Goal: Task Accomplishment & Management: Manage account settings

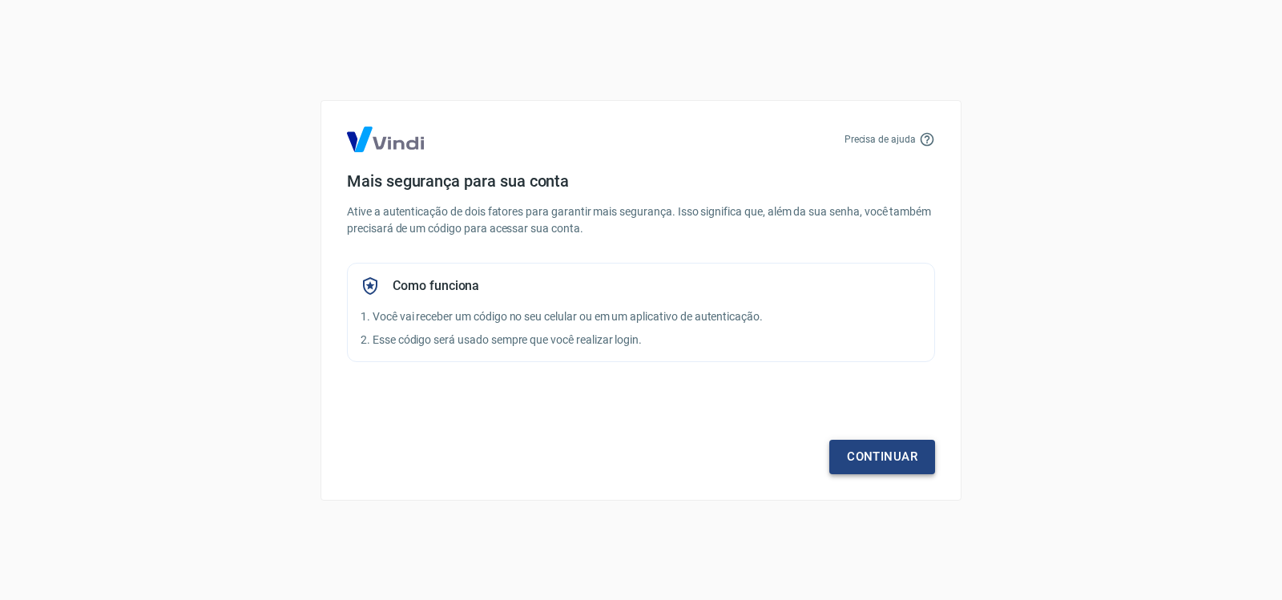
click at [863, 462] on link "Continuar" at bounding box center [882, 457] width 106 height 34
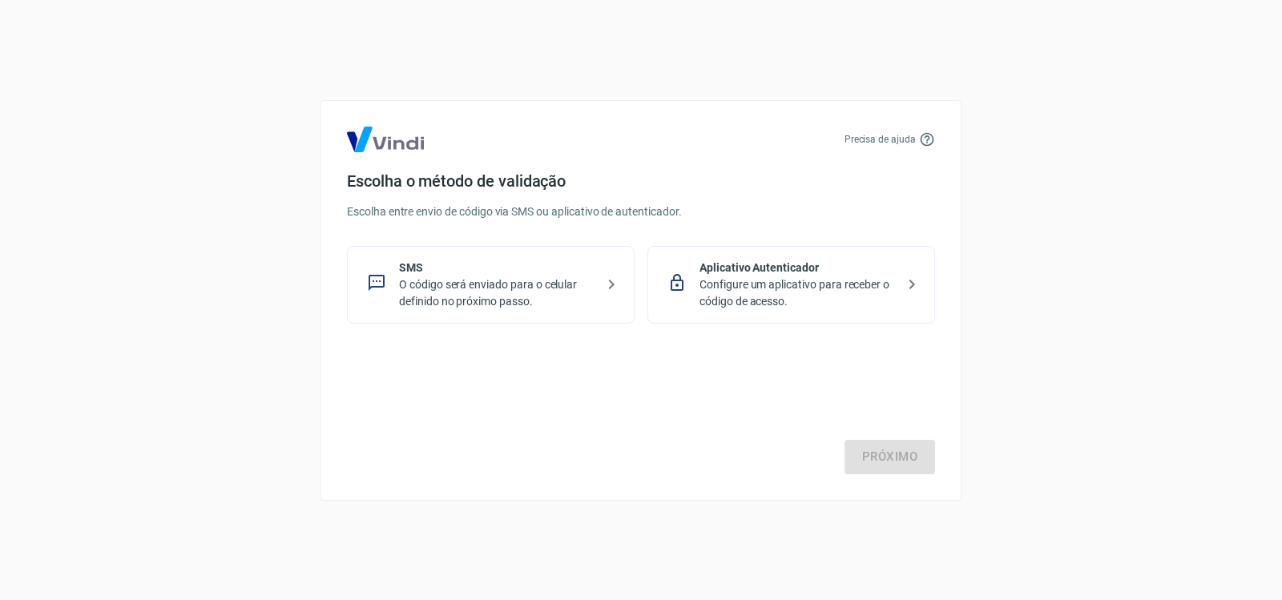
click at [531, 305] on p "O código será enviado para o celular definido no próximo passo." at bounding box center [497, 293] width 196 height 34
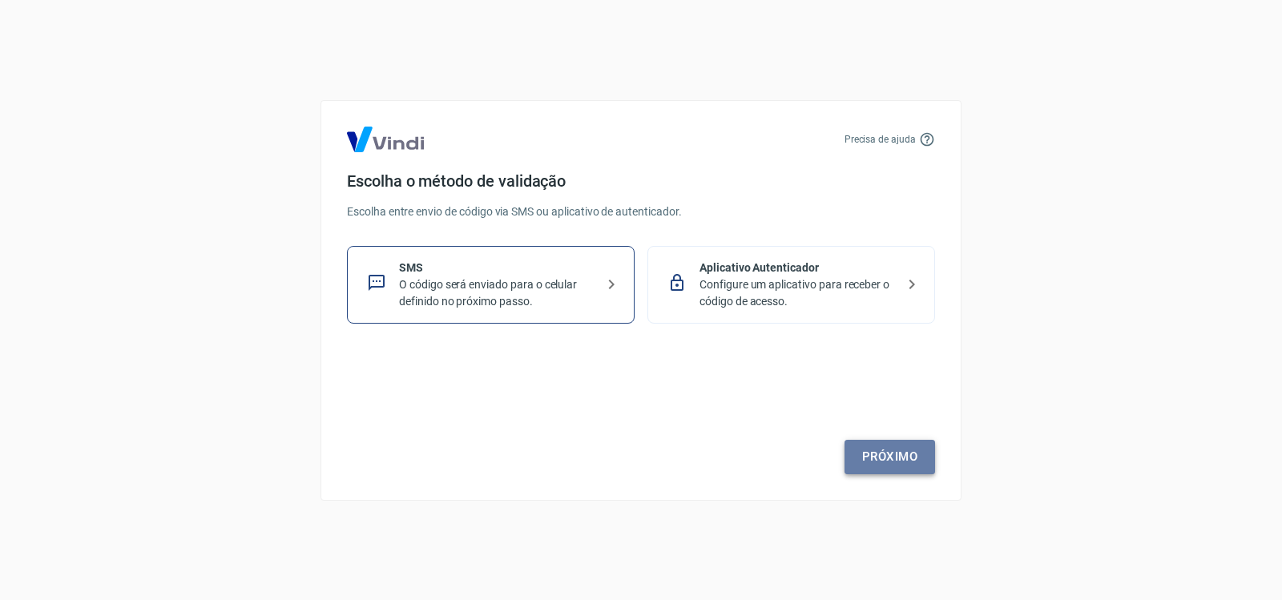
click at [882, 446] on link "Próximo" at bounding box center [890, 457] width 91 height 34
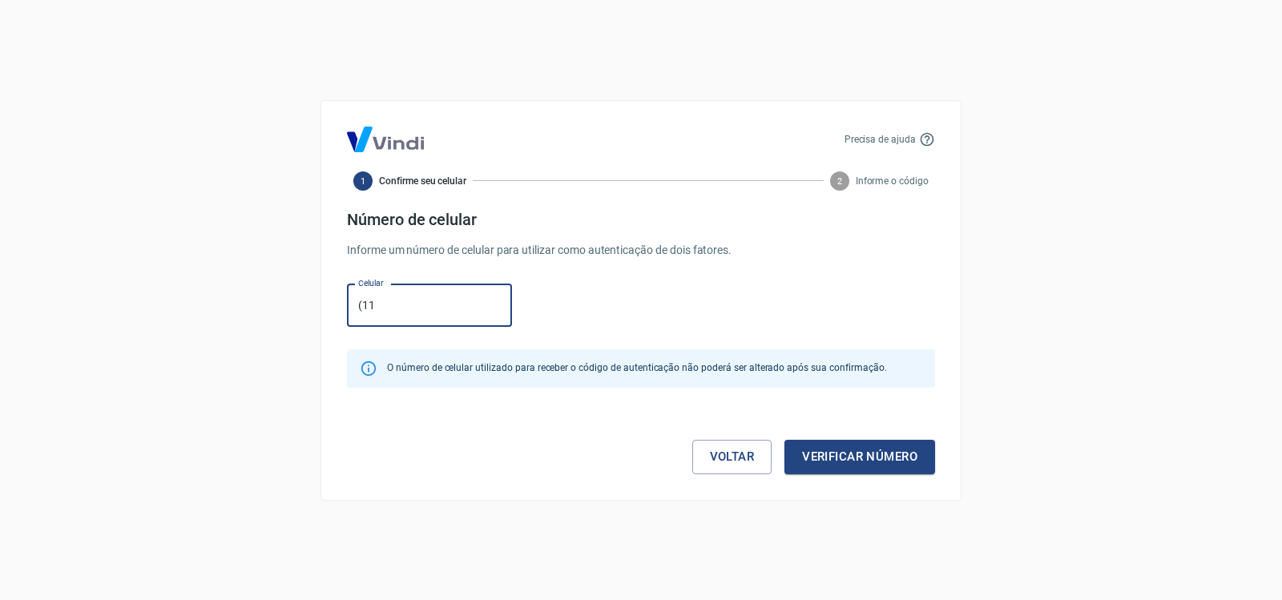
type input "[PHONE_NUMBER]"
click at [834, 448] on button "Verificar número" at bounding box center [860, 457] width 151 height 34
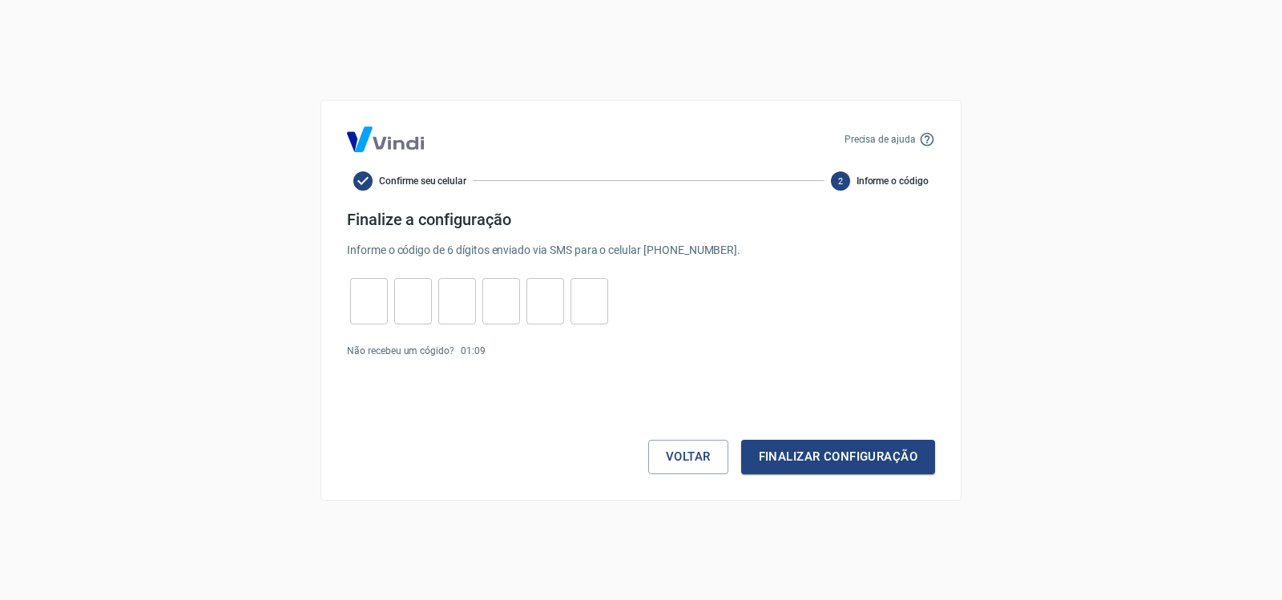
click at [377, 294] on input "tel" at bounding box center [369, 301] width 38 height 34
type input "1"
type input "4"
type input "1"
type input "0"
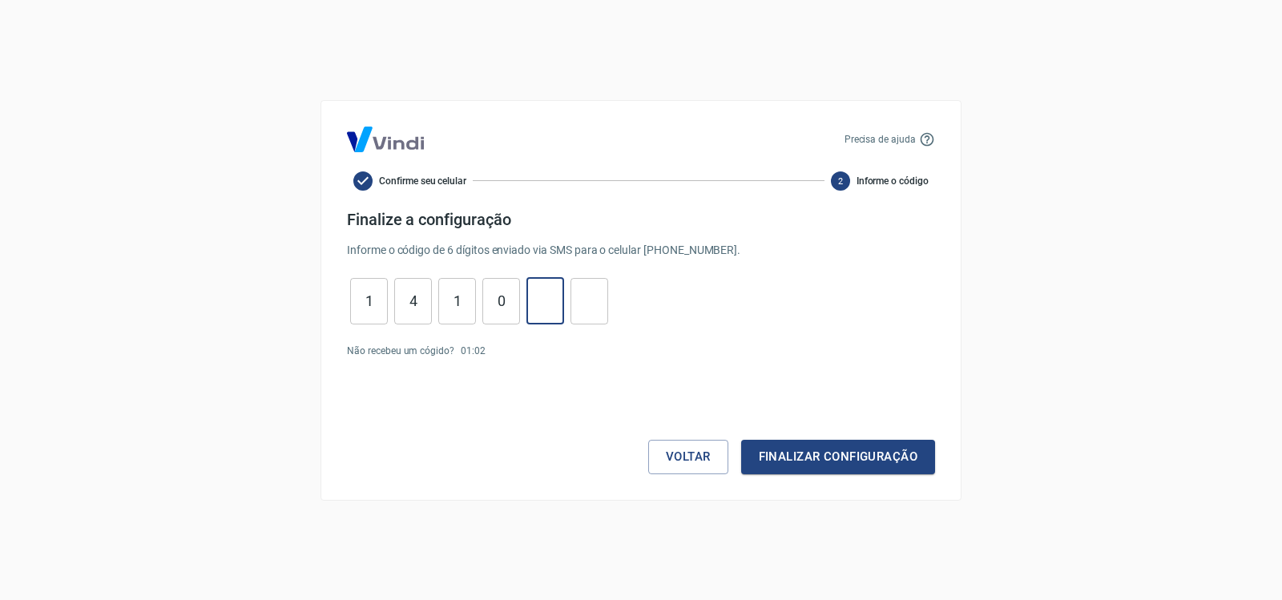
type input "9"
type input "4"
type input "9"
type input "0"
type input "1"
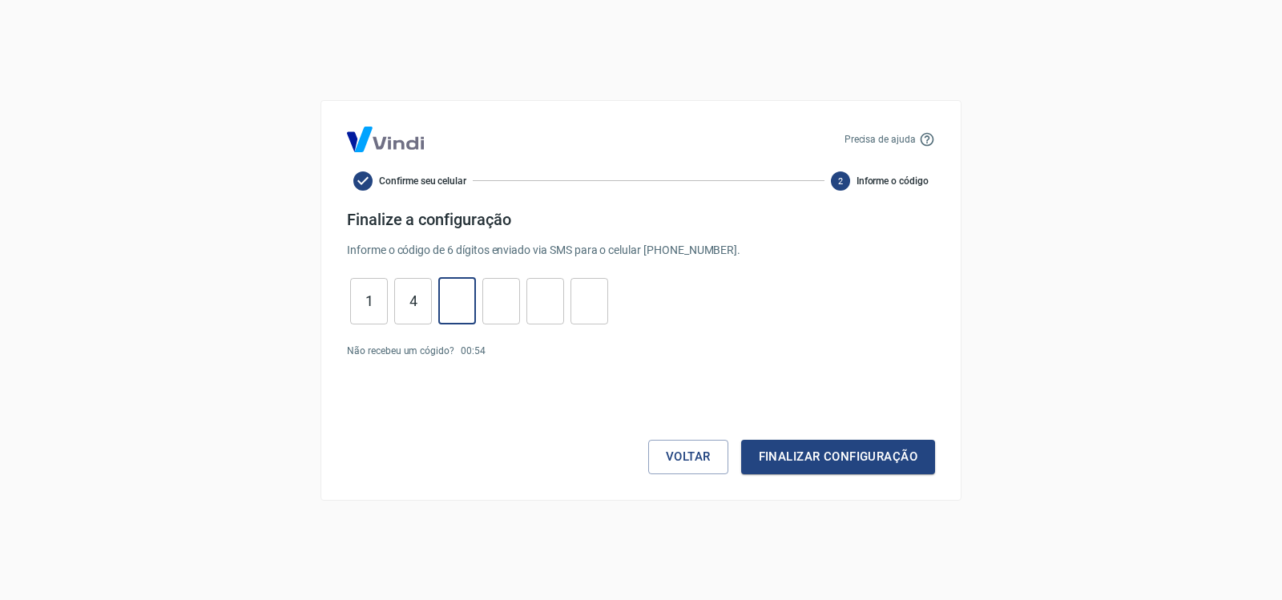
type input "4"
type input "1"
type input "2"
type input "3"
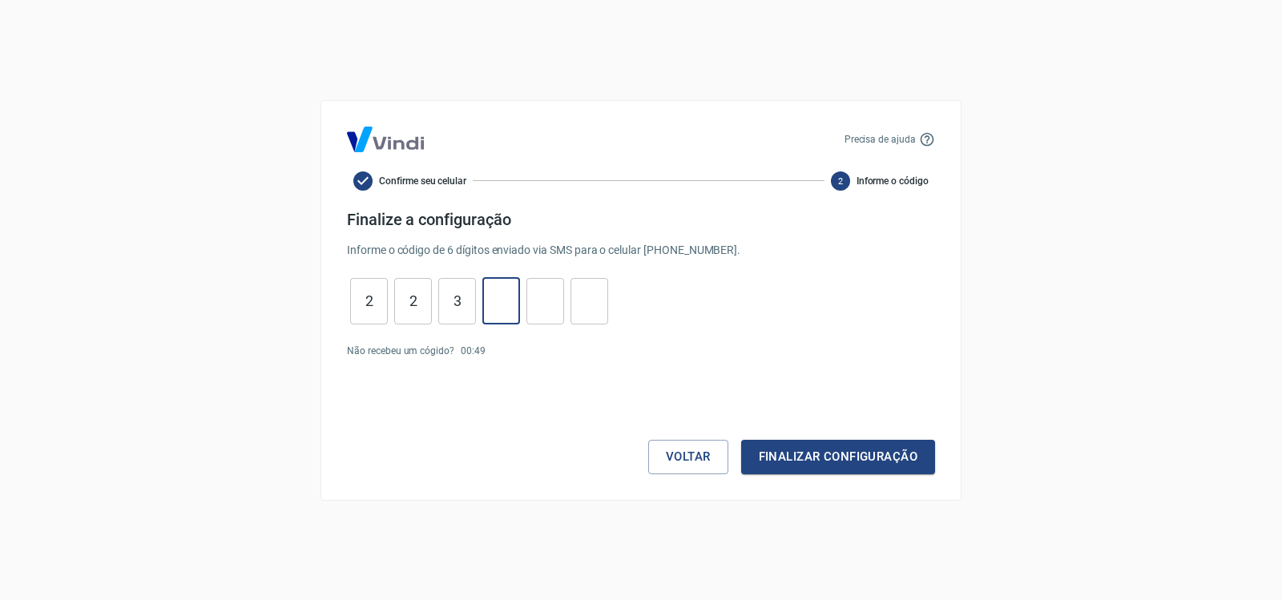
type input "0"
type input "2"
type input "8"
click at [741, 440] on button "Finalizar configuração" at bounding box center [838, 457] width 194 height 34
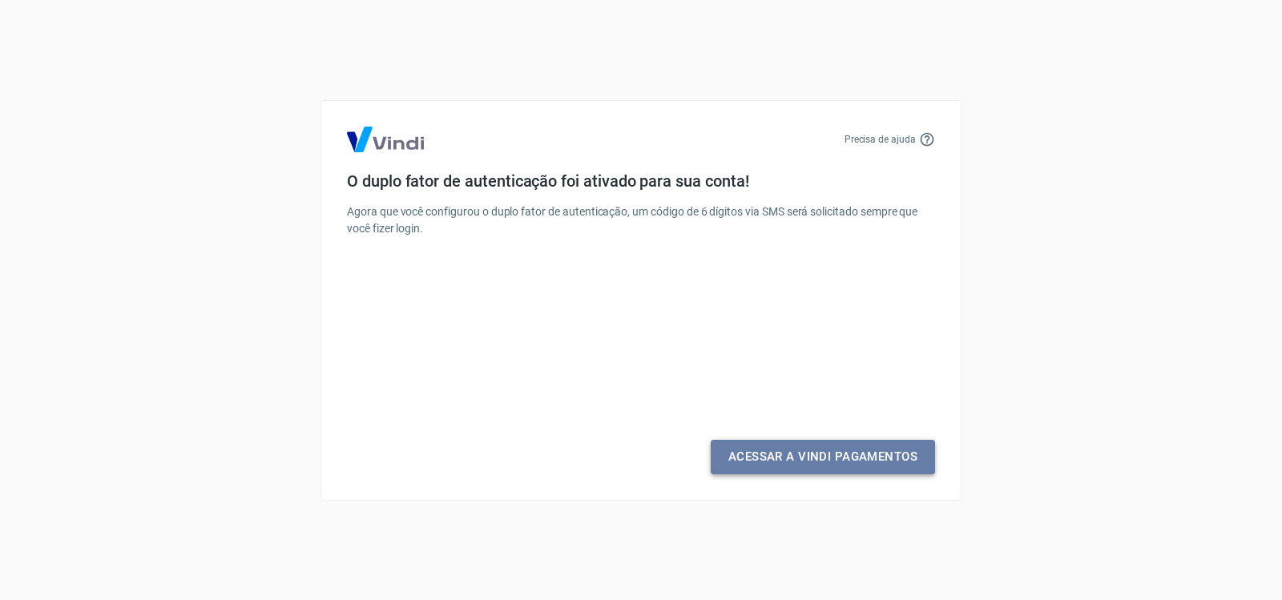
click at [817, 461] on link "Acessar a Vindi Pagamentos" at bounding box center [823, 457] width 224 height 34
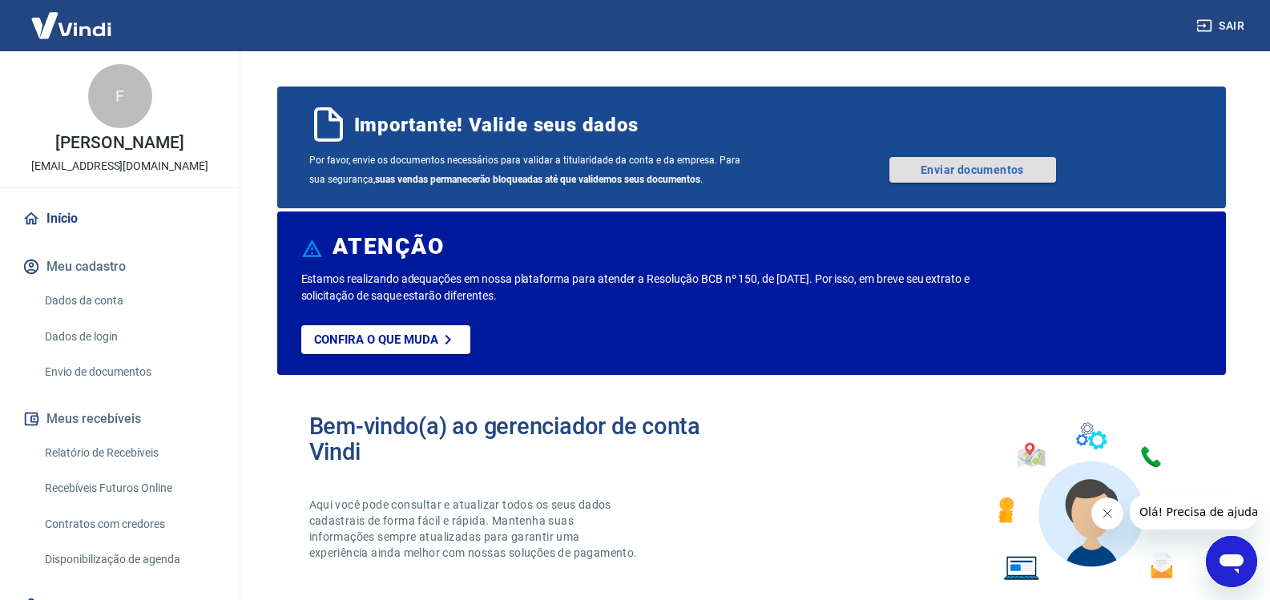
click at [992, 172] on link "Enviar documentos" at bounding box center [973, 170] width 167 height 26
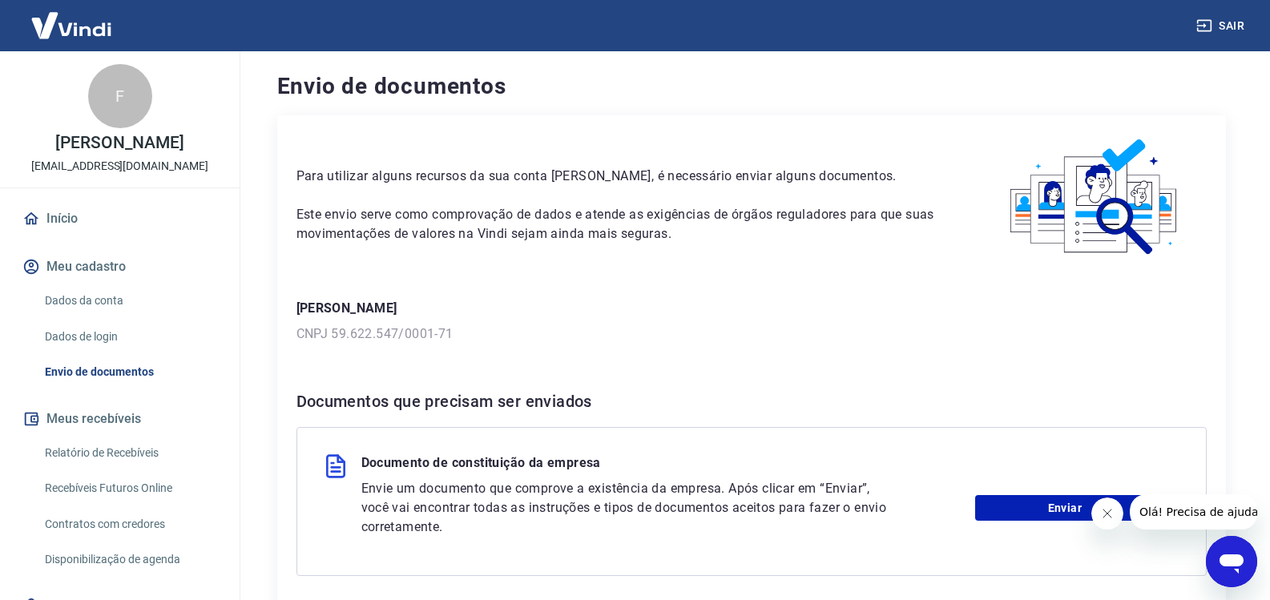
scroll to position [80, 0]
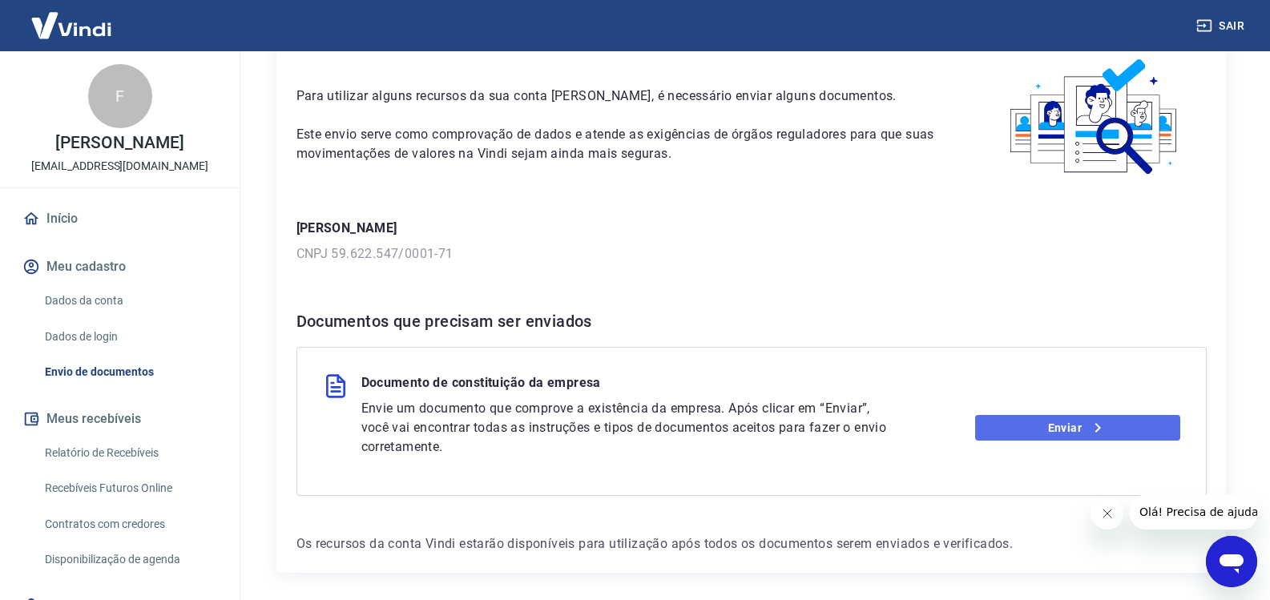
click at [1029, 426] on link "Enviar" at bounding box center [1077, 428] width 205 height 26
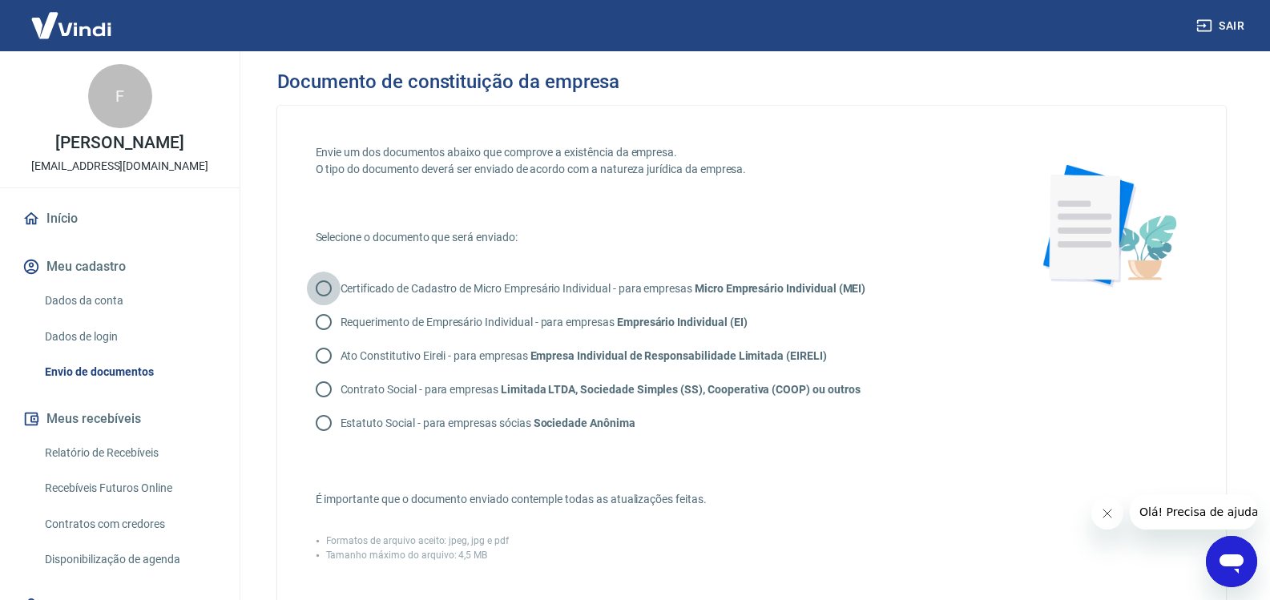
click at [326, 292] on input "Certificado de Cadastro de Micro Empresário Individual - para empresas Micro Em…" at bounding box center [324, 289] width 34 height 34
radio input "true"
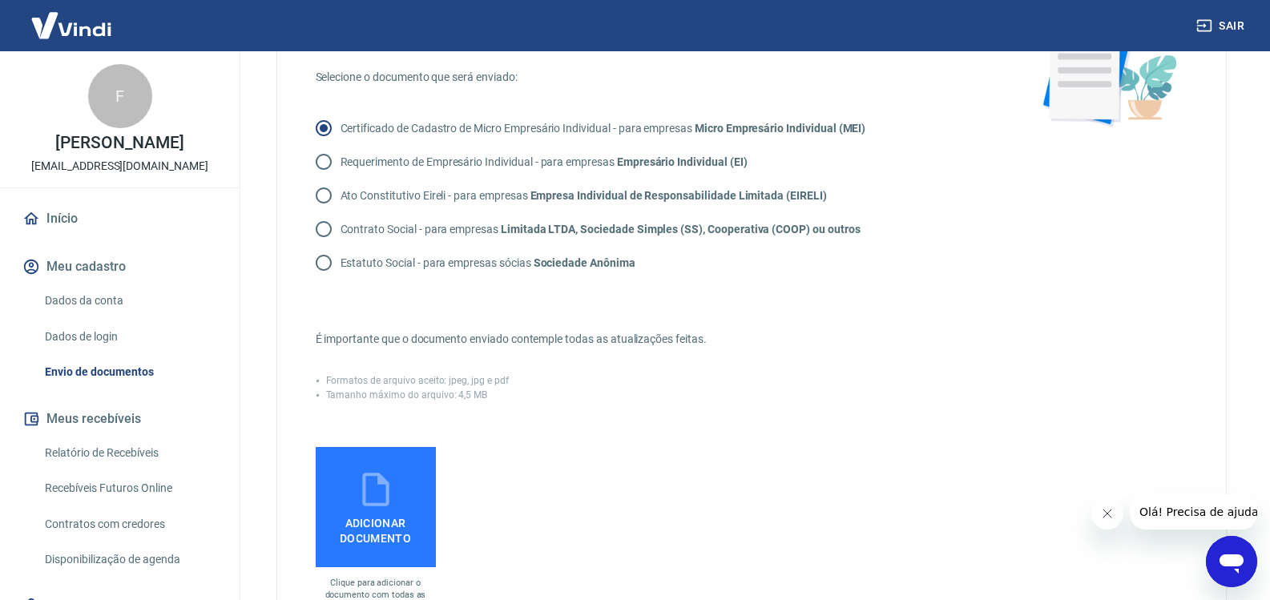
scroll to position [240, 0]
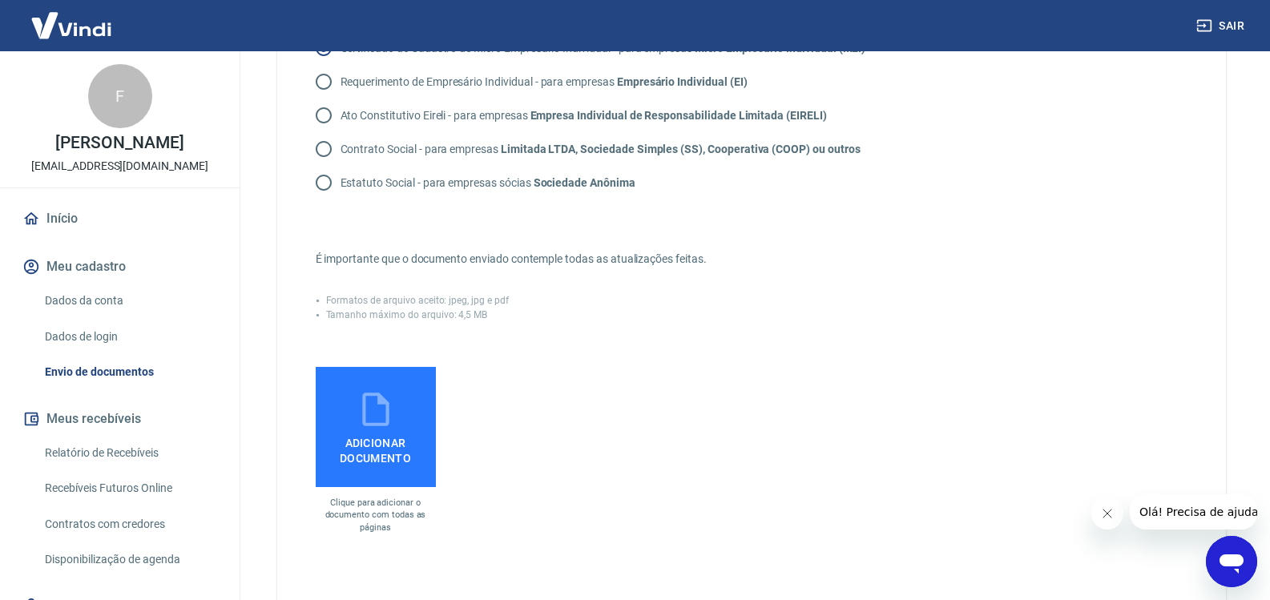
click at [397, 442] on span "Adicionar documento" at bounding box center [375, 448] width 107 height 36
click at [0, 0] on input "Adicionar documento" at bounding box center [0, 0] width 0 height 0
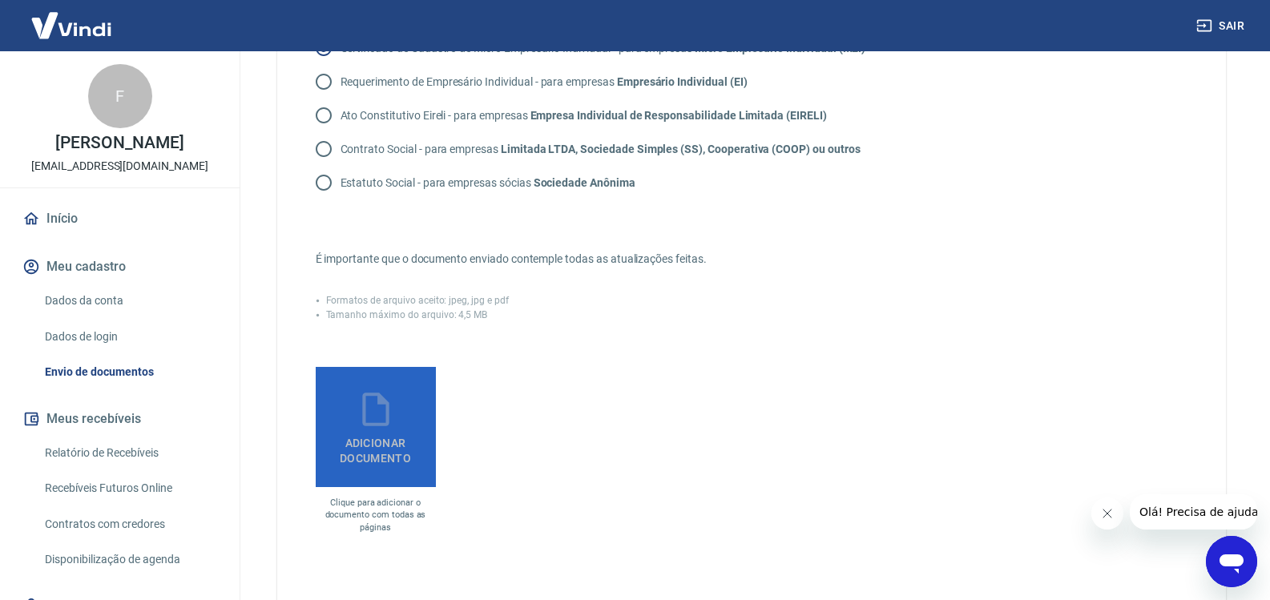
click at [361, 455] on span "Adicionar documento" at bounding box center [375, 448] width 107 height 36
click at [0, 0] on input "Adicionar documento" at bounding box center [0, 0] width 0 height 0
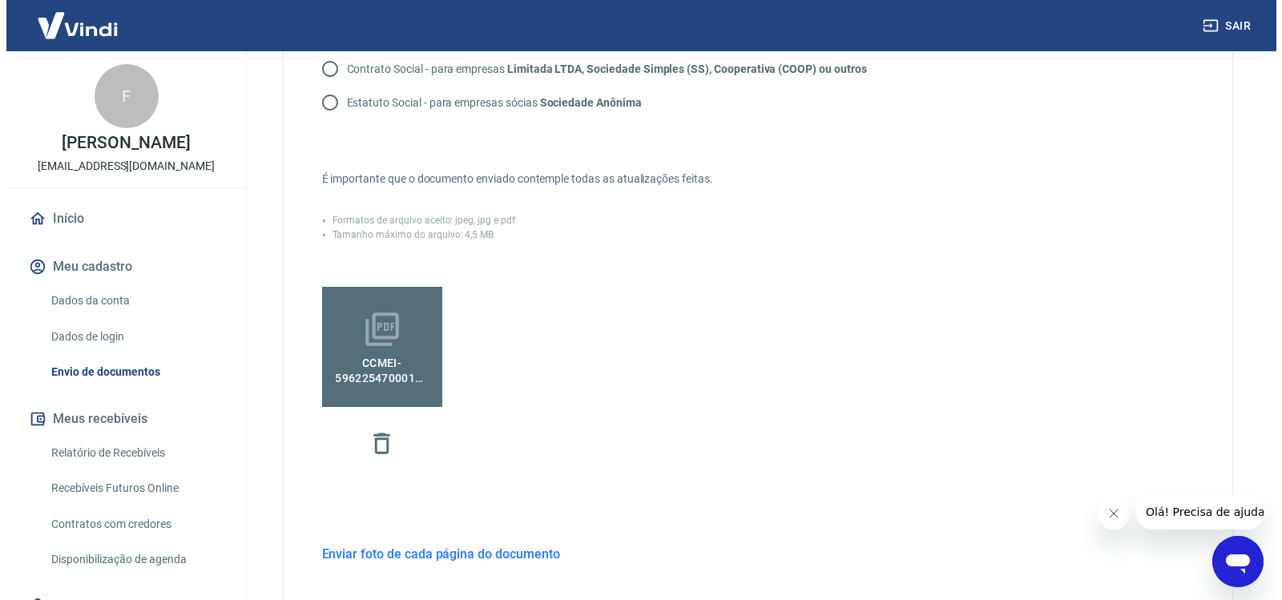
scroll to position [401, 0]
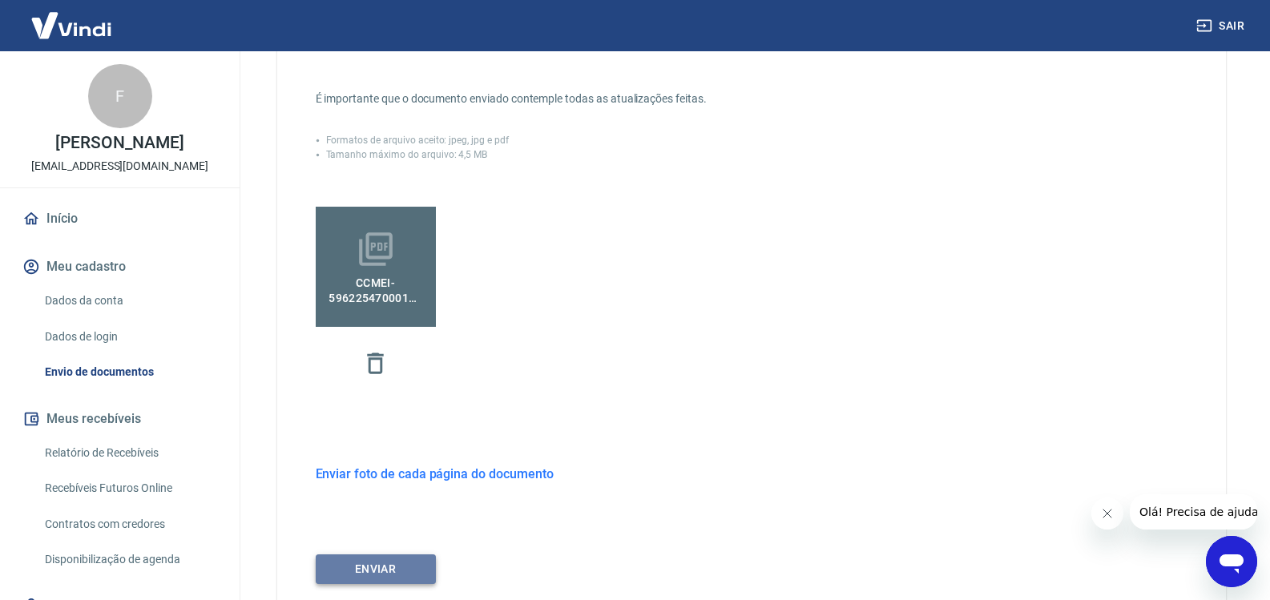
click at [368, 577] on button "ENVIAR" at bounding box center [376, 570] width 120 height 30
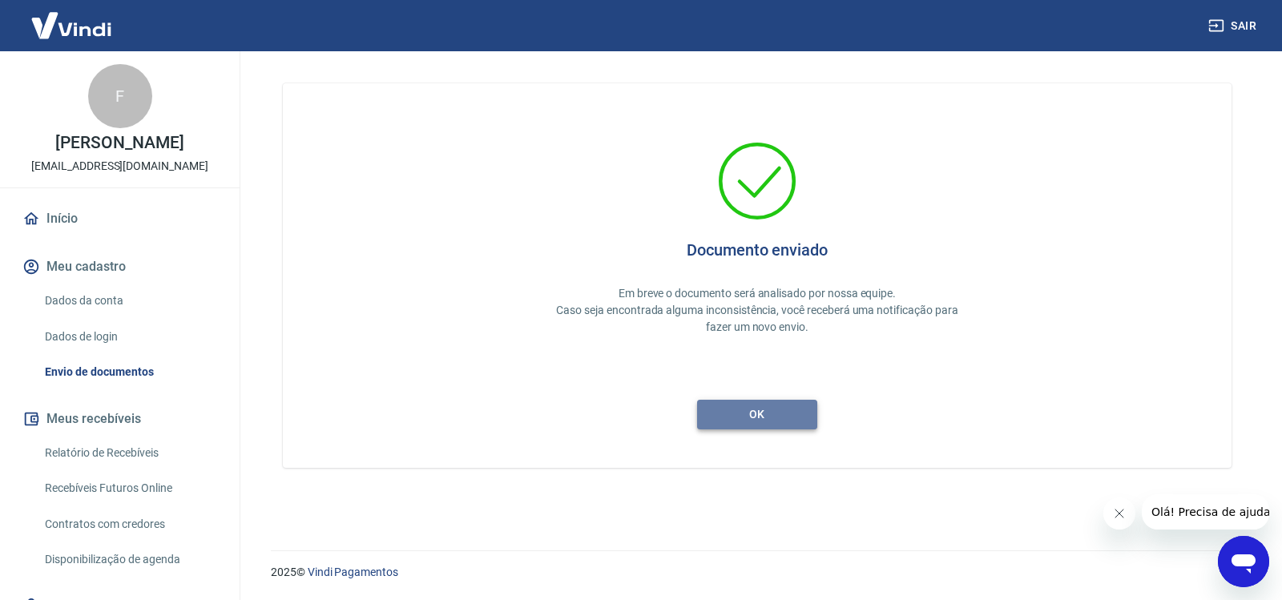
click at [797, 423] on button "ok" at bounding box center [757, 415] width 120 height 30
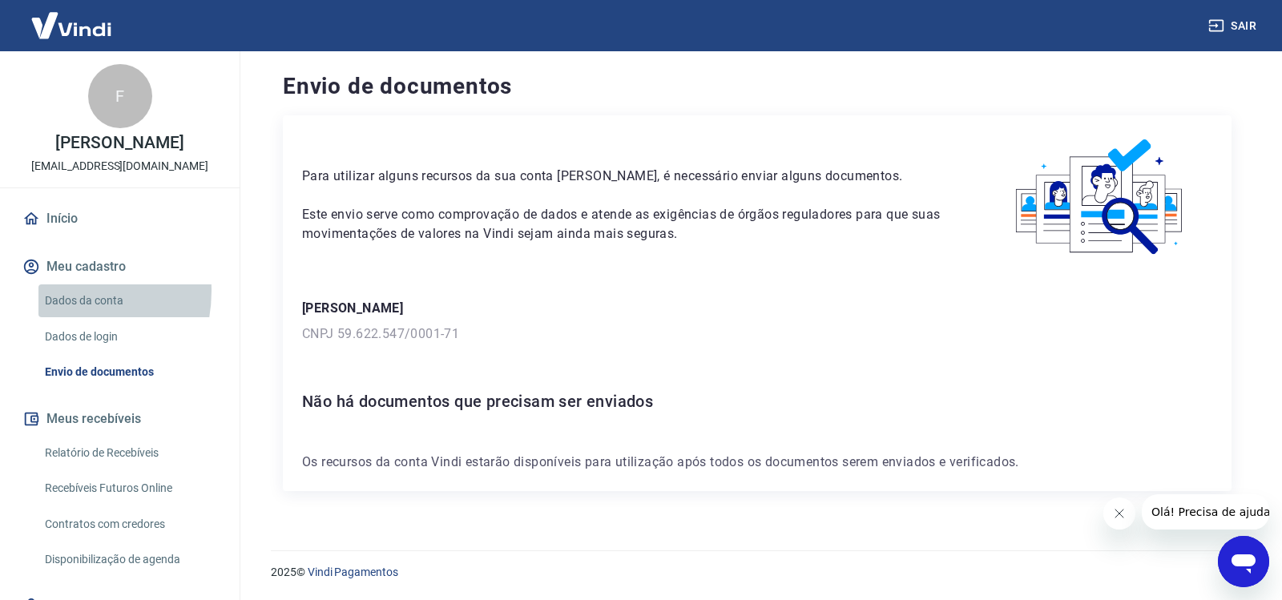
click at [52, 291] on link "Dados da conta" at bounding box center [129, 300] width 182 height 33
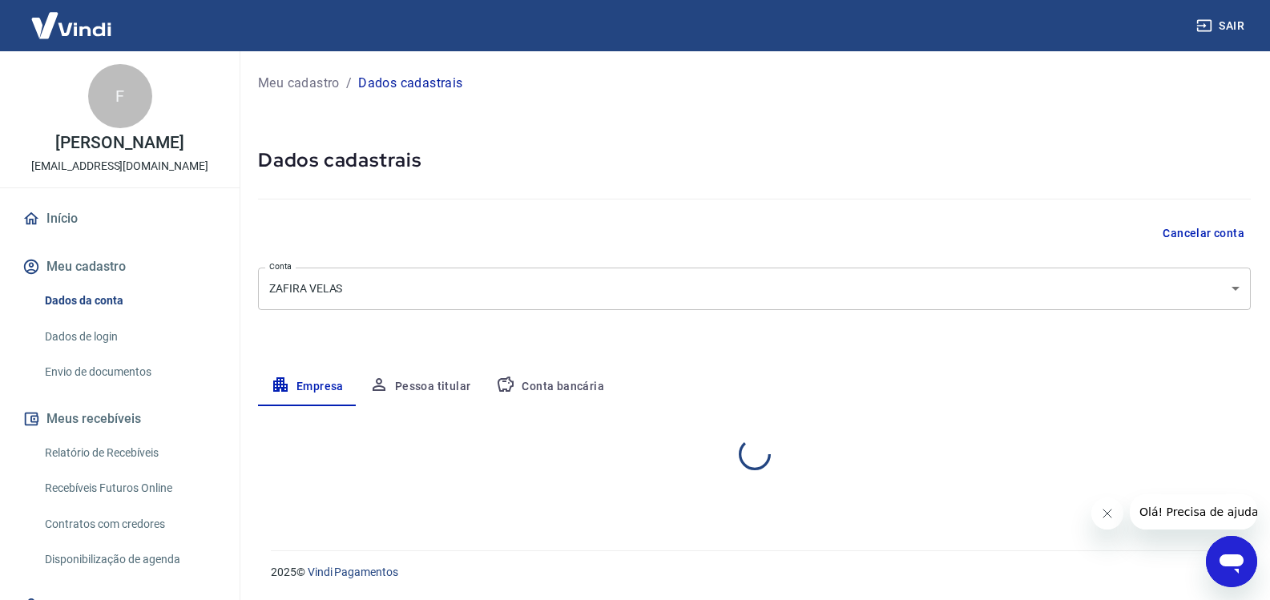
select select "SP"
select select "business"
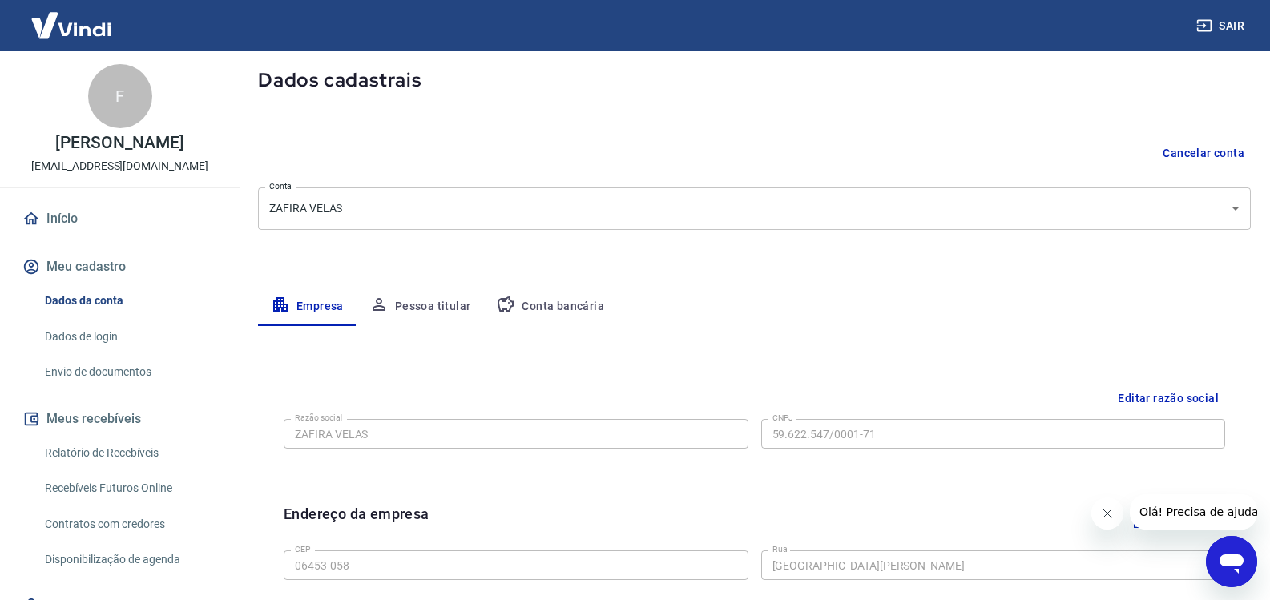
scroll to position [160, 0]
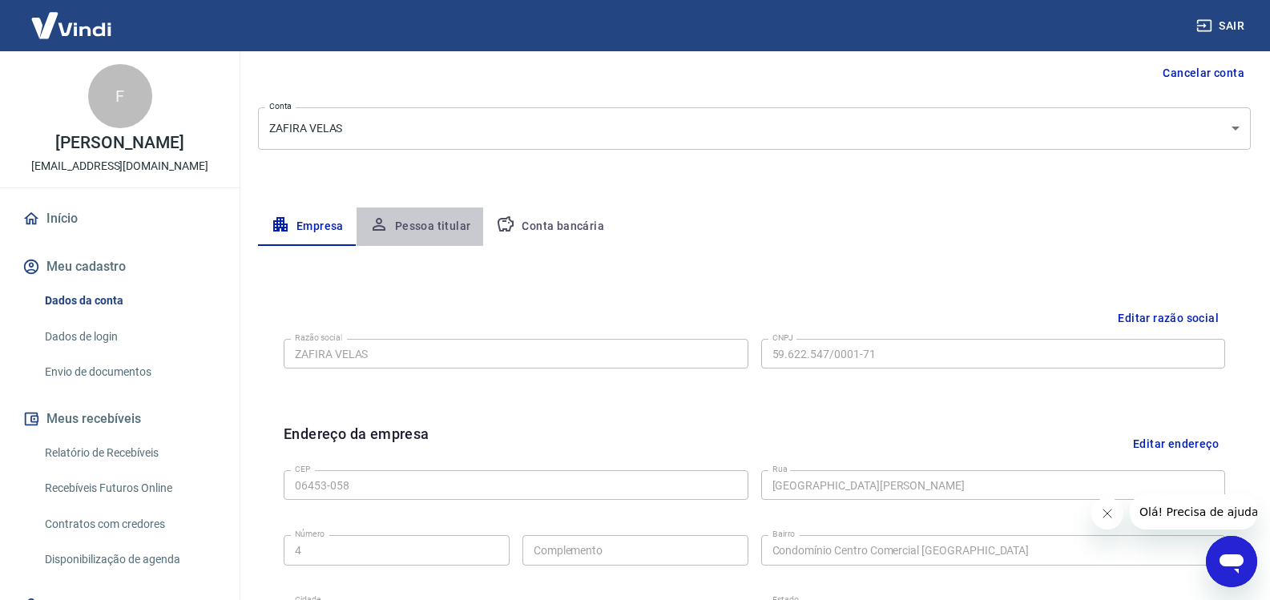
click at [438, 237] on button "Pessoa titular" at bounding box center [420, 227] width 127 height 38
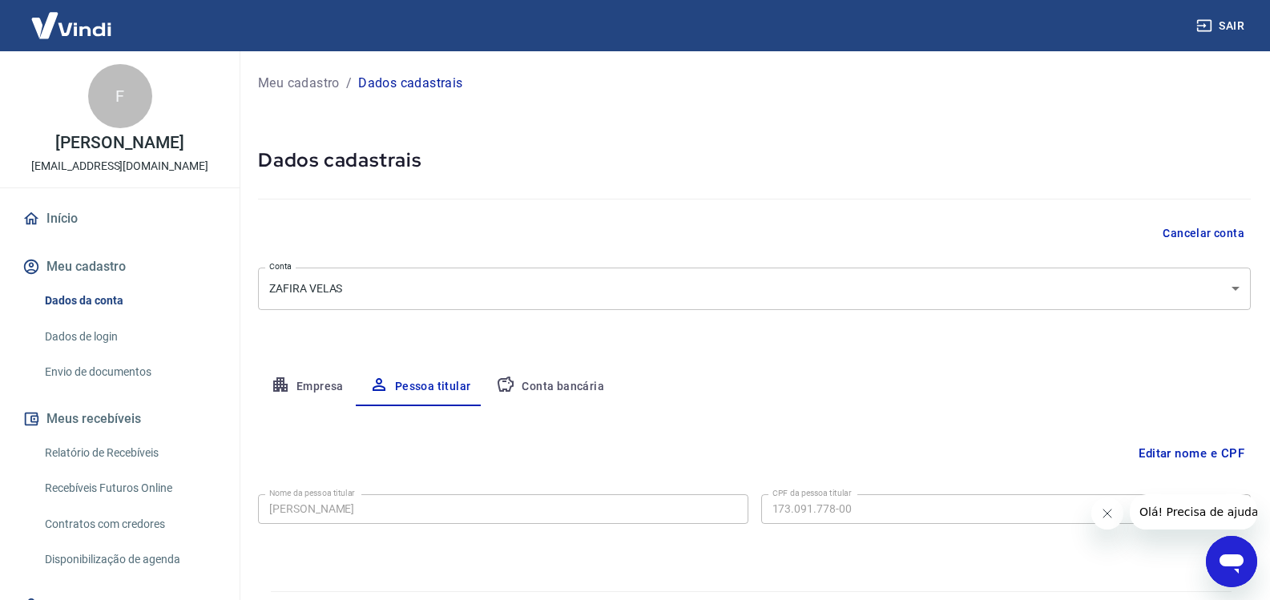
scroll to position [41, 0]
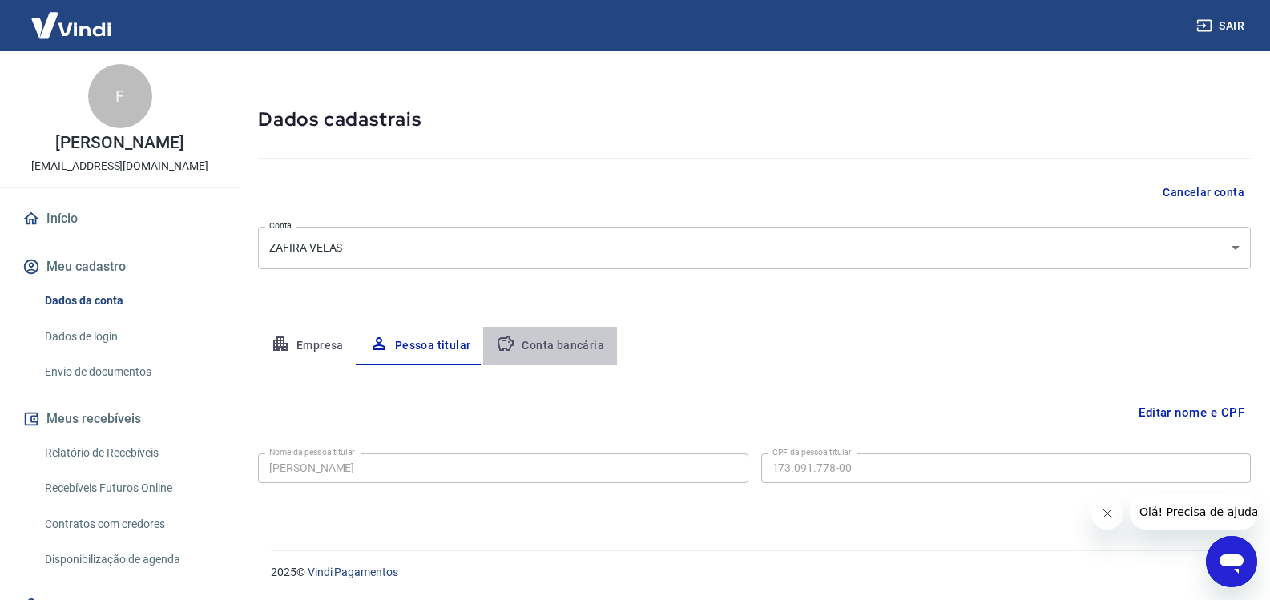
click at [555, 344] on button "Conta bancária" at bounding box center [550, 346] width 134 height 38
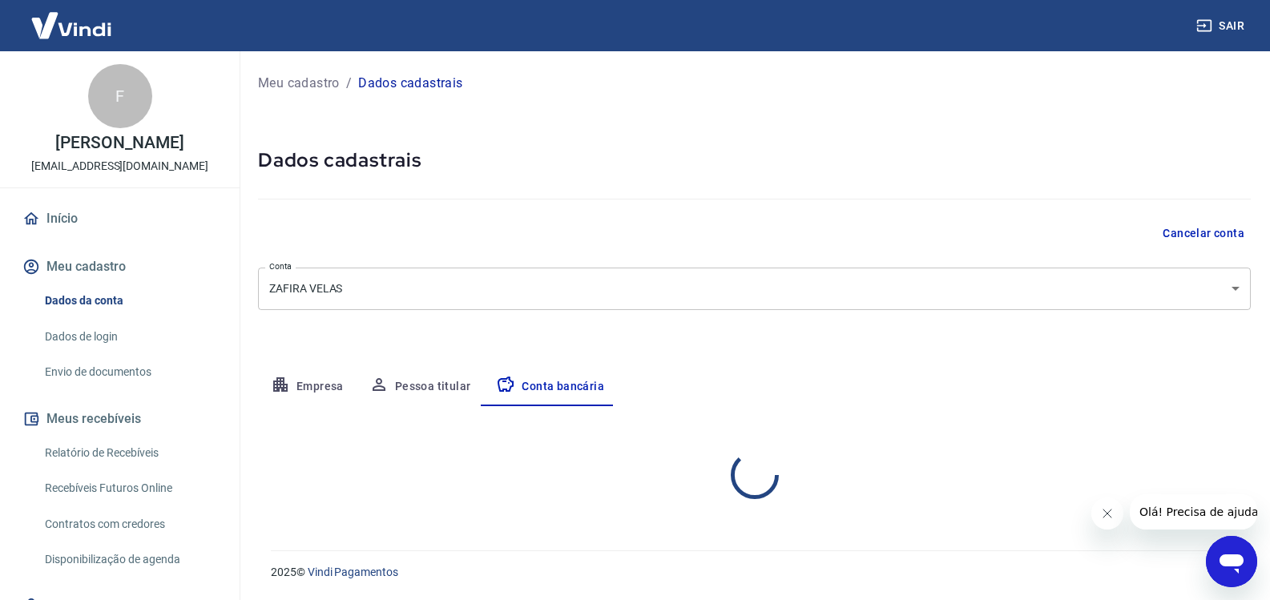
select select "1"
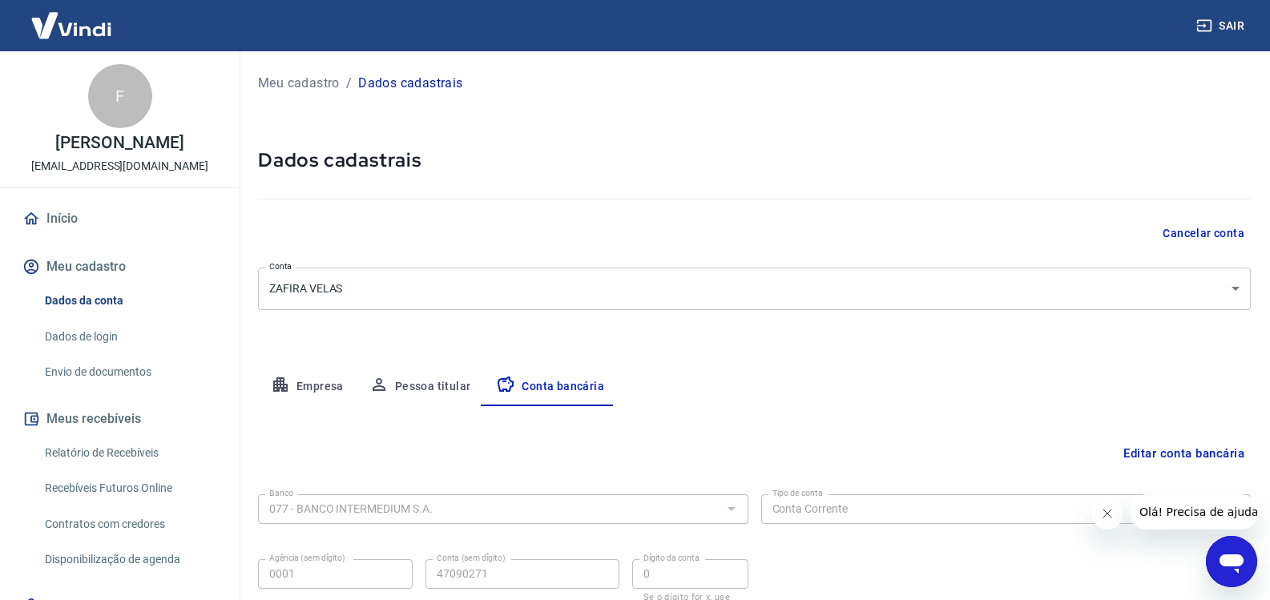
scroll to position [130, 0]
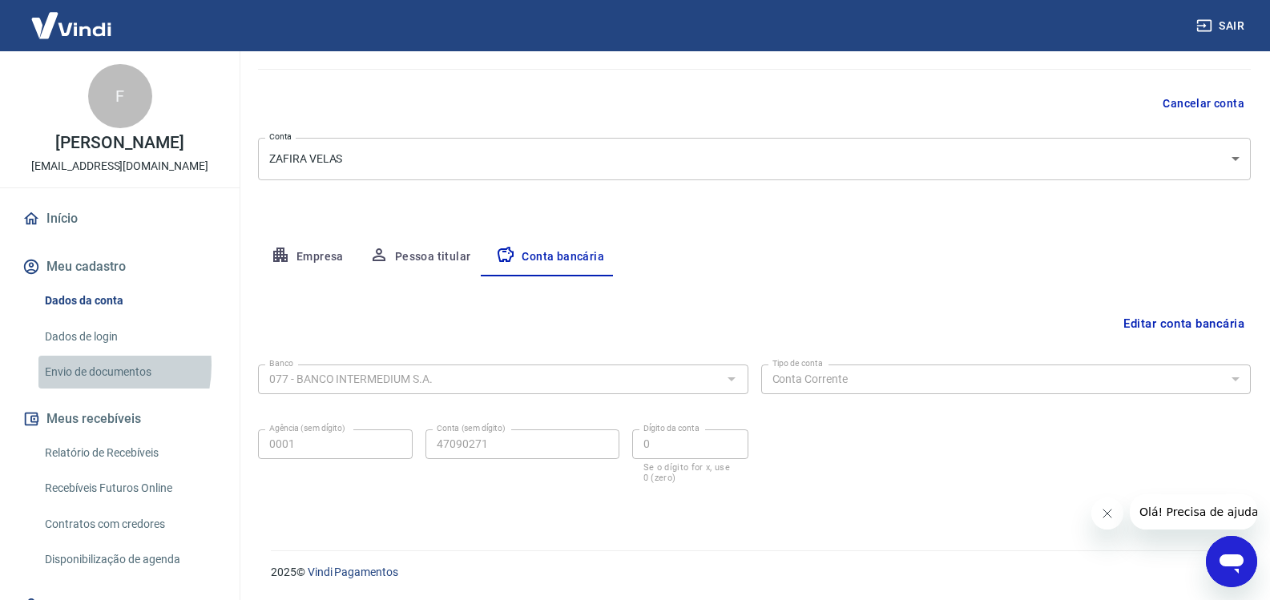
click at [83, 366] on link "Envio de documentos" at bounding box center [129, 372] width 182 height 33
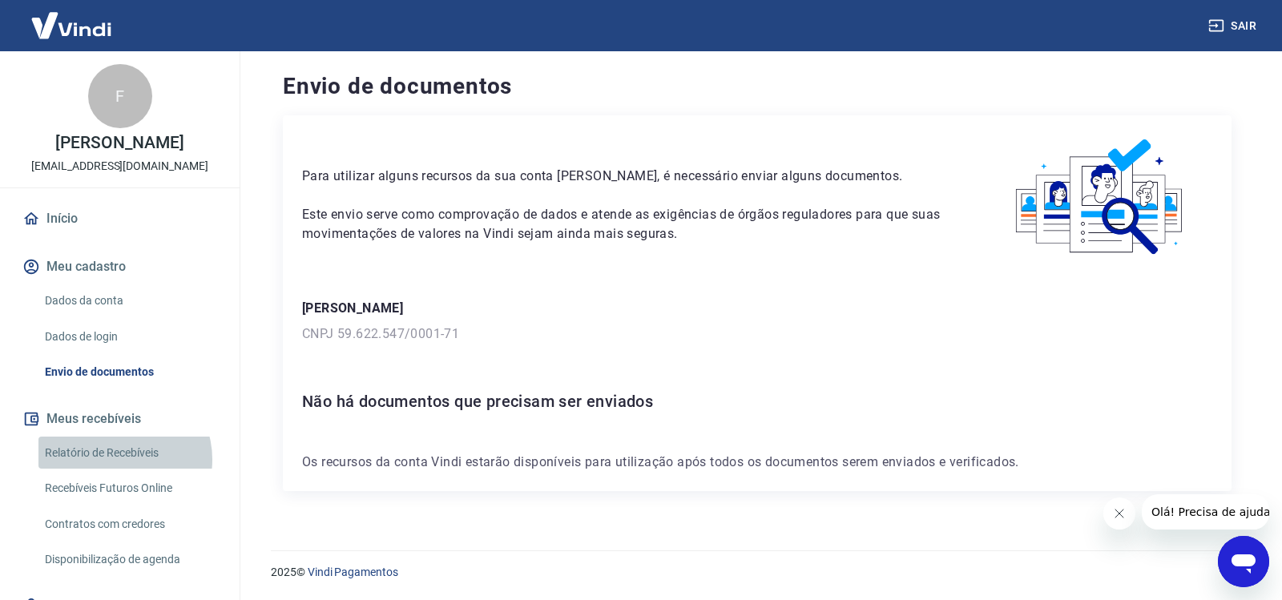
click at [121, 459] on link "Relatório de Recebíveis" at bounding box center [129, 453] width 182 height 33
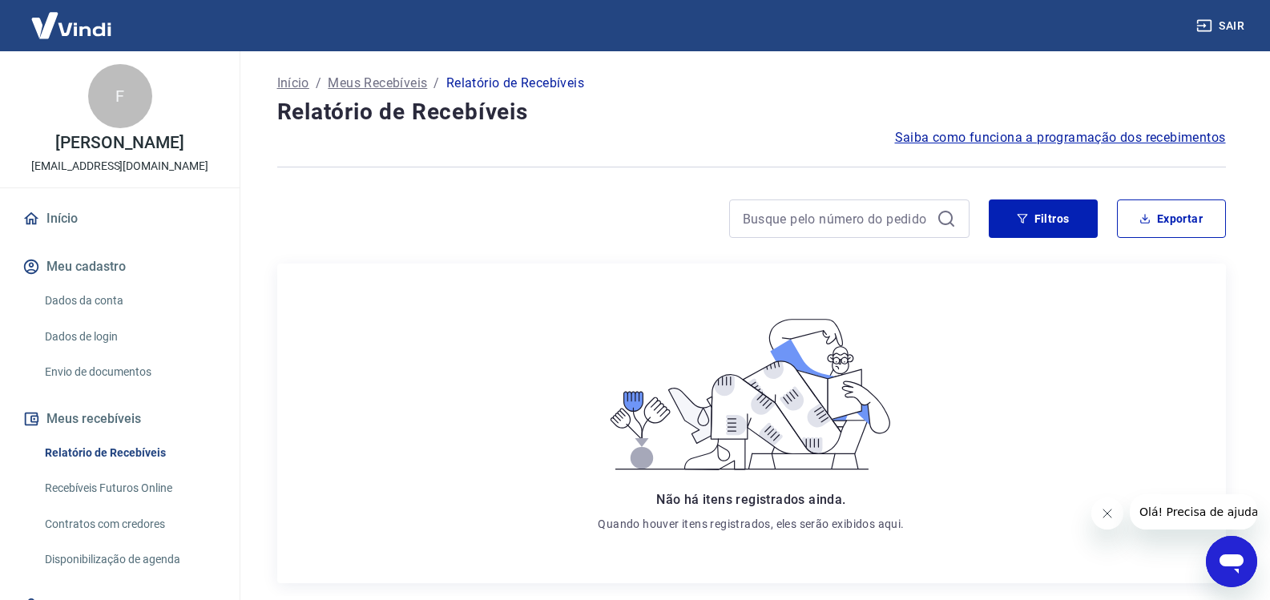
click at [129, 494] on link "Recebíveis Futuros Online" at bounding box center [129, 488] width 182 height 33
click at [63, 212] on link "Início" at bounding box center [119, 218] width 201 height 35
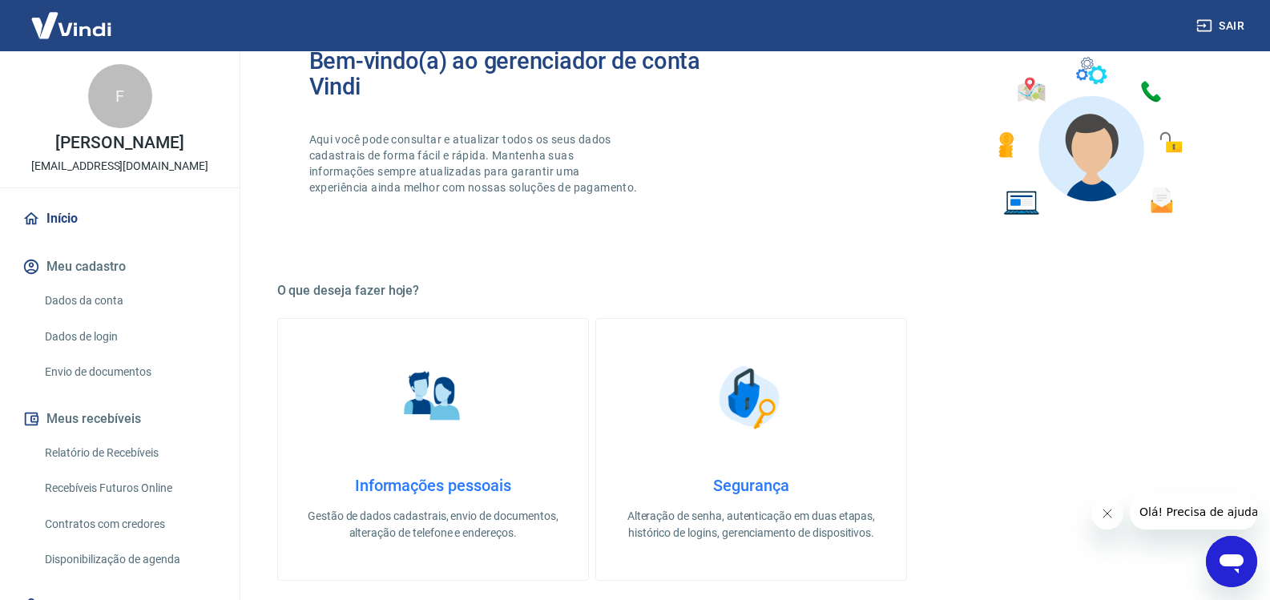
scroll to position [321, 0]
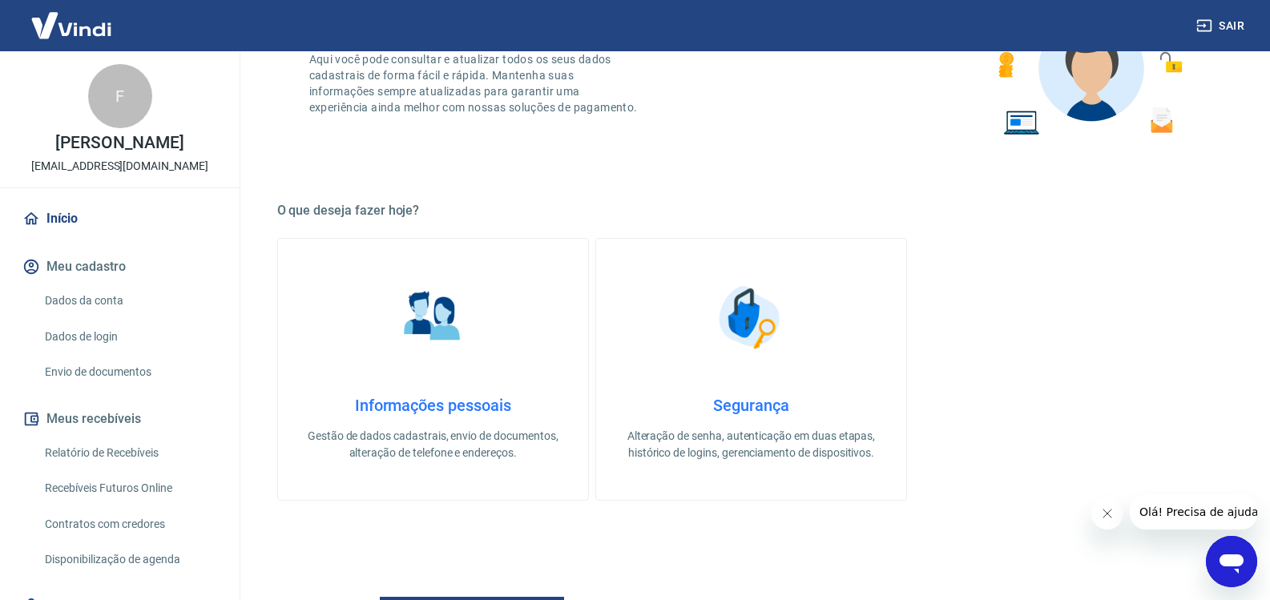
click at [494, 414] on h4 "Informações pessoais" at bounding box center [433, 405] width 259 height 19
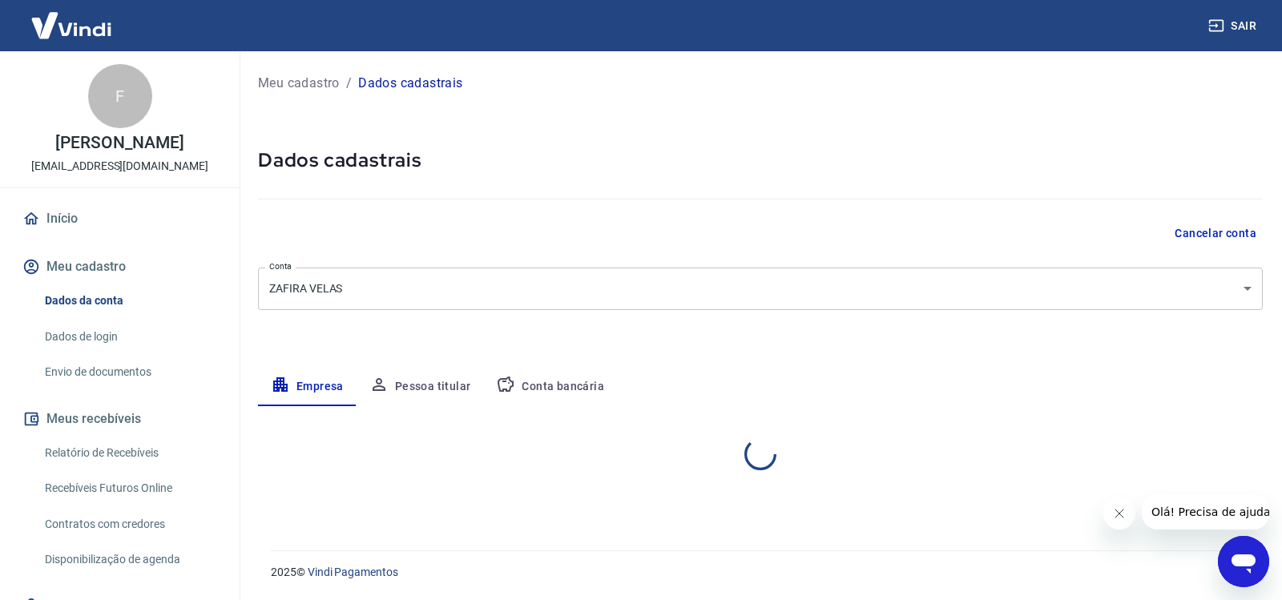
select select "SP"
select select "business"
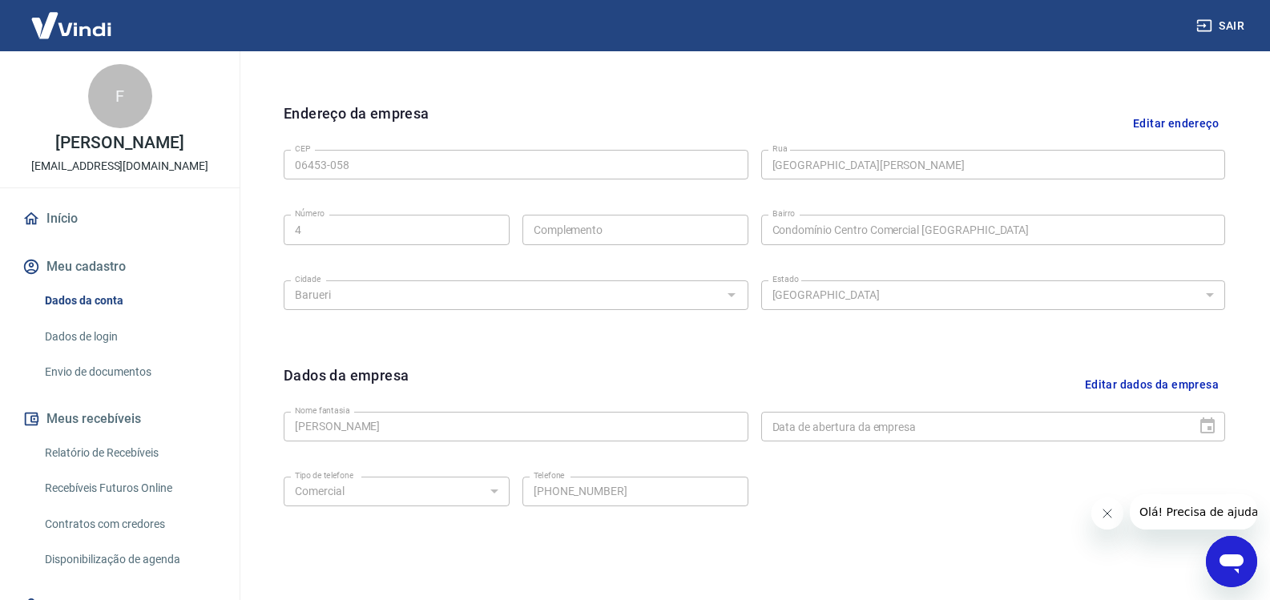
scroll to position [555, 0]
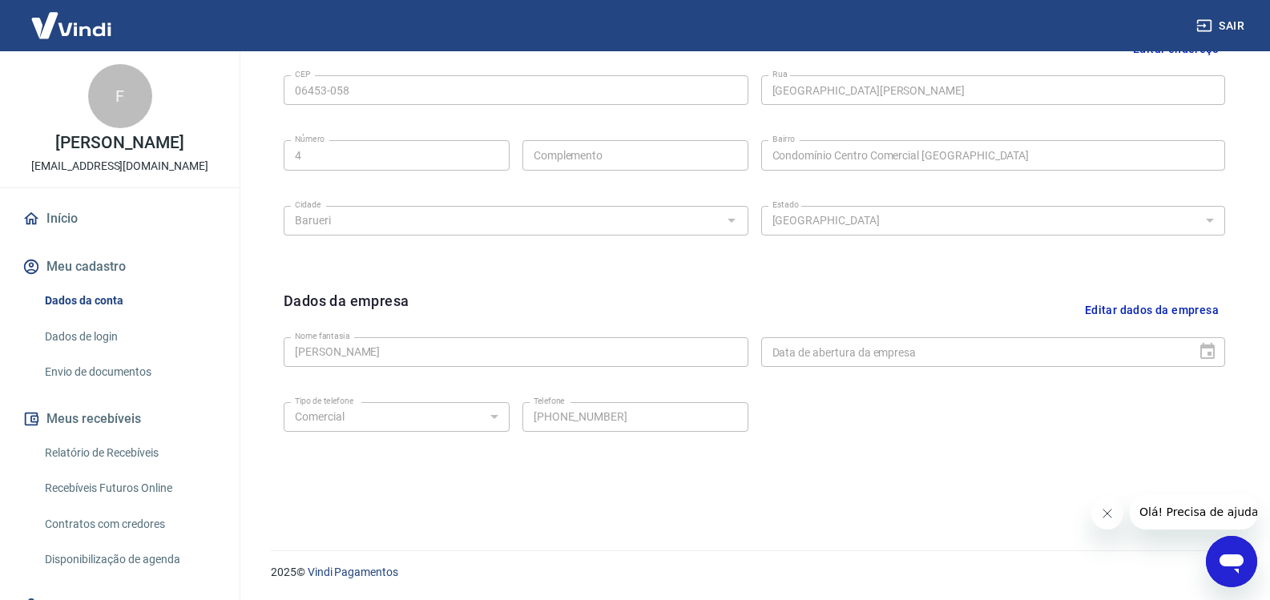
click at [1207, 355] on div "Data de abertura da empresa" at bounding box center [993, 352] width 465 height 30
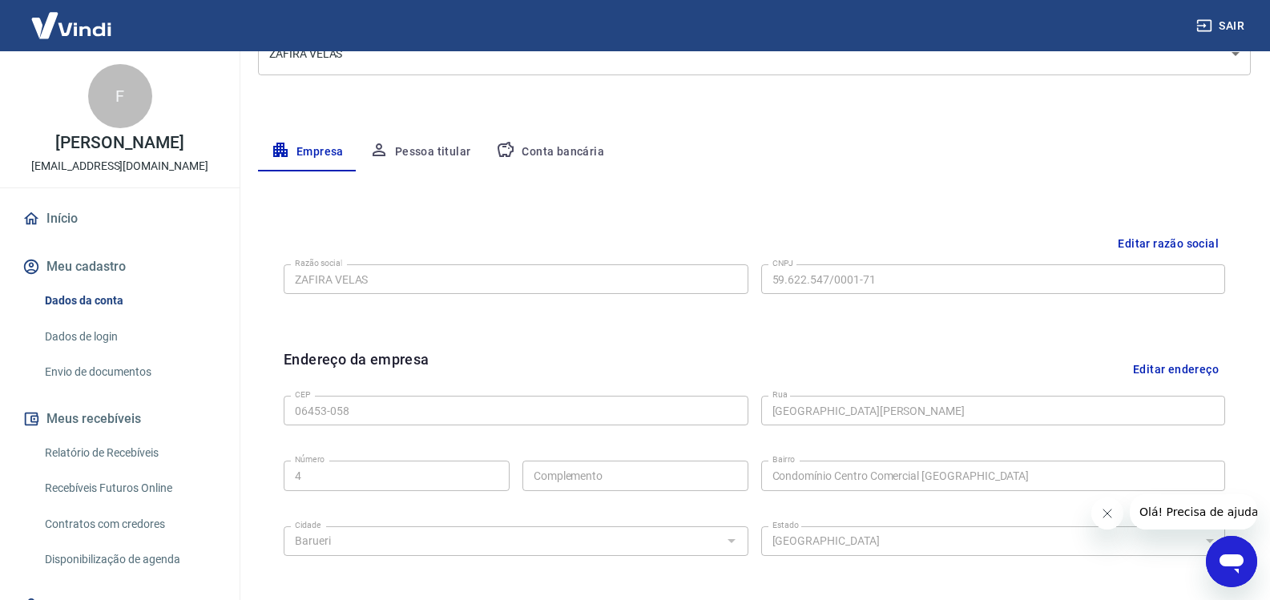
scroll to position [155, 0]
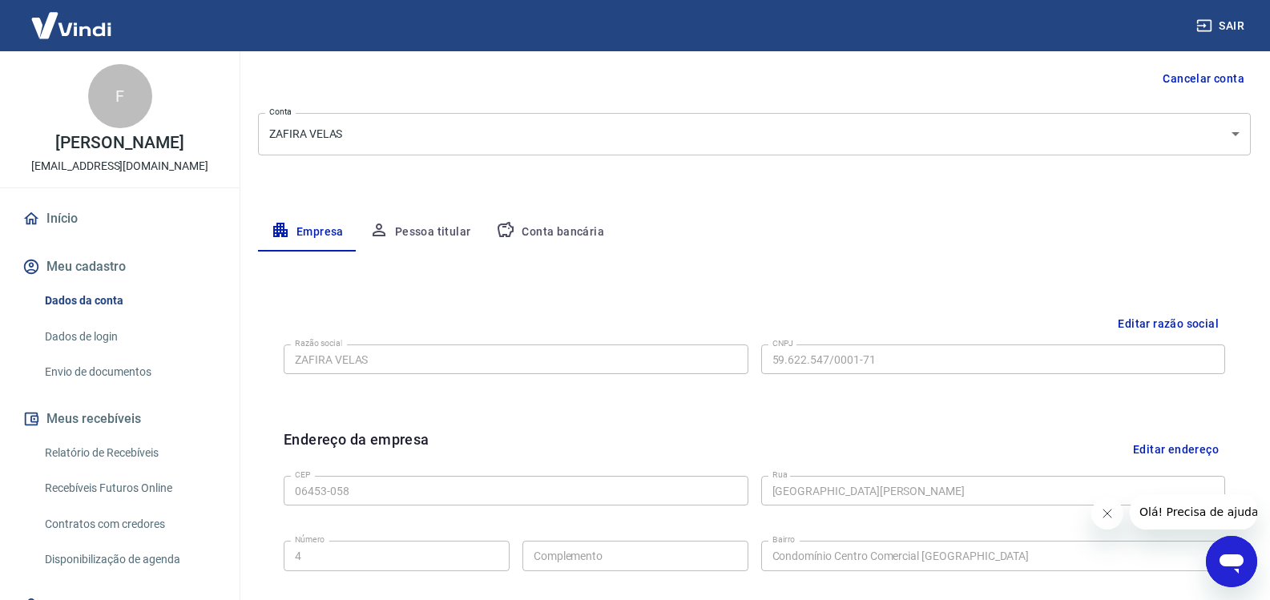
click at [426, 233] on button "Pessoa titular" at bounding box center [420, 232] width 127 height 38
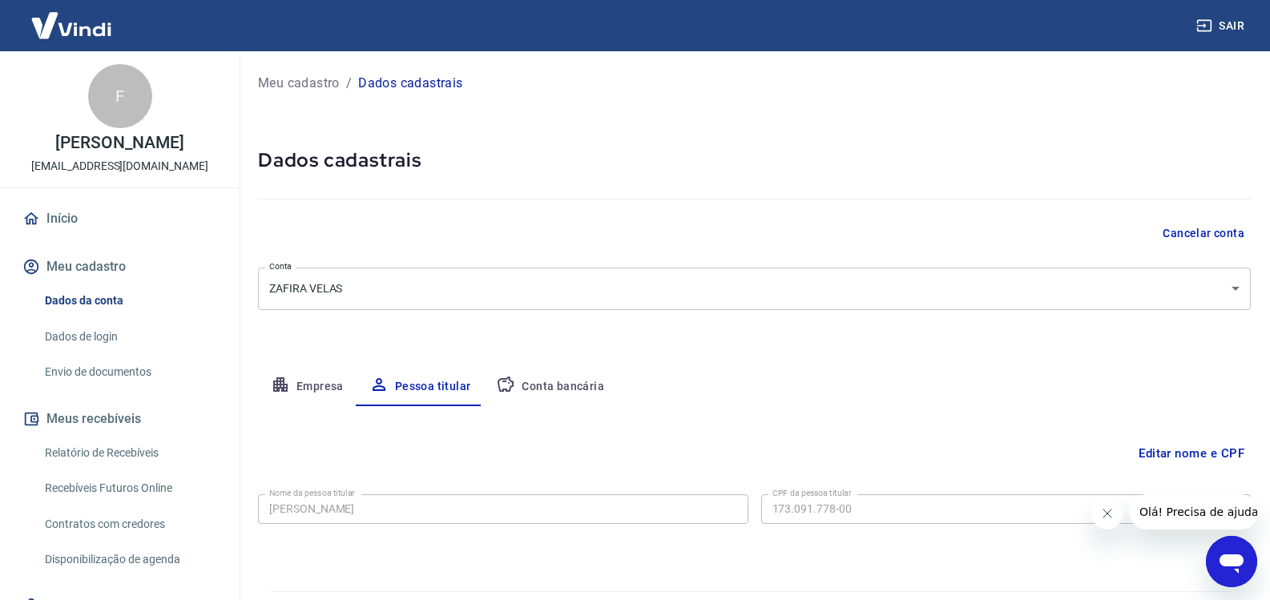
scroll to position [41, 0]
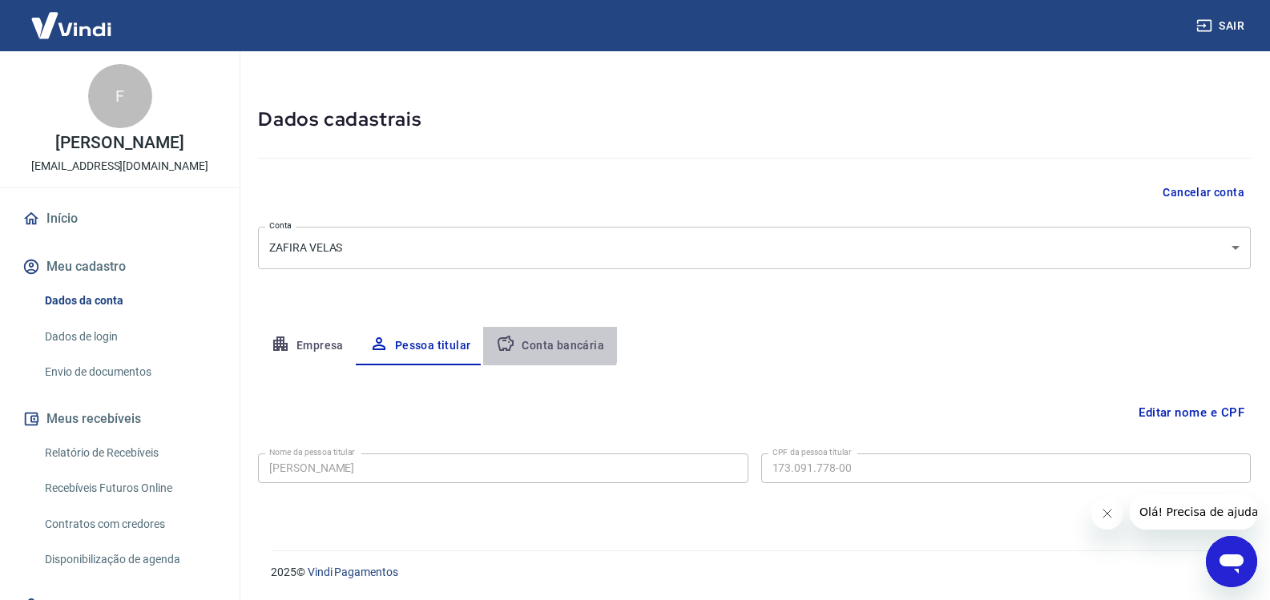
click at [513, 340] on icon "button" at bounding box center [505, 343] width 19 height 19
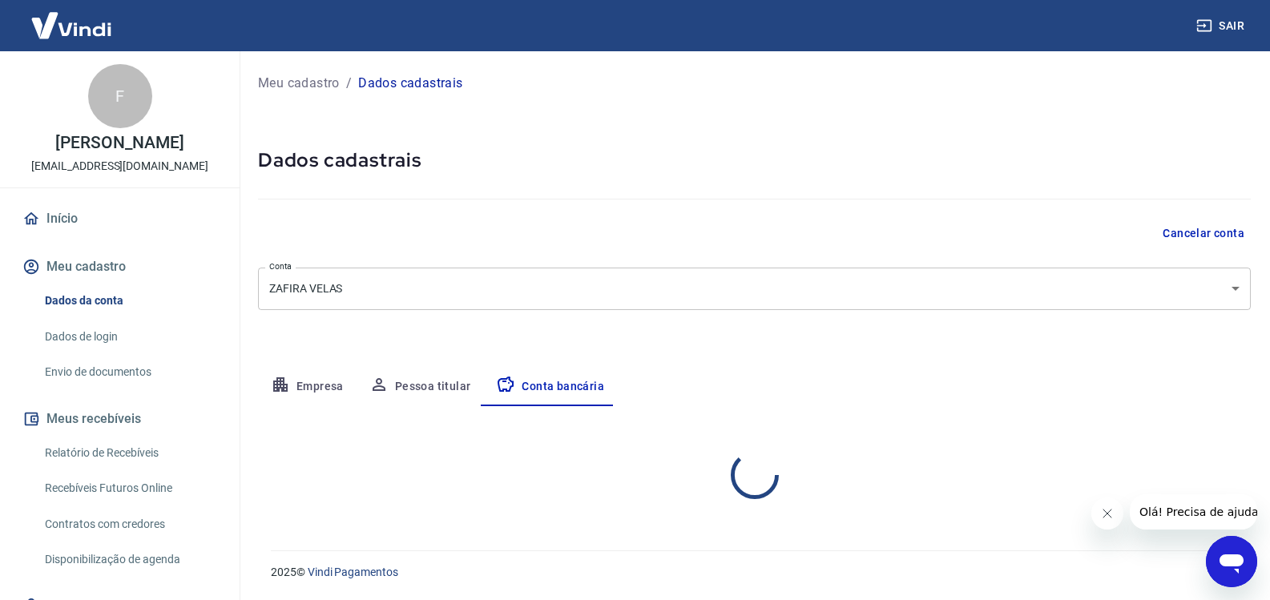
scroll to position [0, 0]
select select "1"
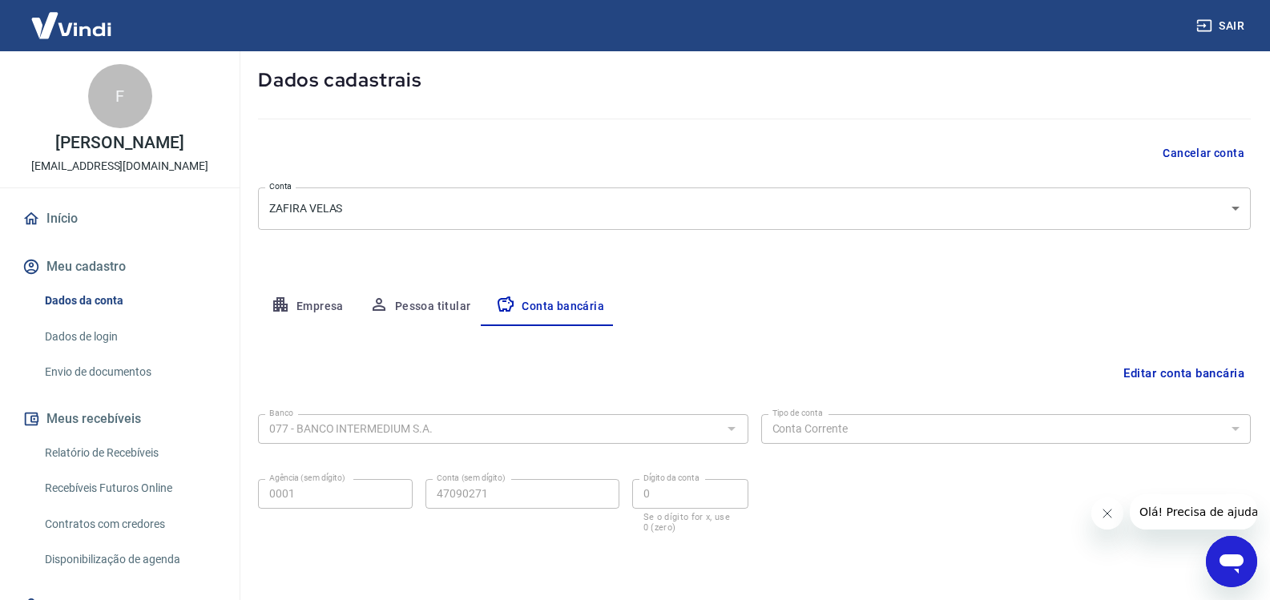
scroll to position [130, 0]
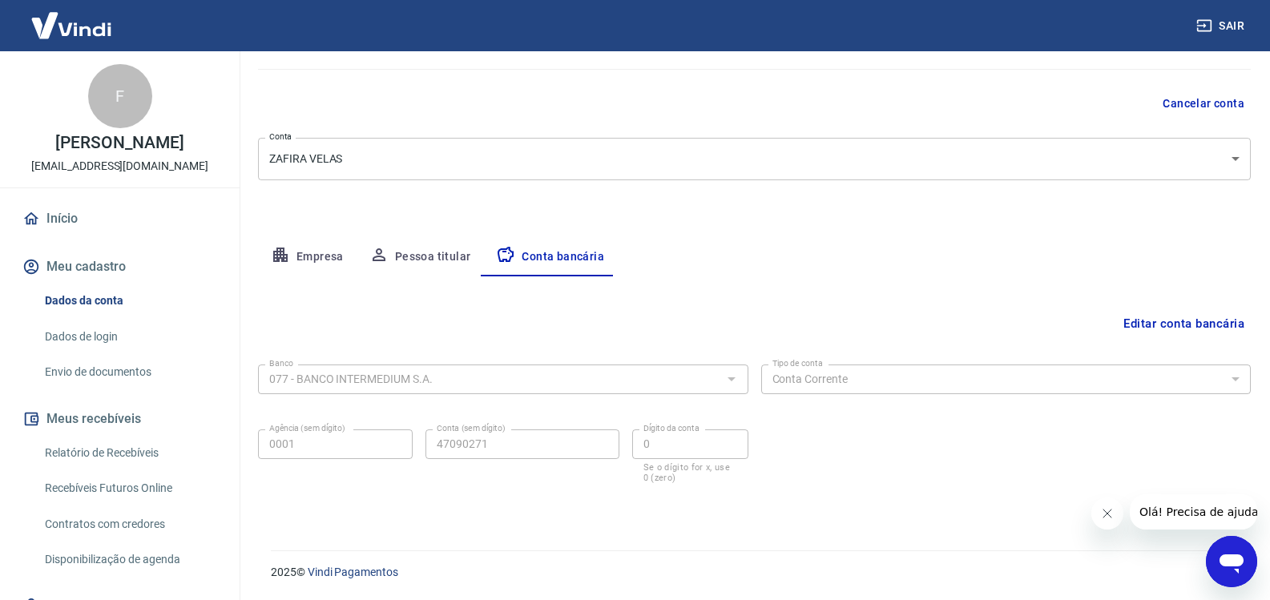
click at [1236, 550] on icon "Abrir janela de mensagens" at bounding box center [1231, 561] width 29 height 29
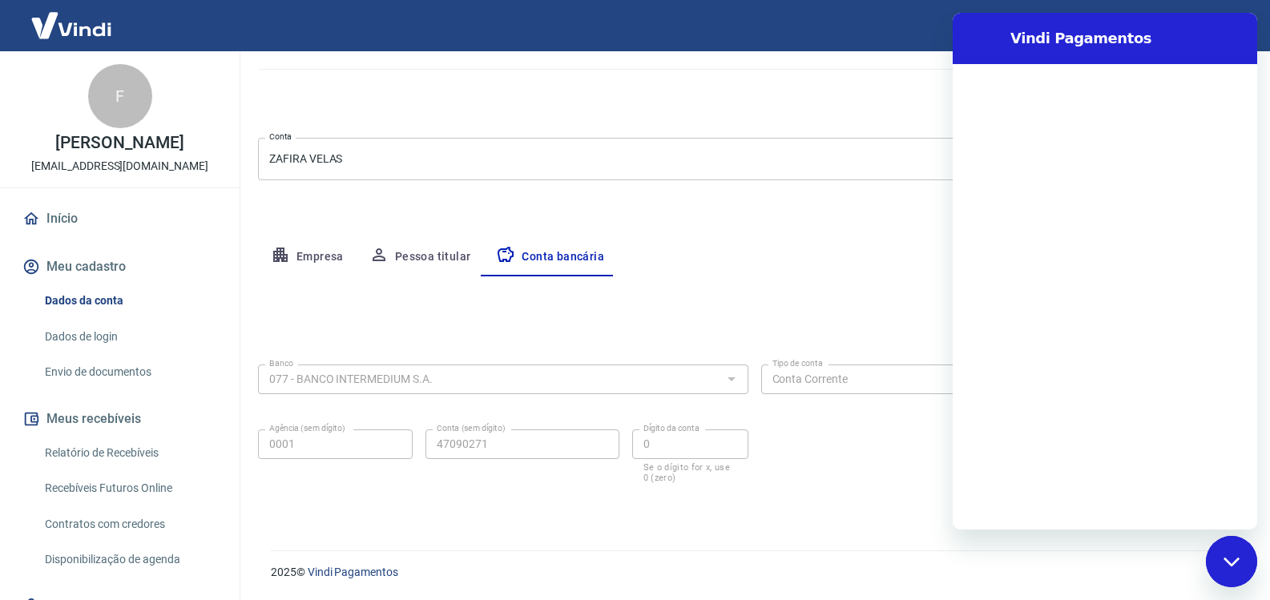
scroll to position [0, 0]
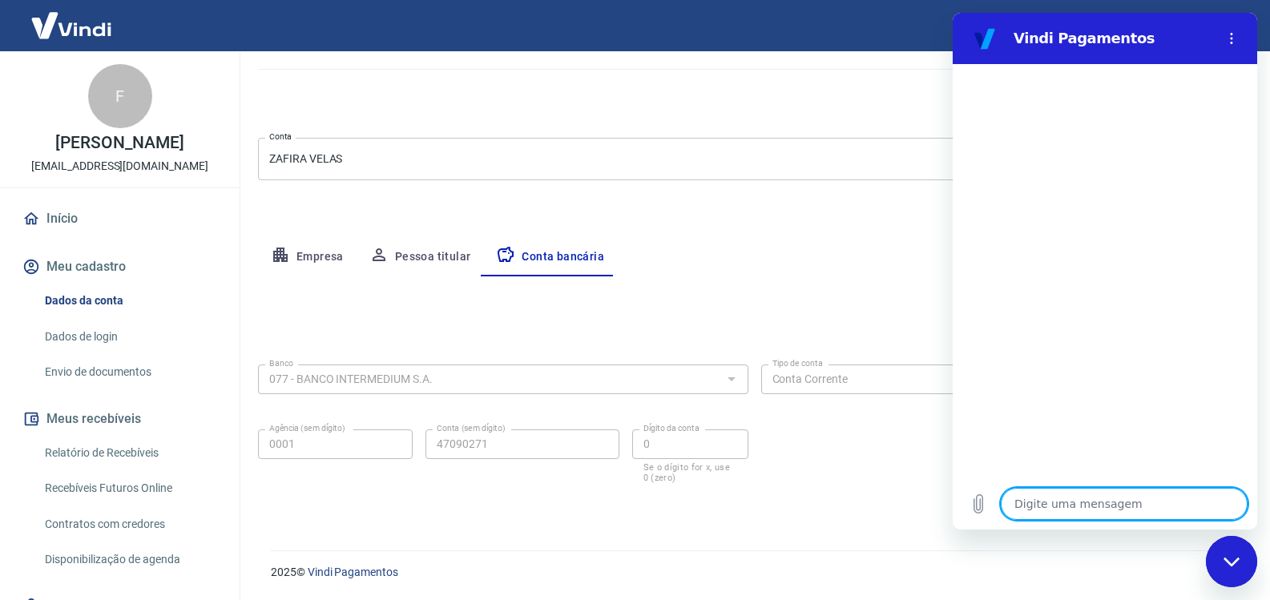
click at [1120, 506] on textarea at bounding box center [1124, 504] width 247 height 32
type textarea "b"
type textarea "x"
type textarea "bo"
type textarea "x"
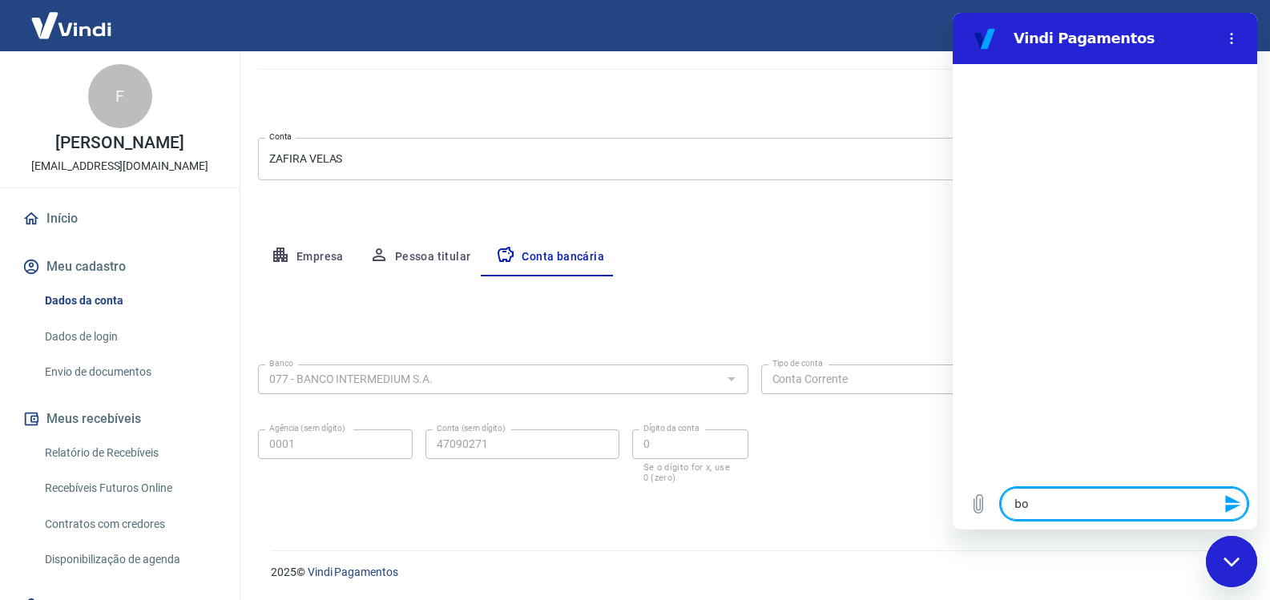
type textarea "bom"
type textarea "x"
type textarea "bom"
type textarea "x"
type textarea "bom d"
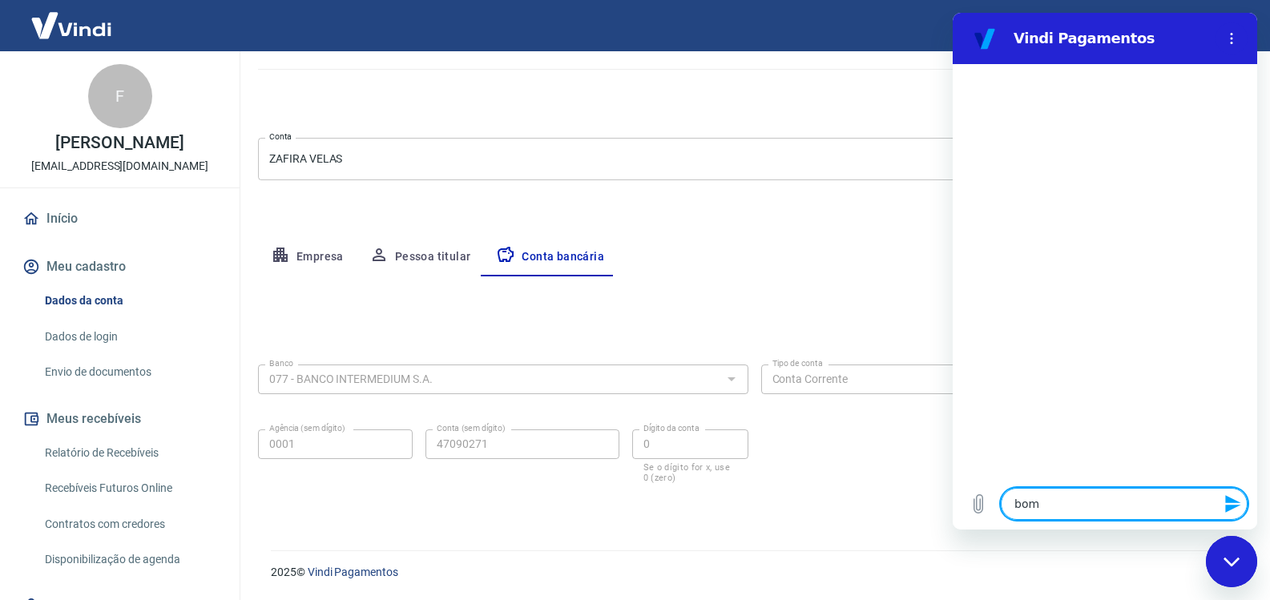
type textarea "x"
type textarea "bom di"
type textarea "x"
type textarea "bom dia"
type textarea "x"
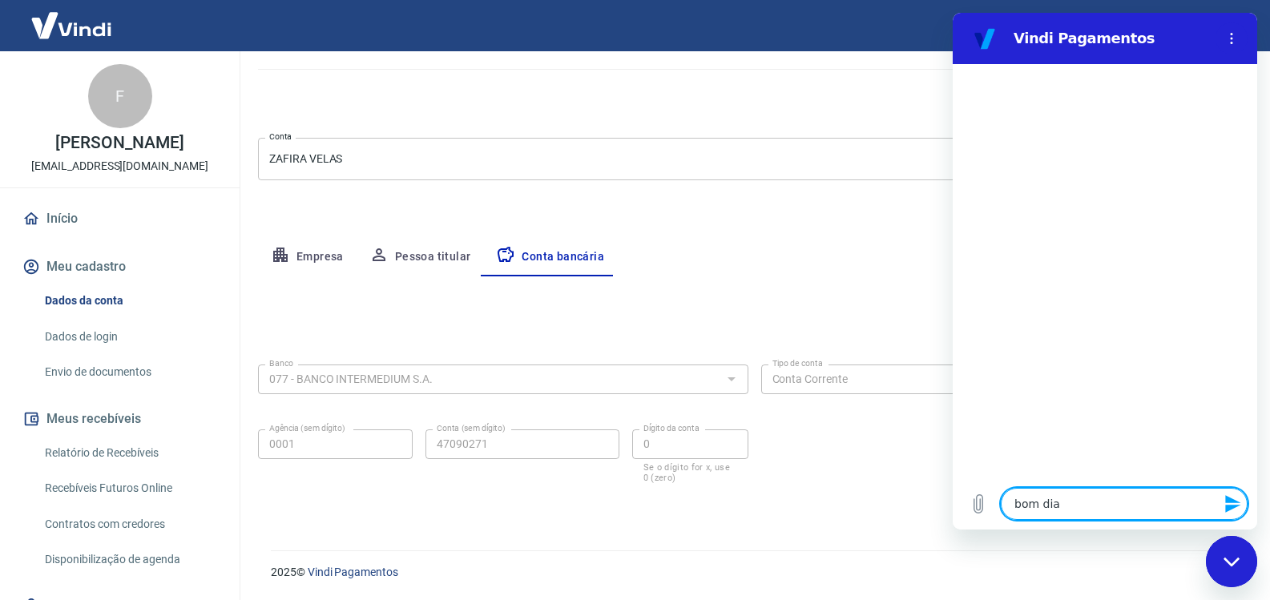
type textarea "bom dia"
type textarea "x"
type textarea "e"
type textarea "x"
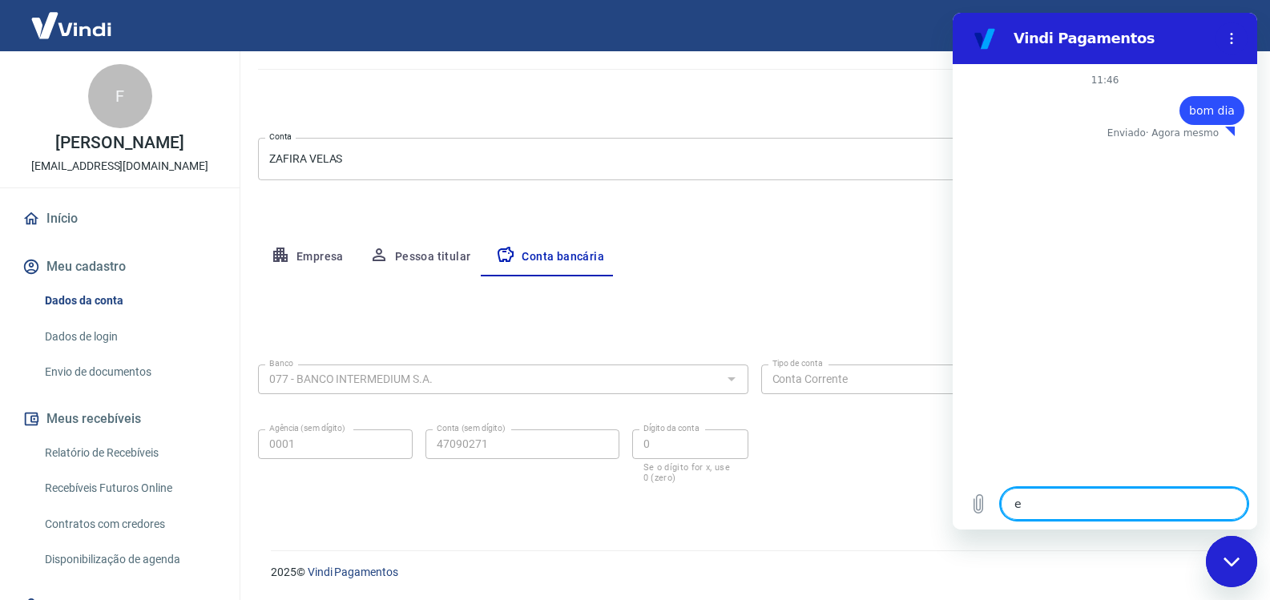
type textarea "es"
type textarea "x"
type textarea "est"
type textarea "x"
type textarea "esto"
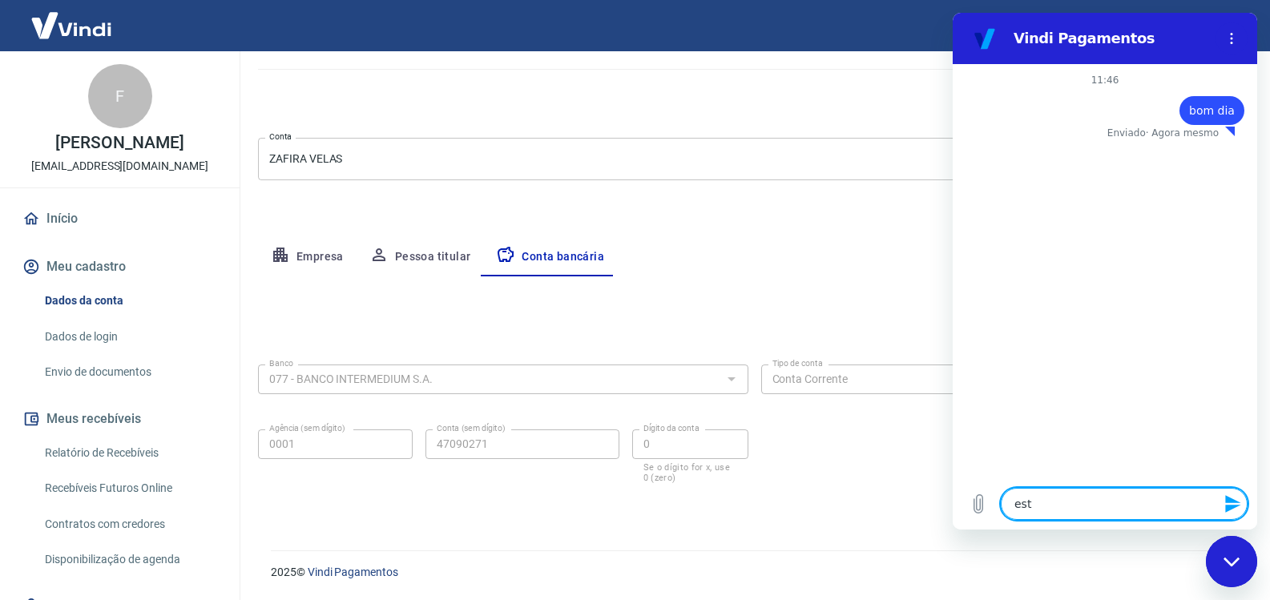
type textarea "x"
type textarea "estou"
type textarea "x"
type textarea "estou"
type textarea "x"
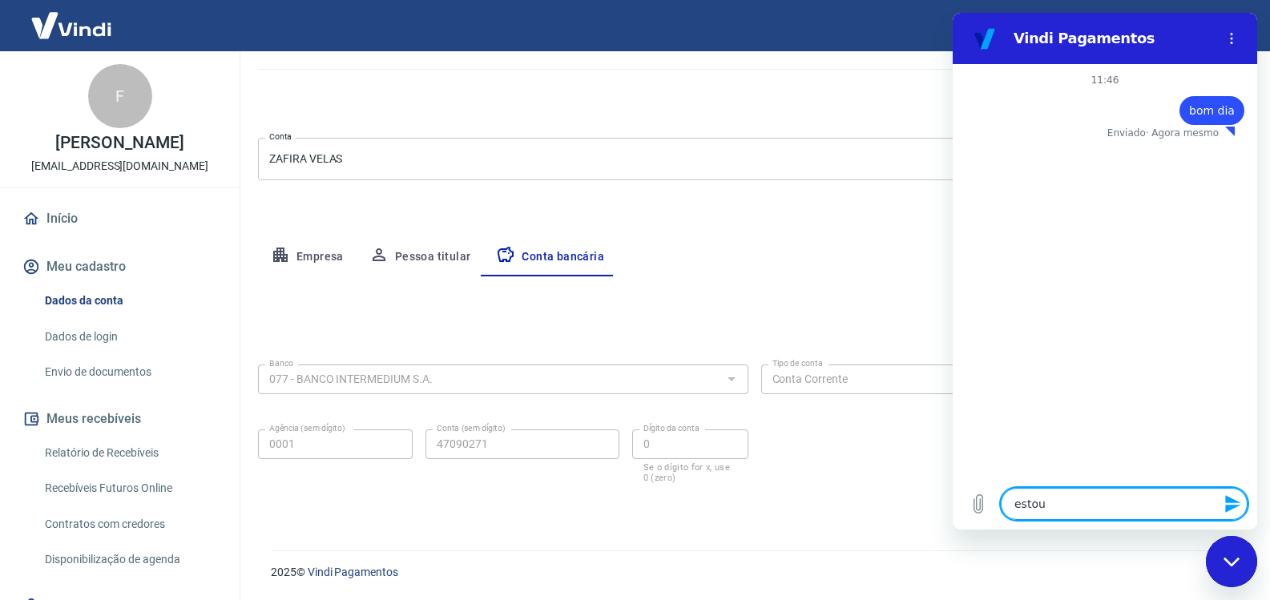
type textarea "estou t"
type textarea "x"
type textarea "estou te"
type textarea "x"
type textarea "estou ten"
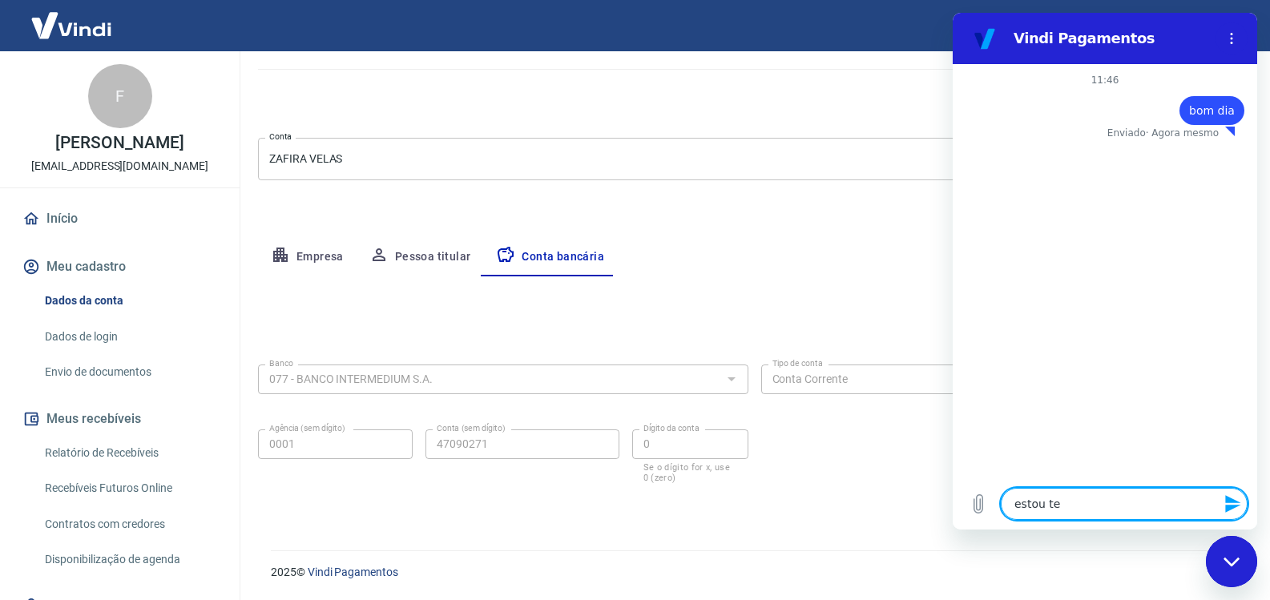
type textarea "x"
type textarea "estou tent"
type textarea "x"
type textarea "estou tenta"
type textarea "x"
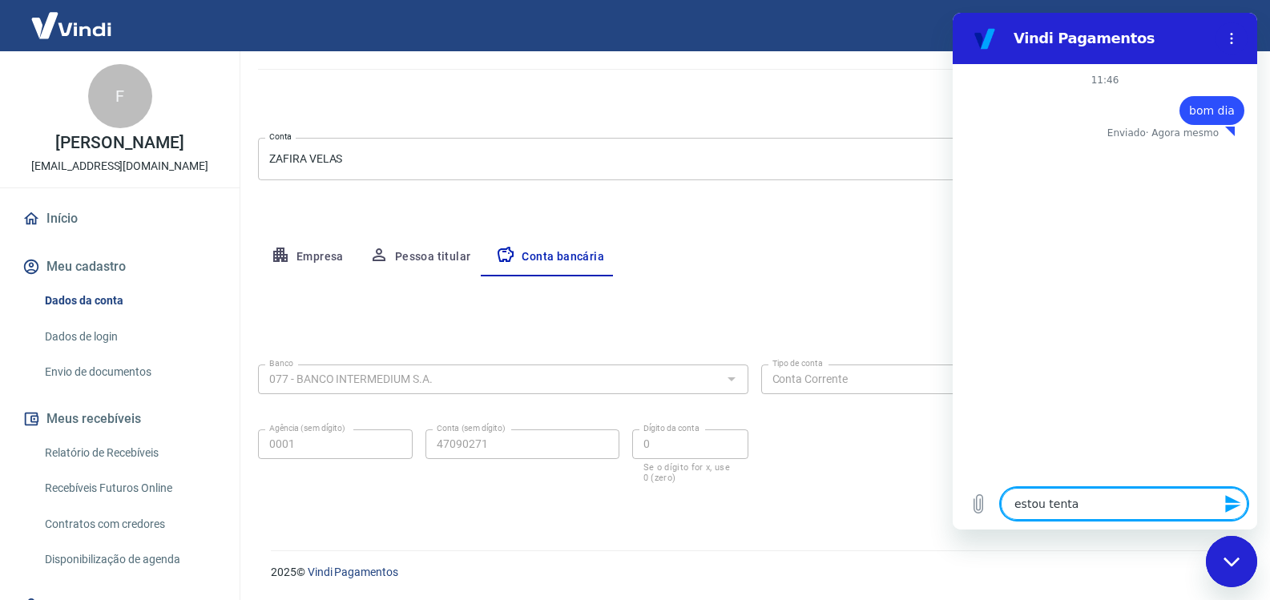
type textarea "estou tentan"
type textarea "x"
type textarea "estou tentano"
type textarea "x"
type textarea "estou tentano"
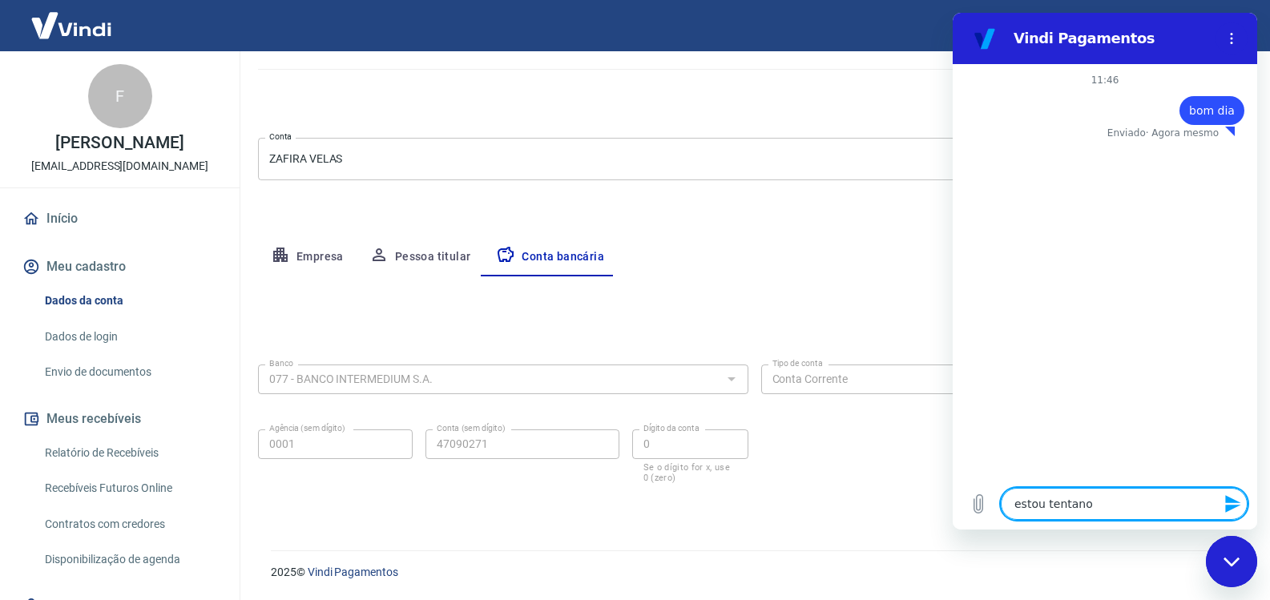
type textarea "x"
type textarea "estou tentano c"
type textarea "x"
type textarea "estou tentano ca"
type textarea "x"
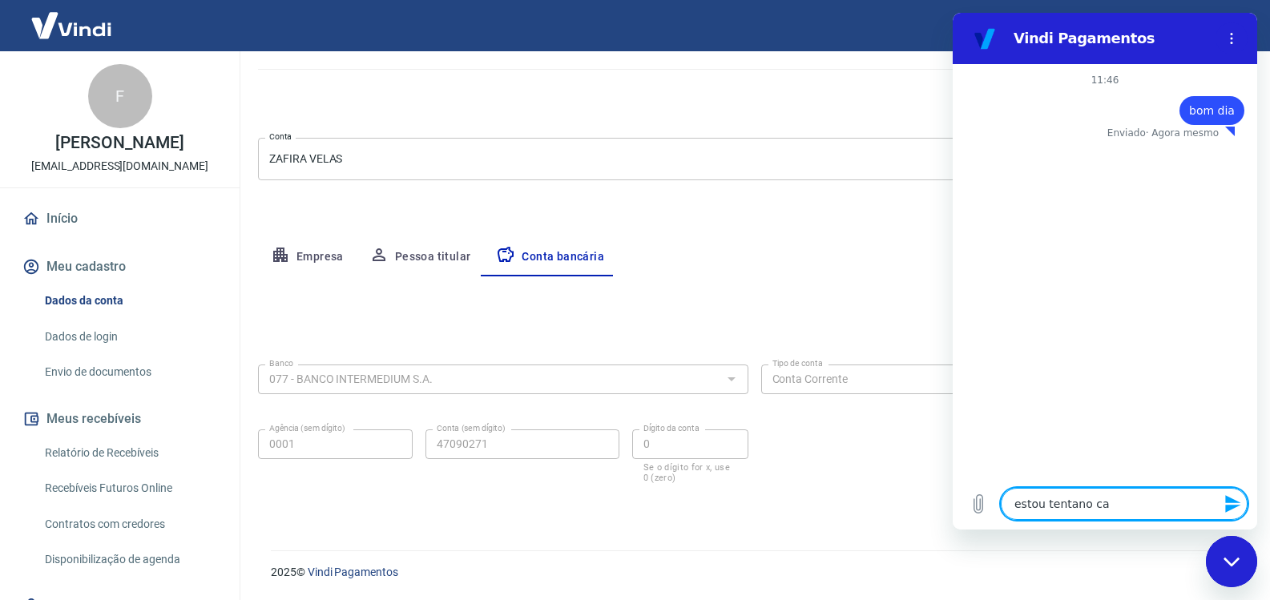
type textarea "estou tentano cad"
type textarea "x"
type textarea "estou tentano cada"
type textarea "x"
type textarea "estou tentano cadas"
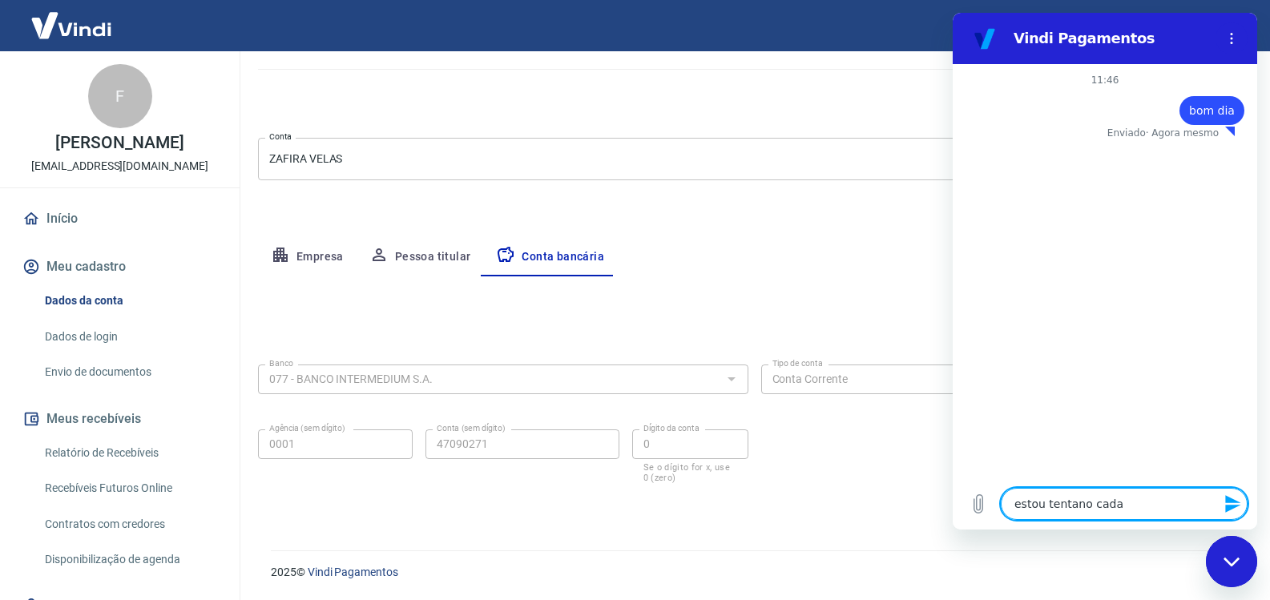
type textarea "x"
type textarea "estou tentano cadast"
type textarea "x"
type textarea "estou tentano cadastr"
type textarea "x"
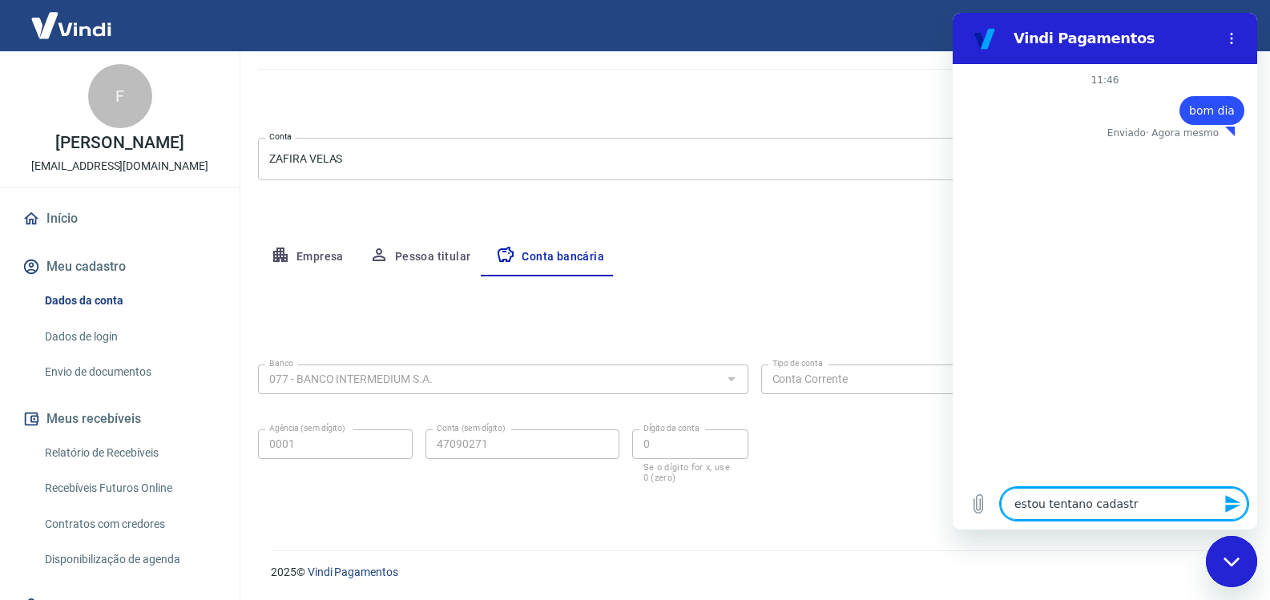
type textarea "estou tentano cadastra"
type textarea "x"
type textarea "estou tentano cadastrar"
type textarea "x"
type textarea "estou tentano cadastrar"
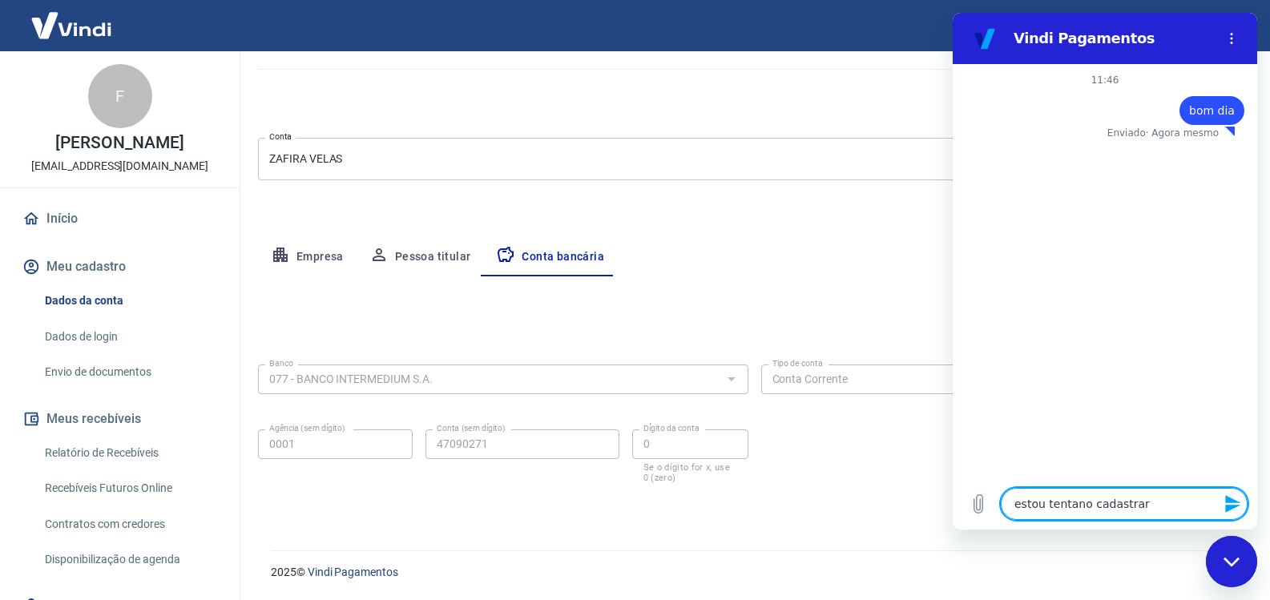
type textarea "x"
type textarea "estou tentano cadastrar m"
type textarea "x"
type textarea "estou tentano cadastrar mi"
type textarea "x"
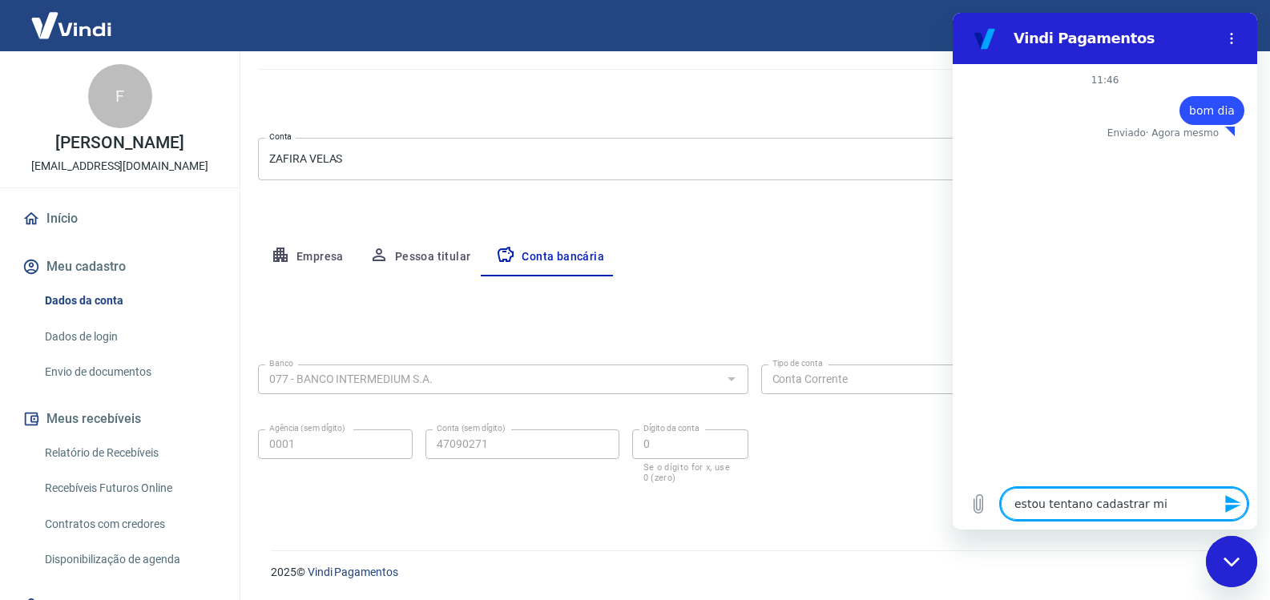
type textarea "estou tentano cadastrar min"
type textarea "x"
type textarea "estou tentano cadastrar minh"
type textarea "x"
type textarea "estou tentano cadastrar minha"
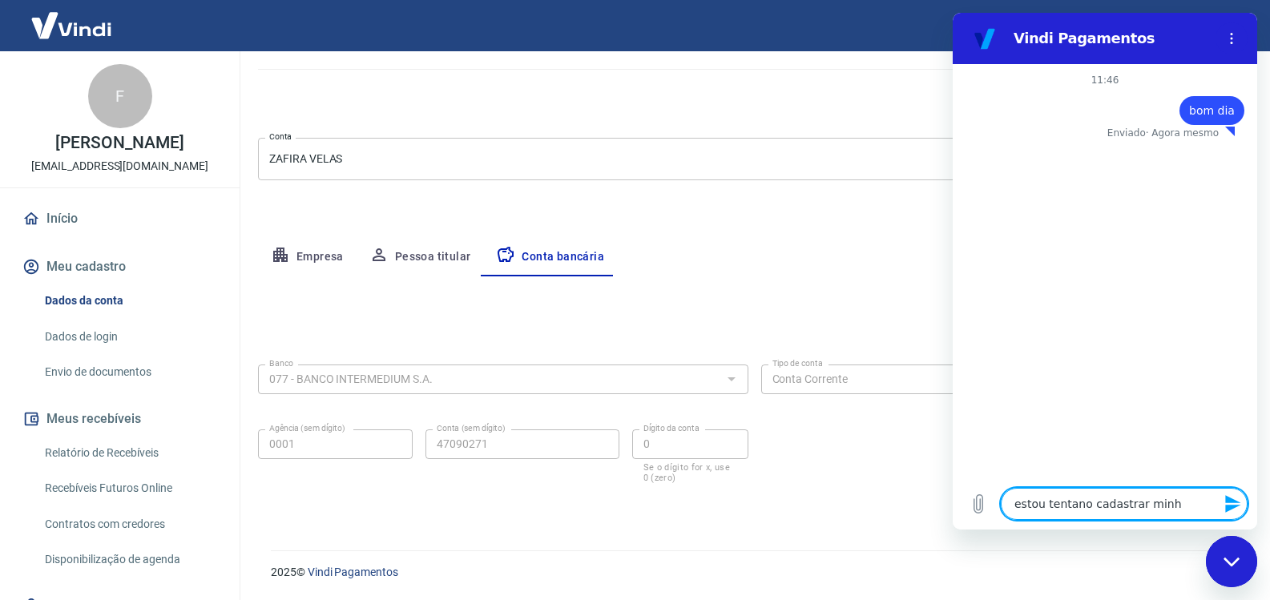
type textarea "x"
type textarea "estou tentano cadastrar minha"
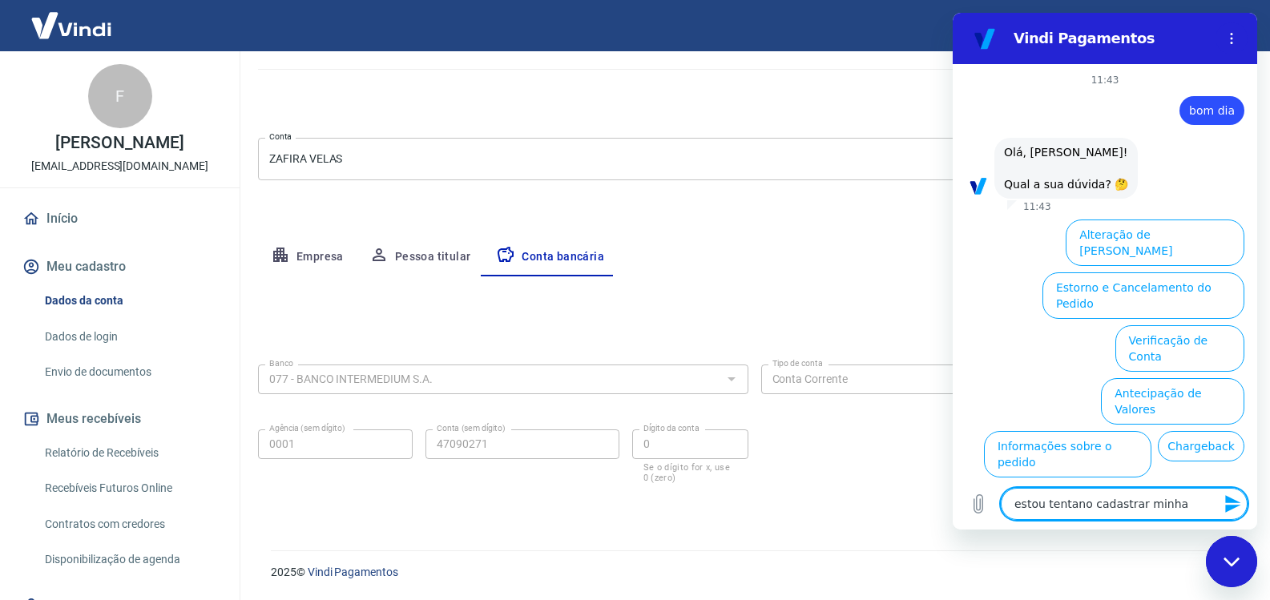
type textarea "x"
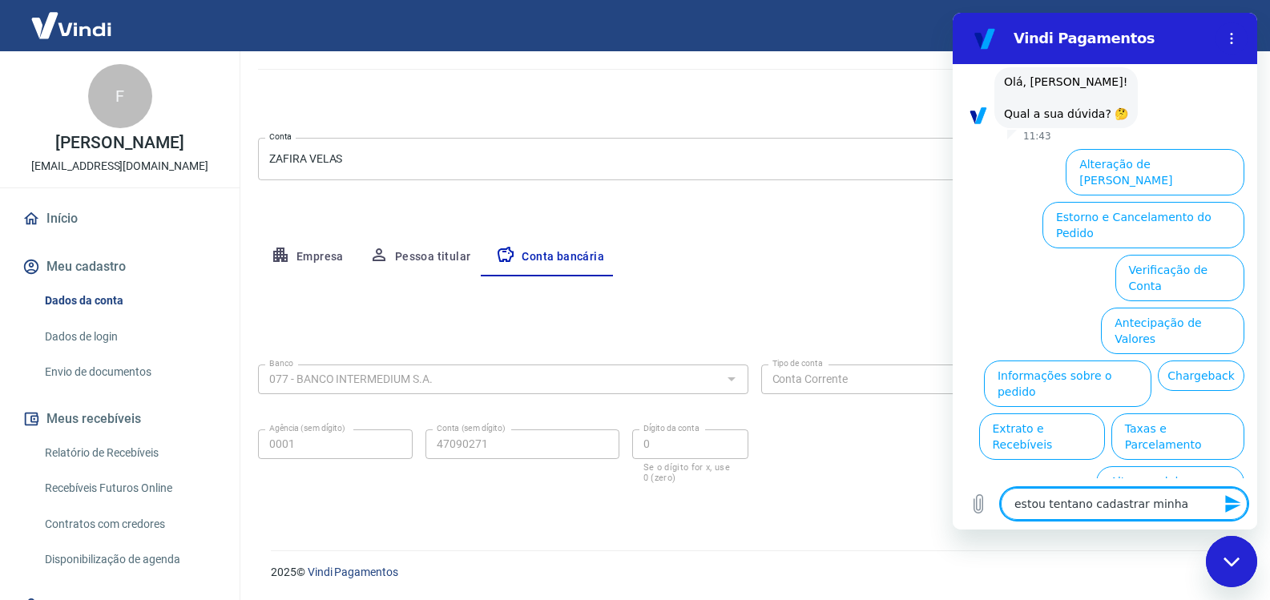
type textarea "estou tentano cadastrar minha c"
type textarea "x"
type textarea "estou tentano cadastrar minha co"
type textarea "x"
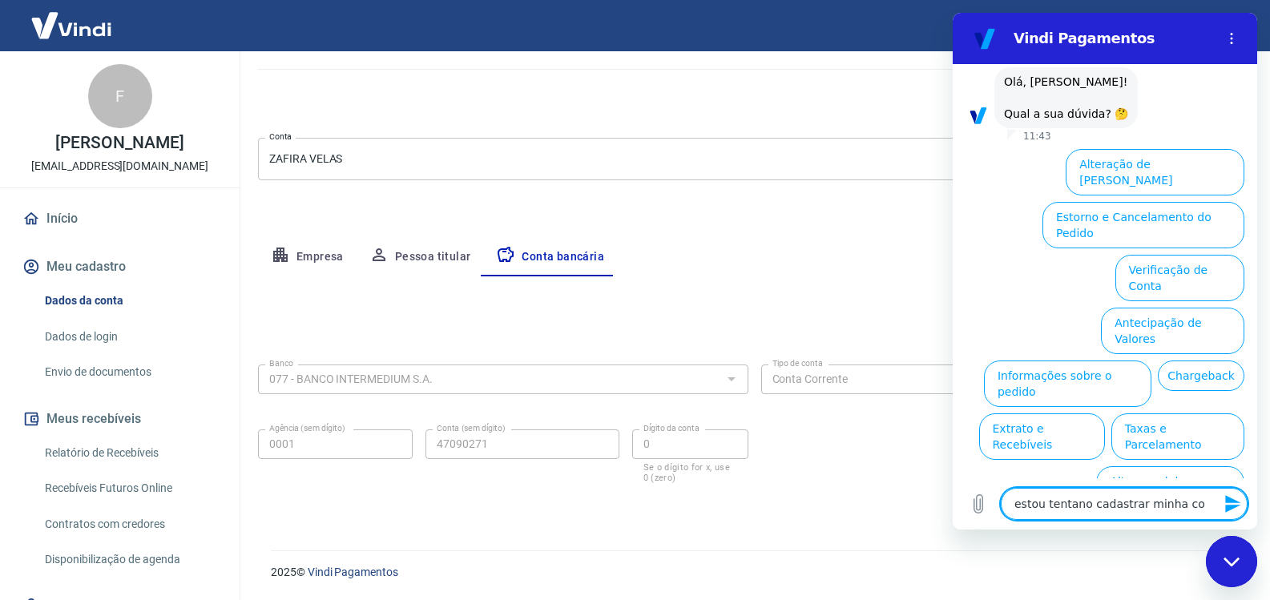
type textarea "estou tentano cadastrar minha con"
type textarea "x"
type textarea "estou tentano cadastrar minha cont"
type textarea "x"
type textarea "estou tentano cadastrar minha conta"
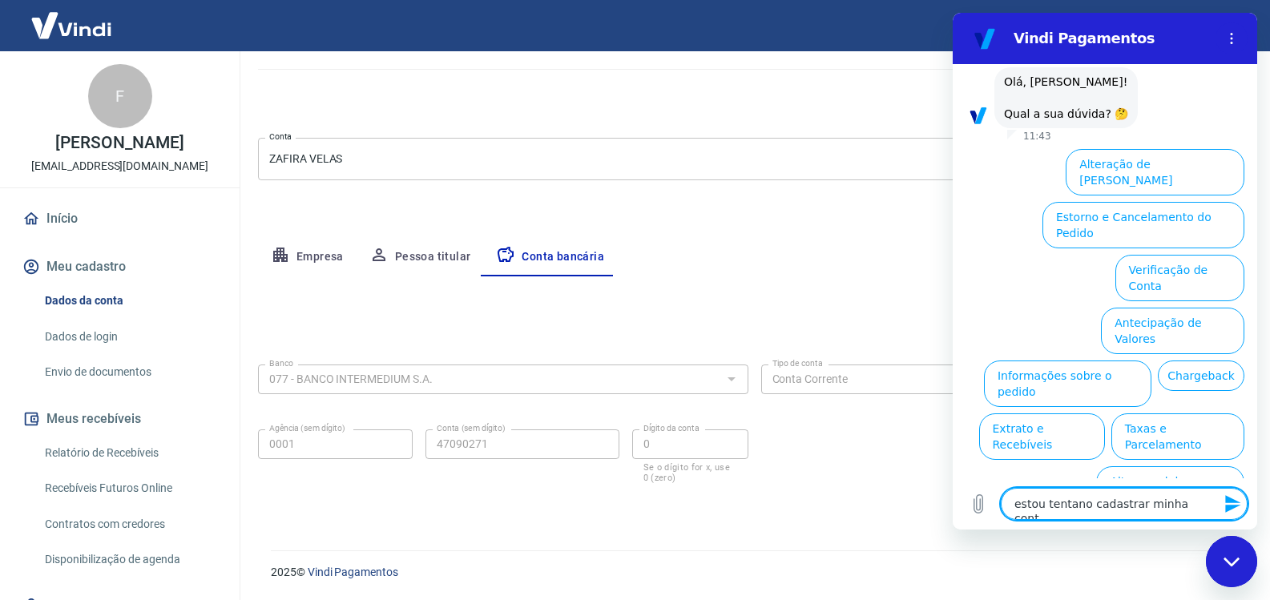
type textarea "x"
type textarea "estou tentano cadastrar minha conta"
type textarea "x"
type textarea "estou tentano cadastrar minha conta n"
type textarea "x"
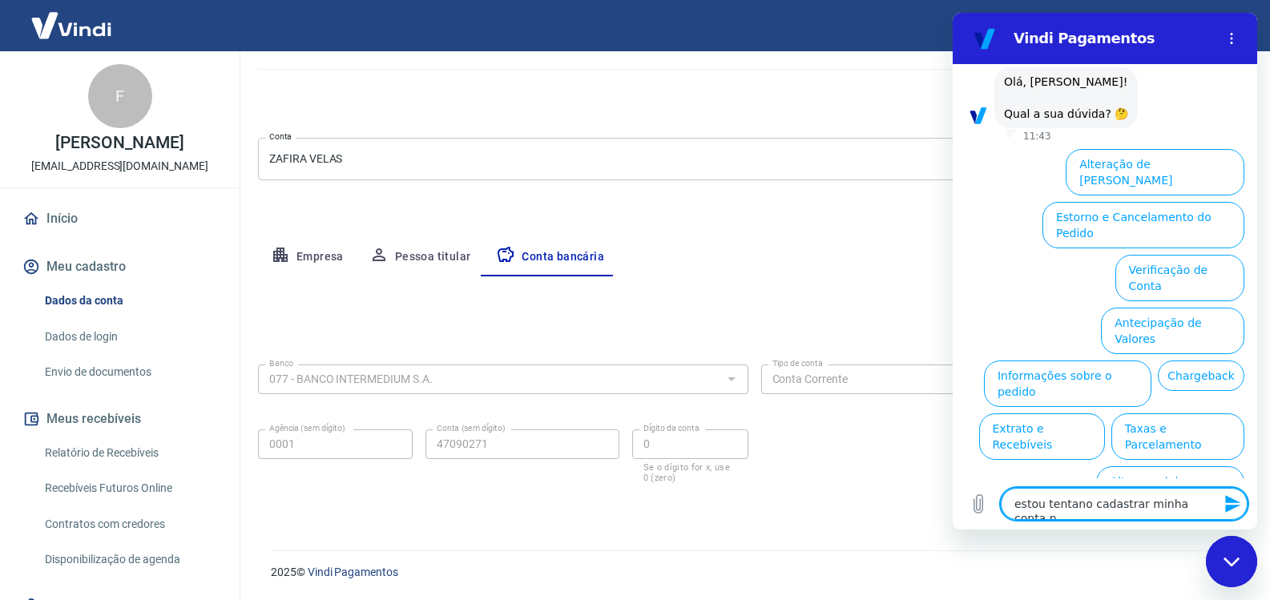
type textarea "estou tentano cadastrar minha conta na"
type textarea "x"
type textarea "estou tentano cadastrar minha conta na"
type textarea "x"
type textarea "estou tentano cadastrar minha conta na v"
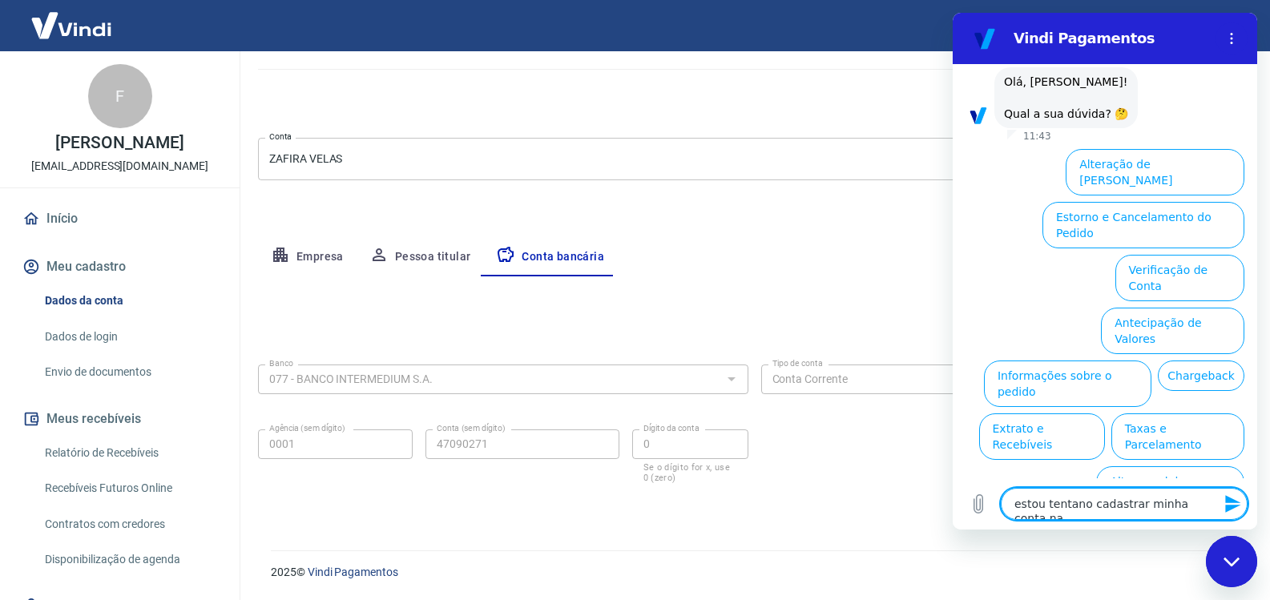
type textarea "x"
type textarea "estou tentano cadastrar minha conta na vi"
type textarea "x"
type textarea "estou tentano cadastrar minha conta na vin"
type textarea "x"
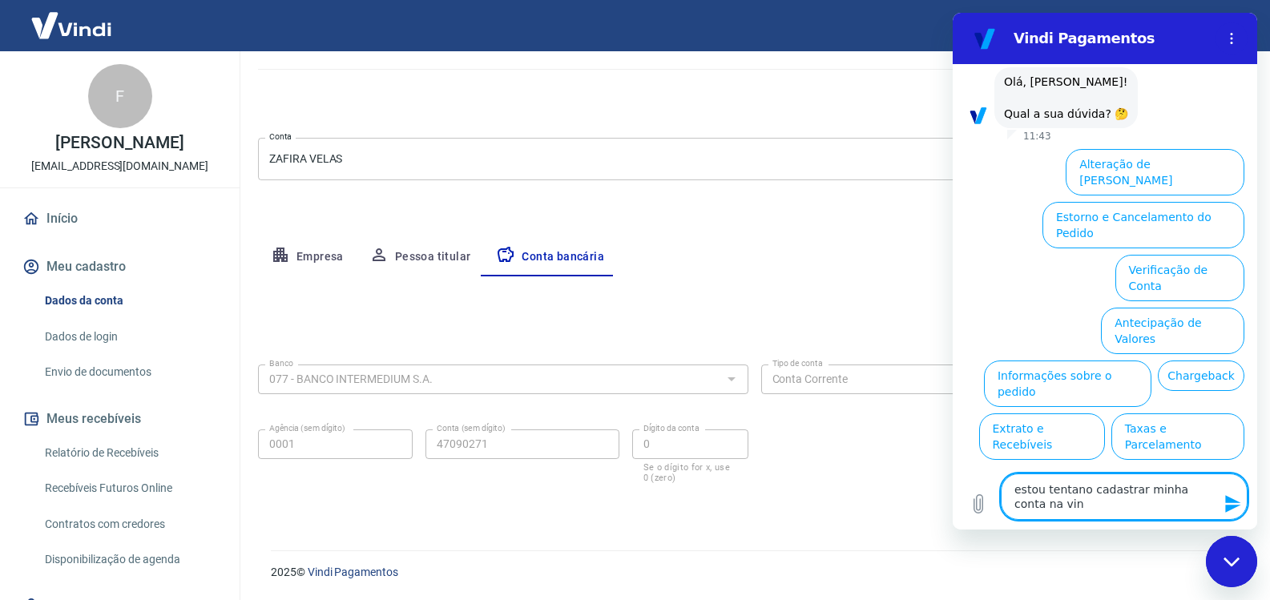
type textarea "estou tentano cadastrar minha conta na vind"
type textarea "x"
type textarea "estou tentano cadastrar minha conta na vindi"
type textarea "x"
type textarea "estou tentano cadastrar minha conta na vindi"
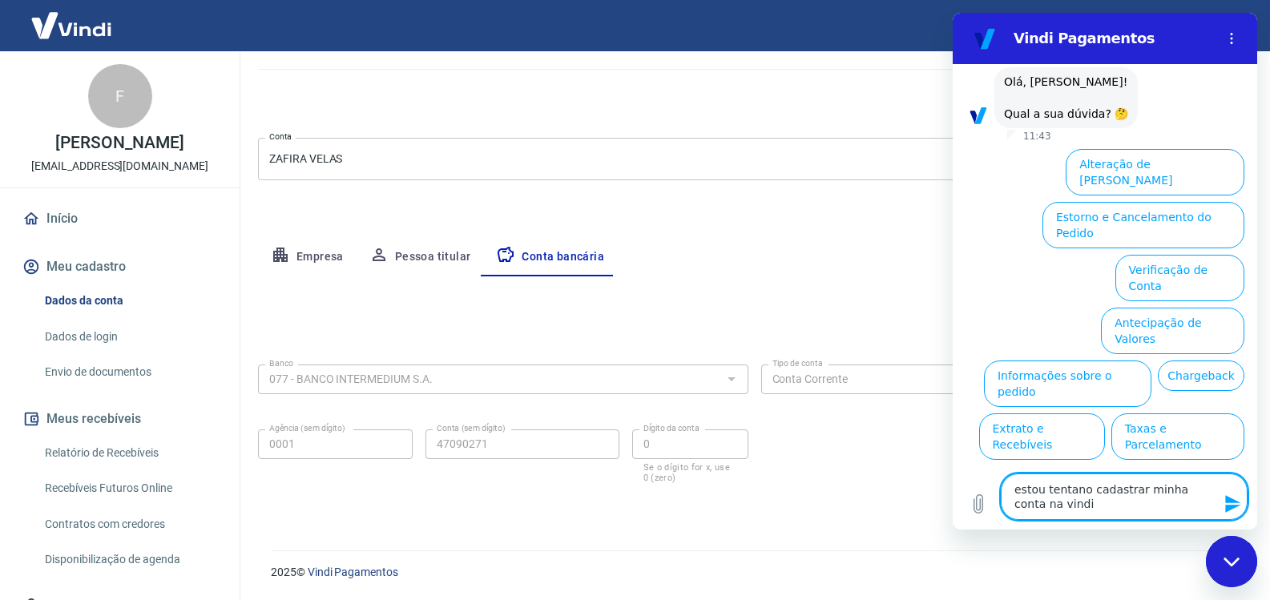
type textarea "x"
type textarea "estou tentano cadastrar minha conta na vindi"
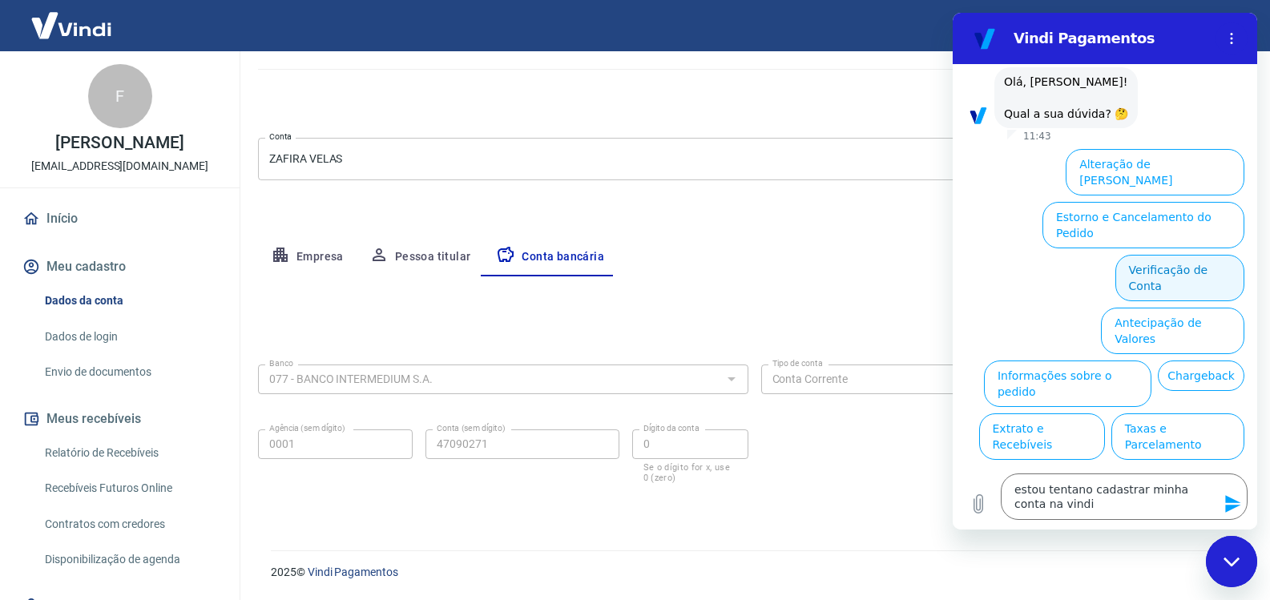
click at [1188, 255] on button "Verificação de Conta" at bounding box center [1180, 278] width 129 height 46
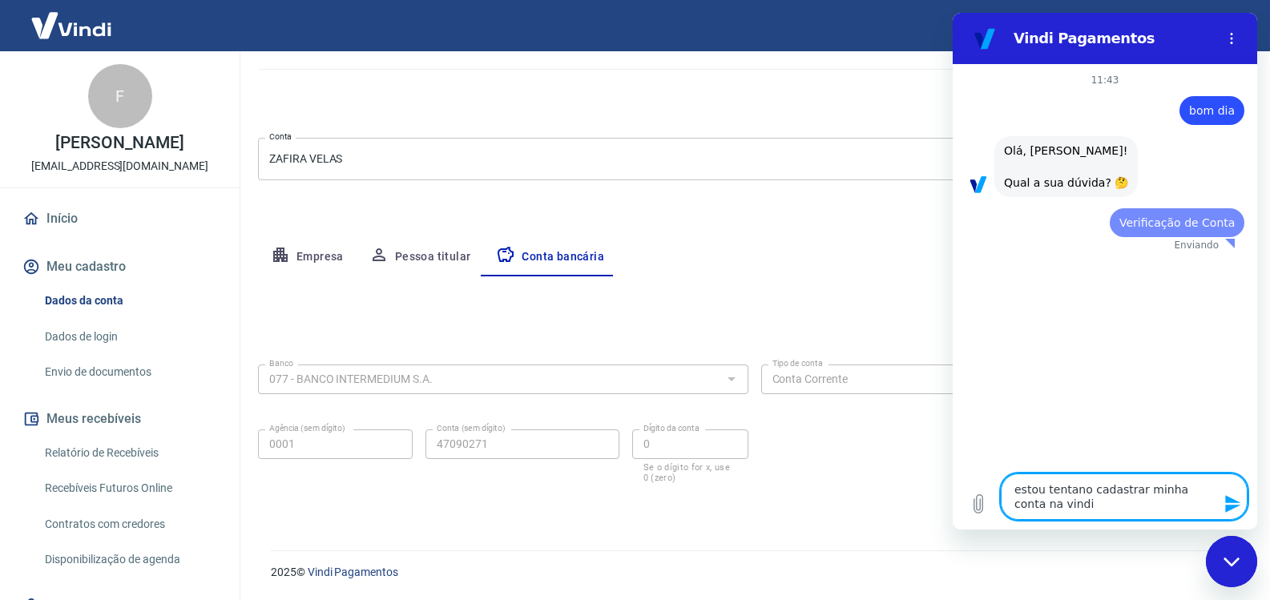
scroll to position [0, 0]
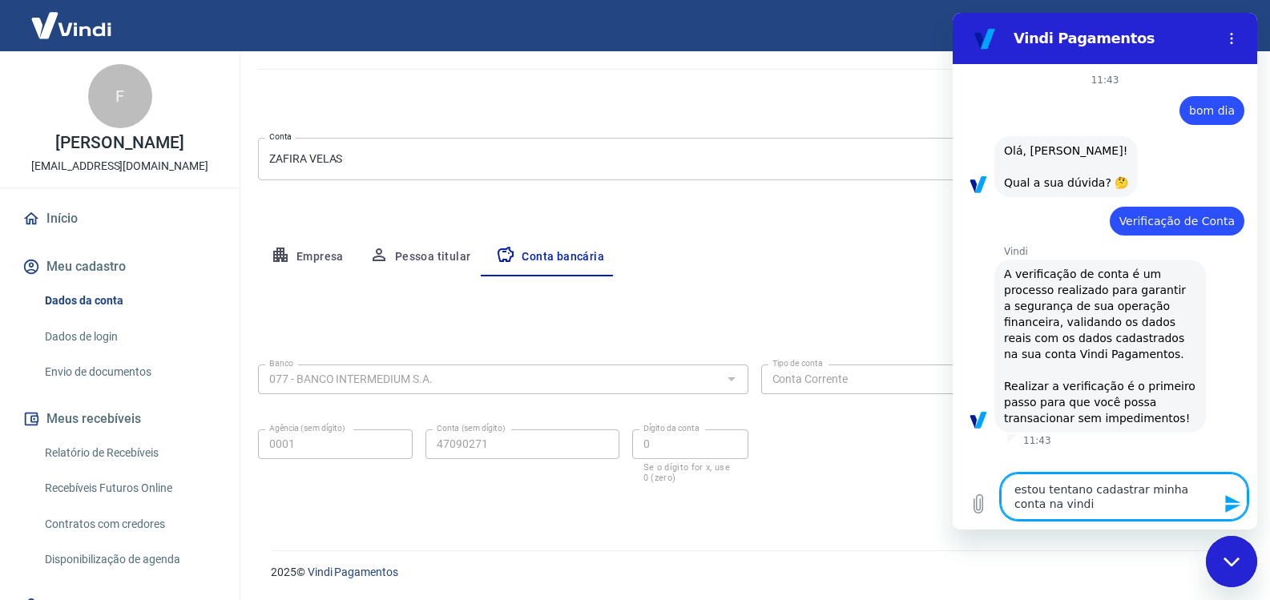
type textarea "x"
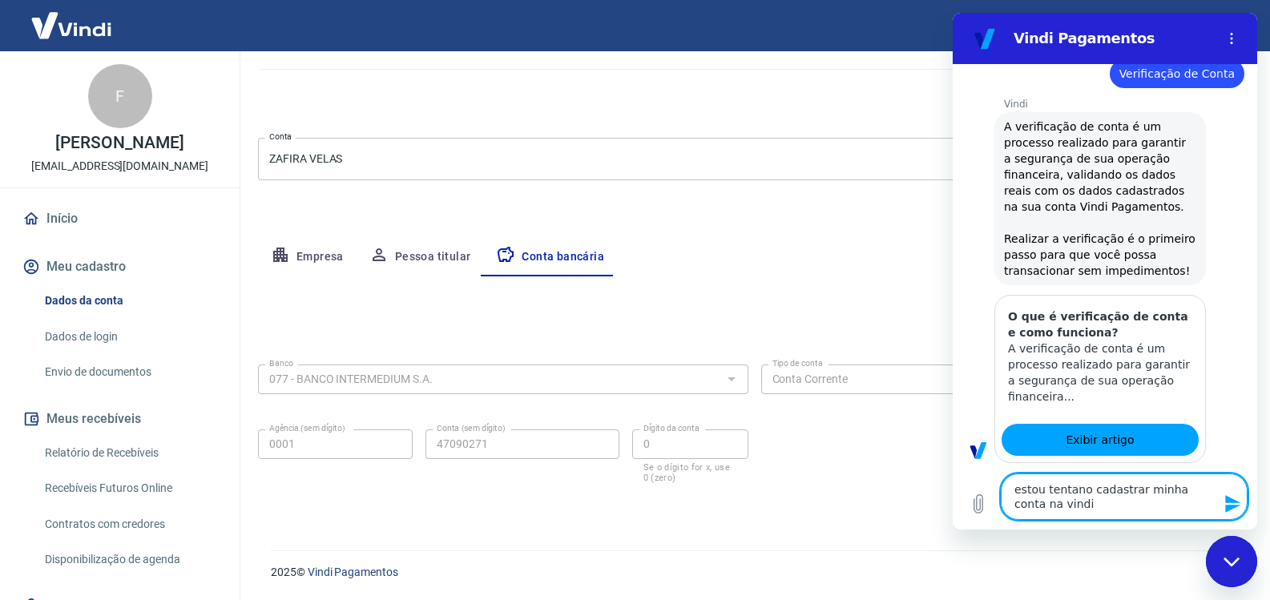
type textarea "estou tentano cadastrar minha conta na vindi"
type textarea "x"
type textarea "estou tentano cadastrar minha conta na vind"
type textarea "x"
type textarea "estou tentano cadastrar minha conta na vin"
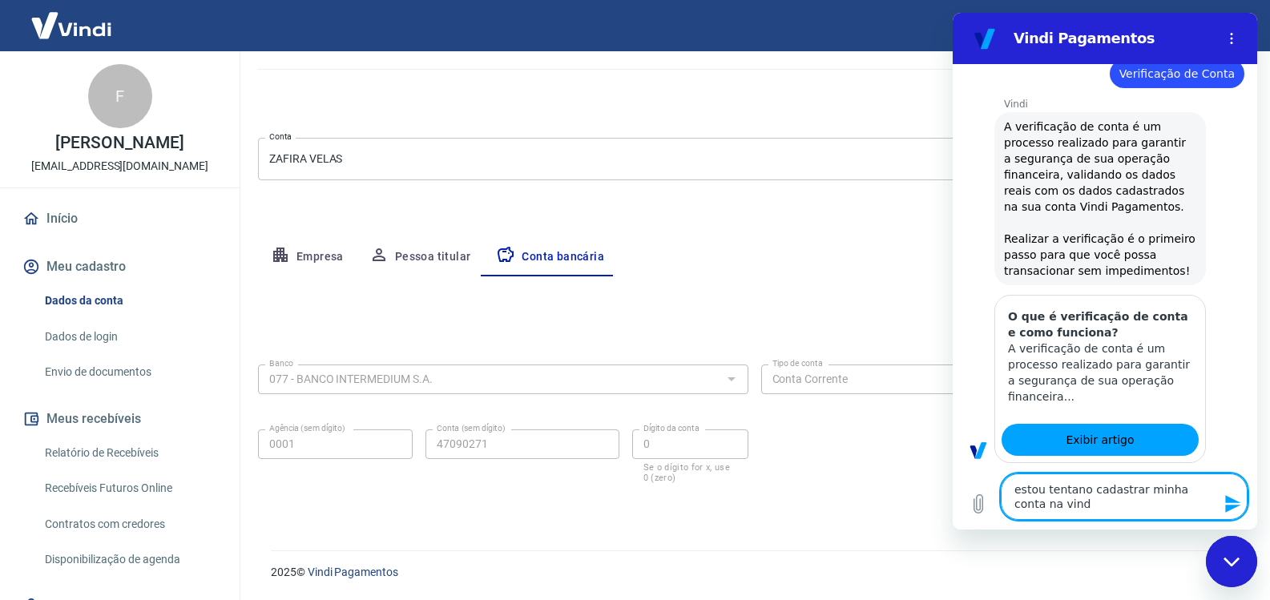
type textarea "x"
type textarea "estou tentano cadastrar minha conta na vi"
type textarea "x"
type textarea "estou tentano cadastrar minha conta na v"
type textarea "x"
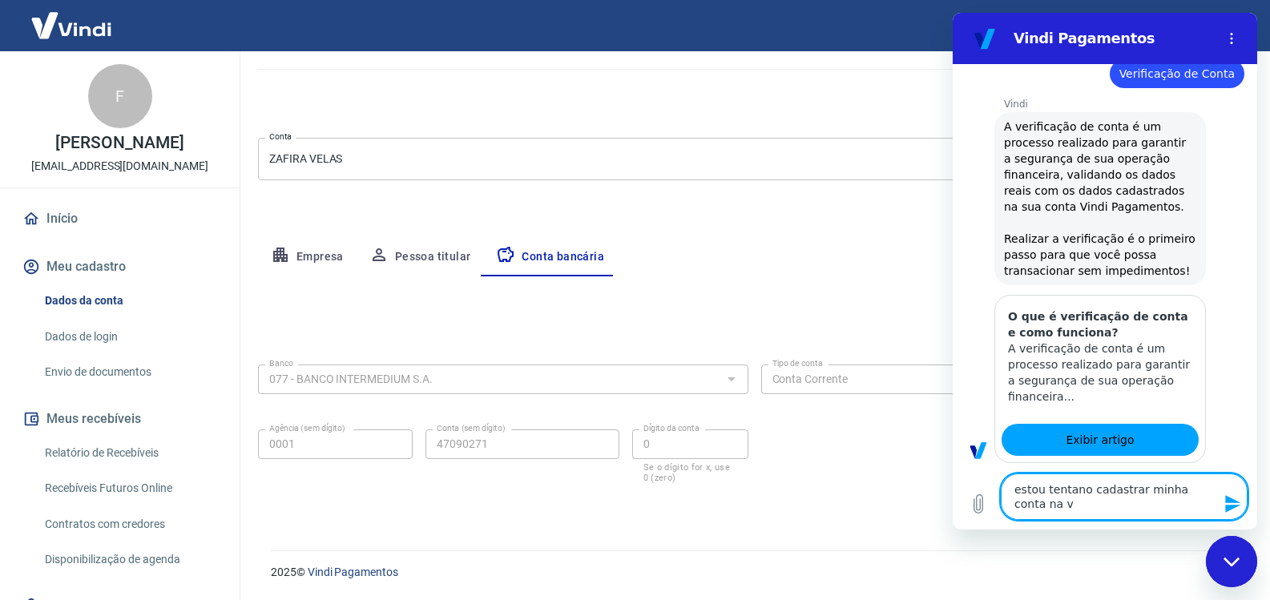
type textarea "estou tentano cadastrar minha conta na"
type textarea "x"
type textarea "estou tentano cadastrar minha conta na"
type textarea "x"
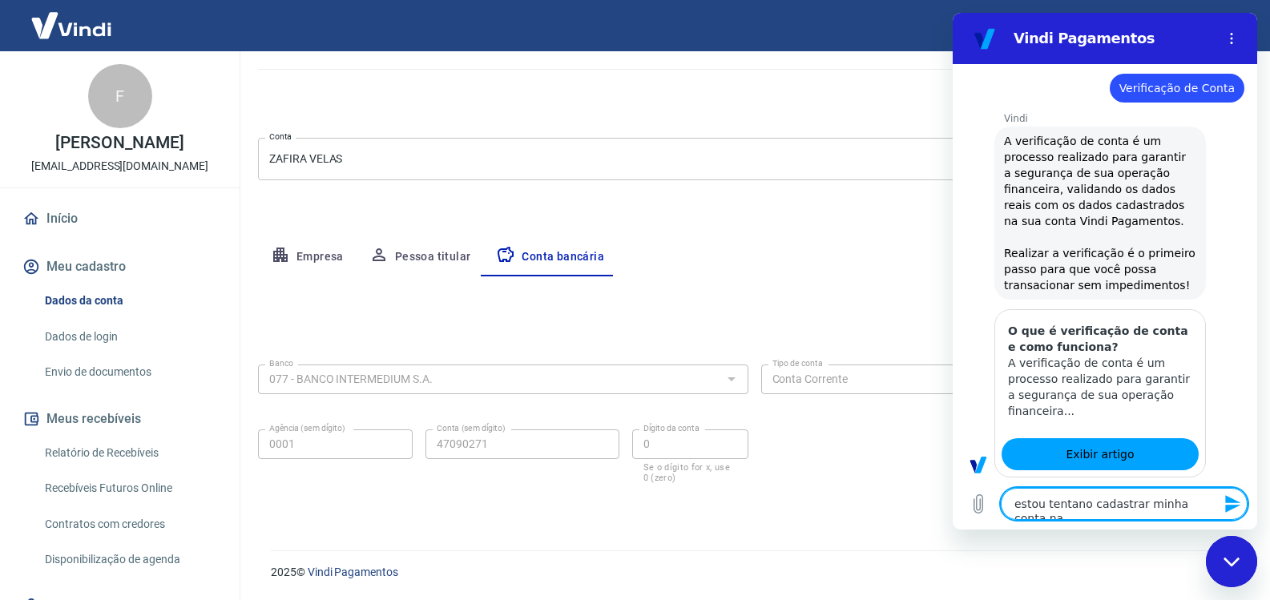
type textarea "estou tentano cadastrar minha conta n"
type textarea "x"
type textarea "estou tentano cadastrar minha conta"
type textarea "x"
type textarea "estou tentano cadastrar minha conta"
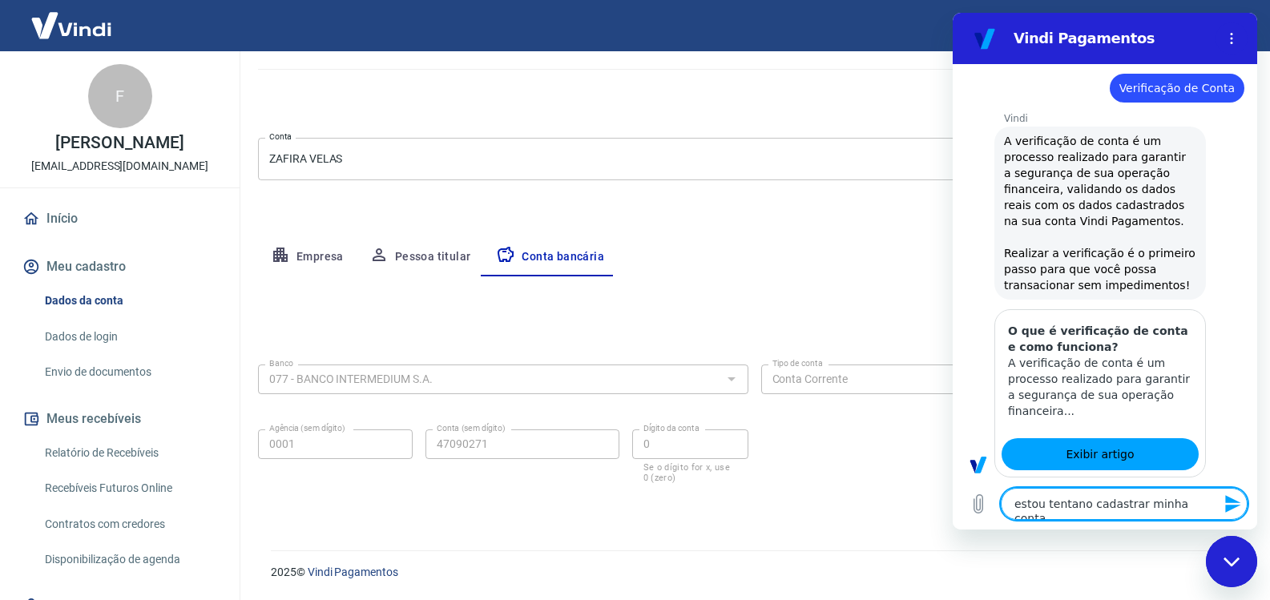
type textarea "x"
type textarea "estou tentano cadastrar minha cont"
type textarea "x"
type textarea "estou tentano cadastrar minha con"
type textarea "x"
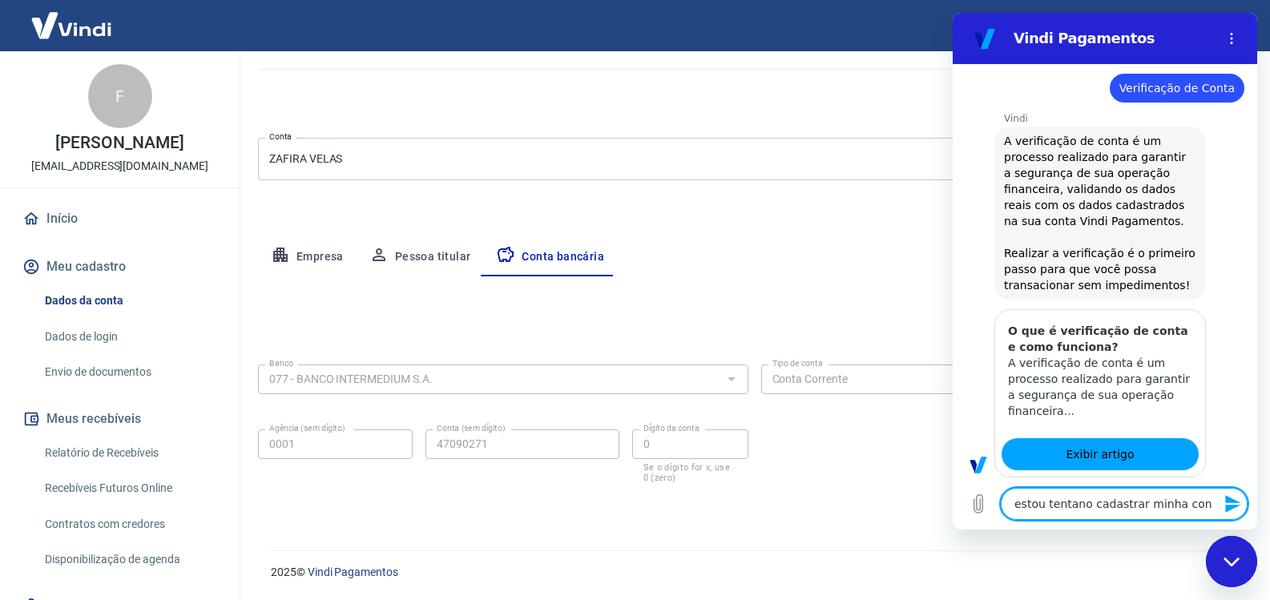
type textarea "estou tentano cadastrar minha co"
type textarea "x"
type textarea "estou tentano cadastrar minha c"
type textarea "x"
type textarea "estou tentano cadastrar minha"
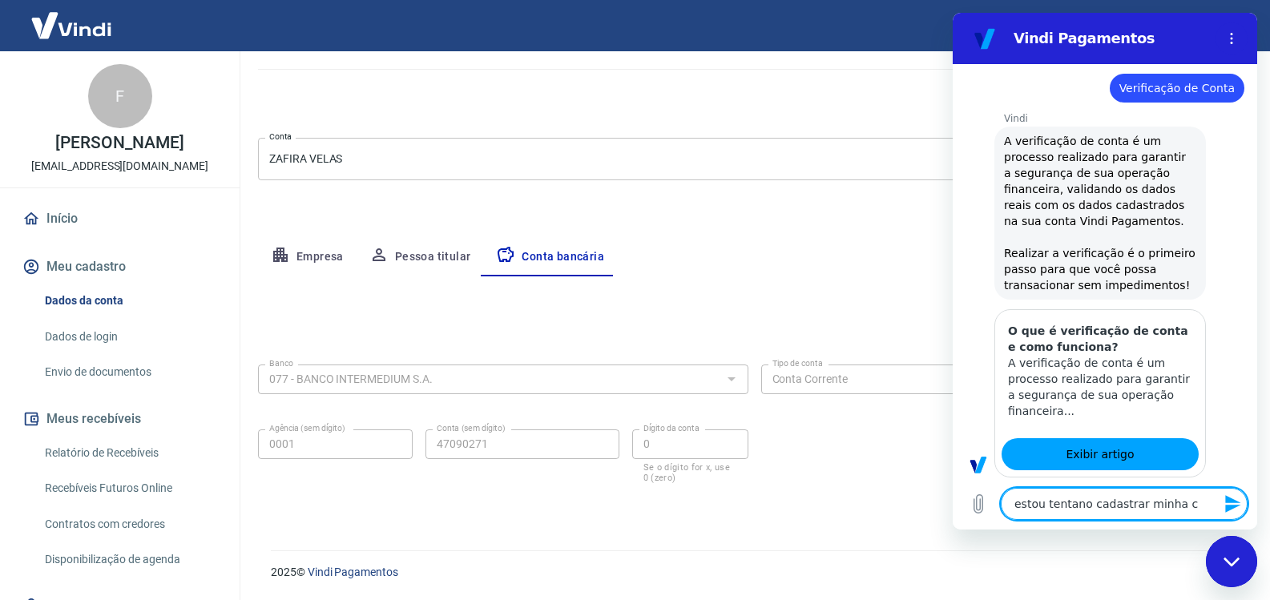
type textarea "x"
type textarea "estou tentano cadastrar minha"
type textarea "x"
type textarea "estou tentano cadastrar minh"
type textarea "x"
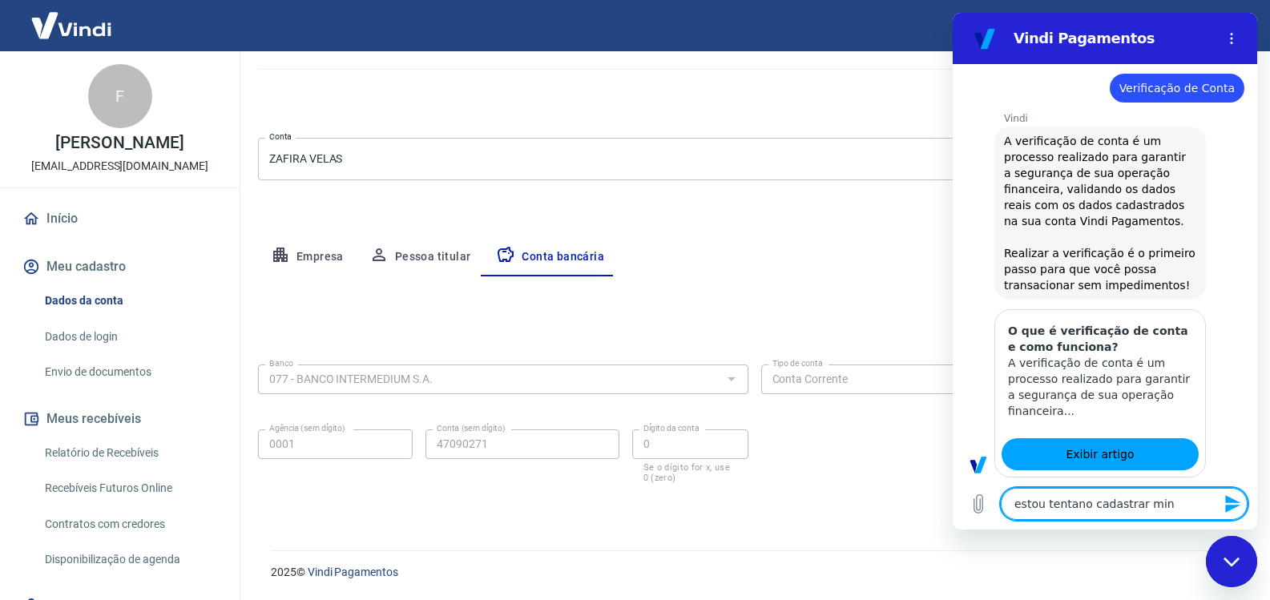
type textarea "estou tentano cadastrar mi"
type textarea "x"
type textarea "estou tentano cadastrar"
type textarea "x"
type textarea "estou tentano cadastrar"
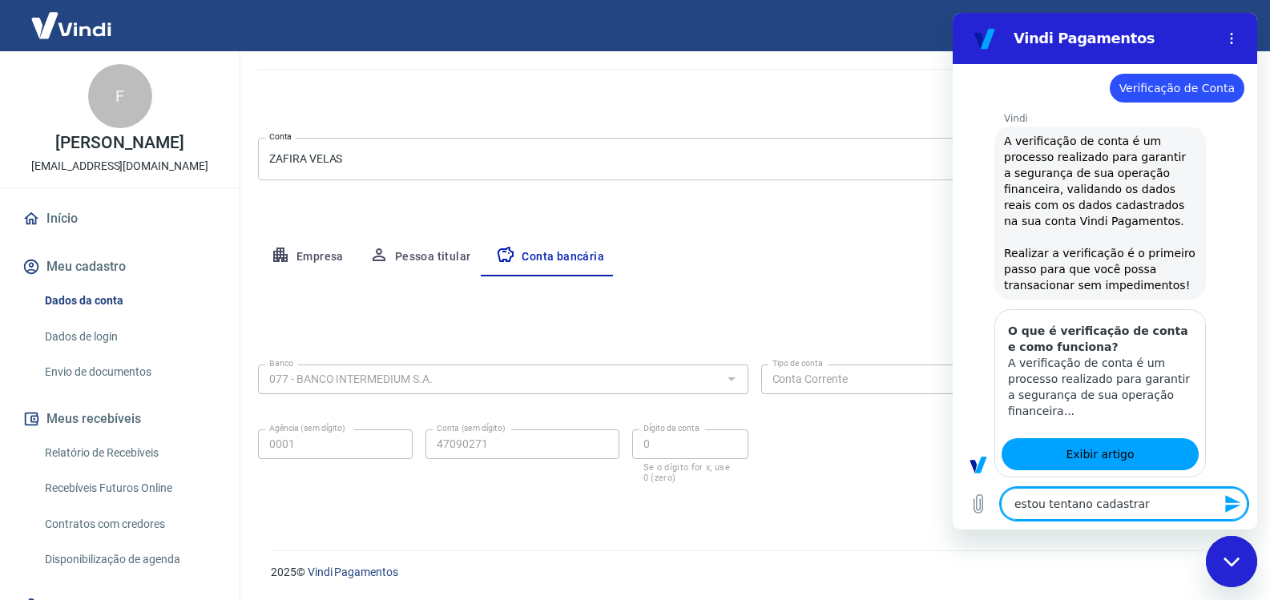
type textarea "x"
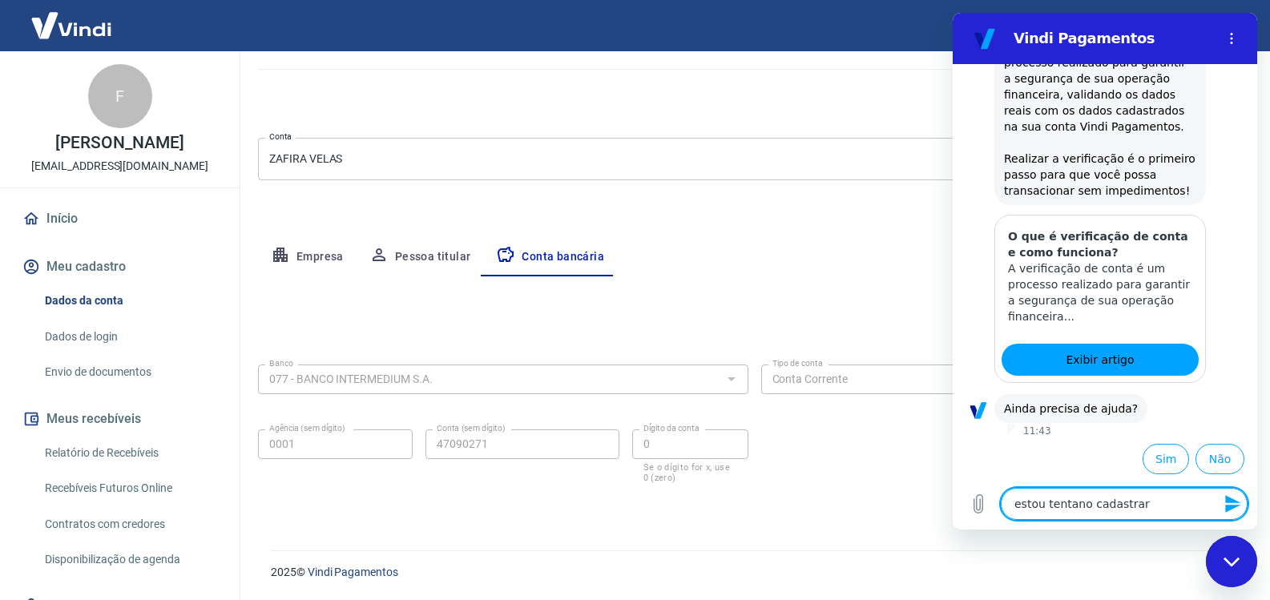
type textarea "estou tentano cadastra"
type textarea "x"
type textarea "estou tentano cadastr"
type textarea "x"
type textarea "estou tentano cadast"
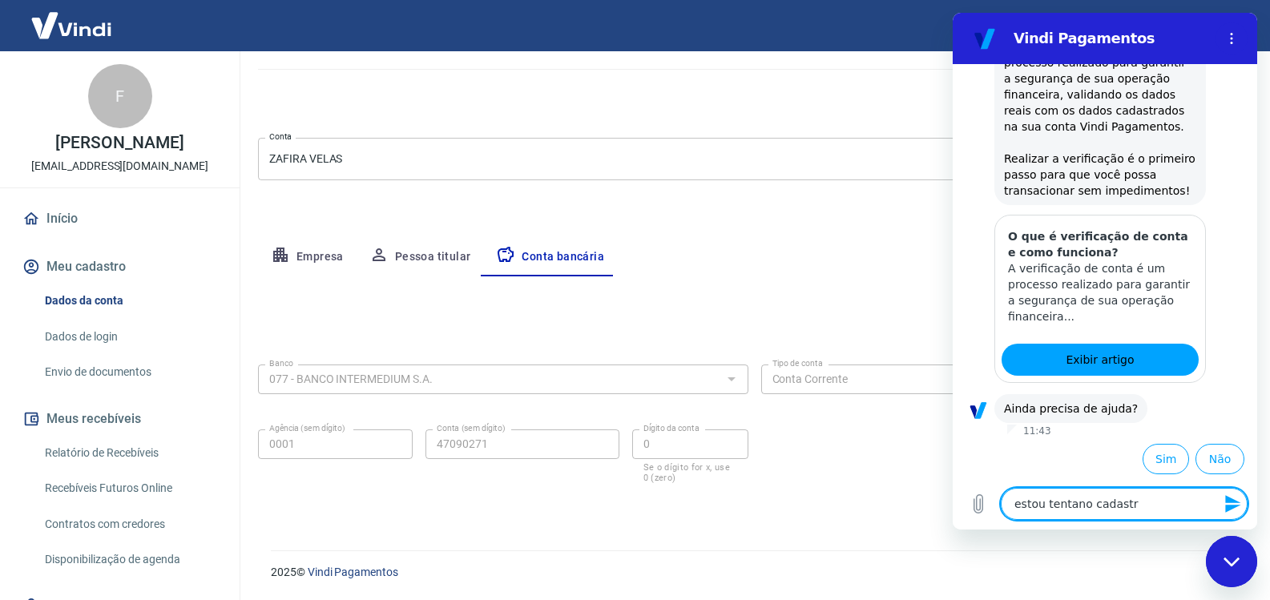
type textarea "x"
type textarea "estou tentano cadas"
type textarea "x"
type textarea "estou tentano cada"
type textarea "x"
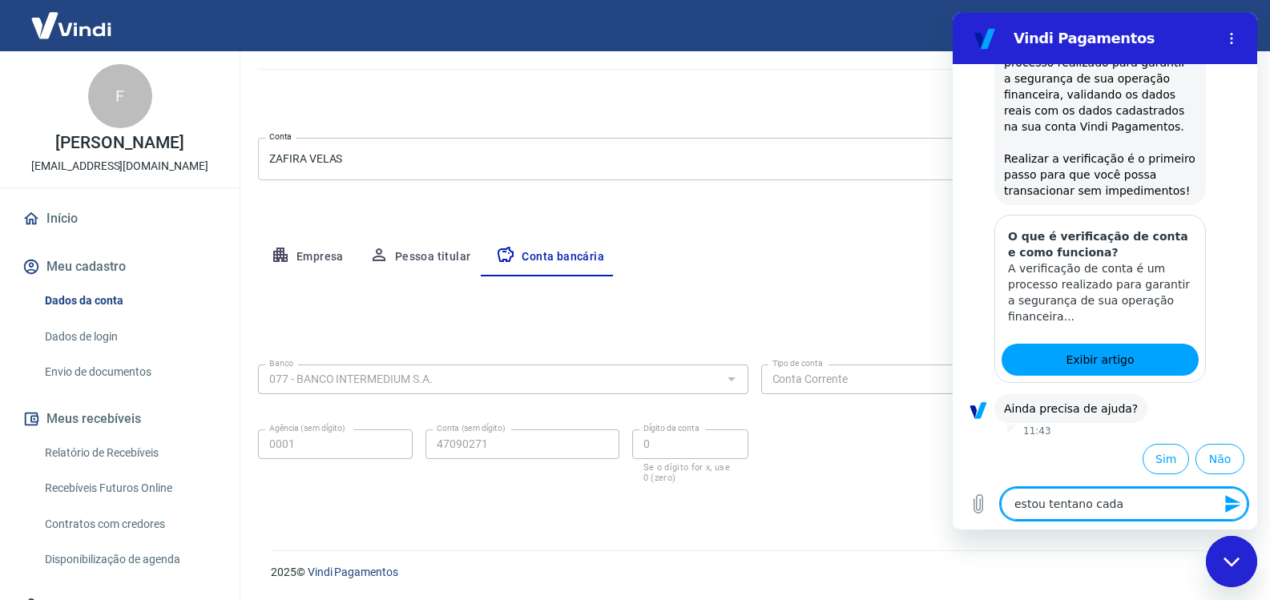
type textarea "estou tentano cad"
type textarea "x"
type textarea "estou tentano ca"
type textarea "x"
type textarea "estou tentano c"
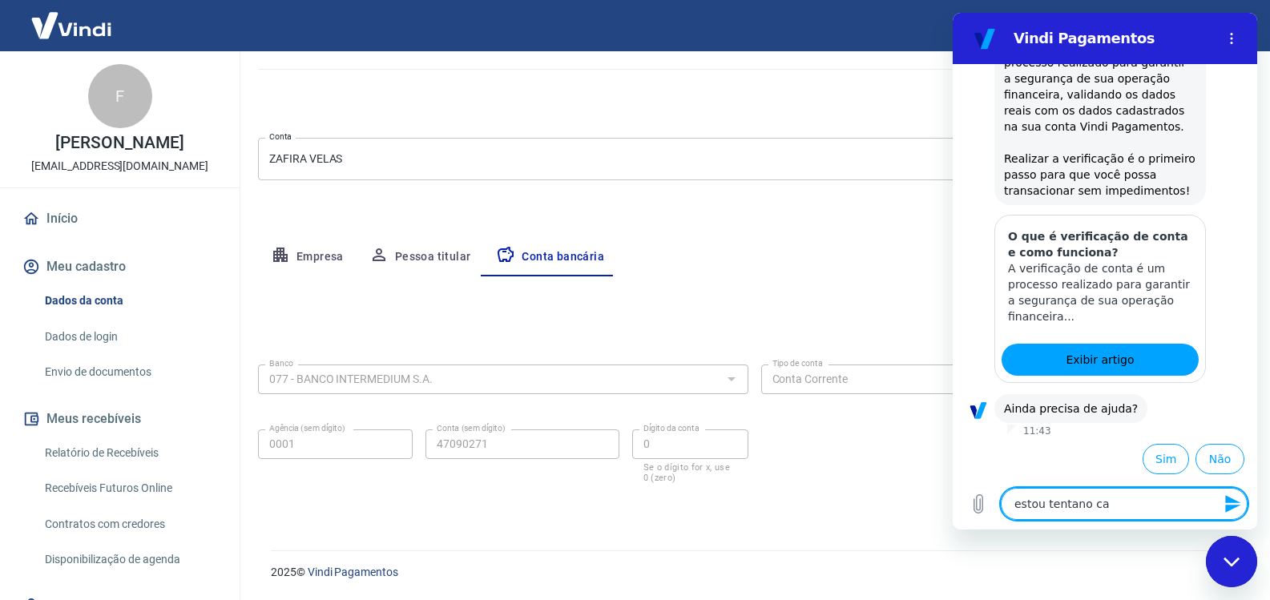
type textarea "x"
type textarea "estou tentano"
type textarea "x"
type textarea "estou tentano"
type textarea "x"
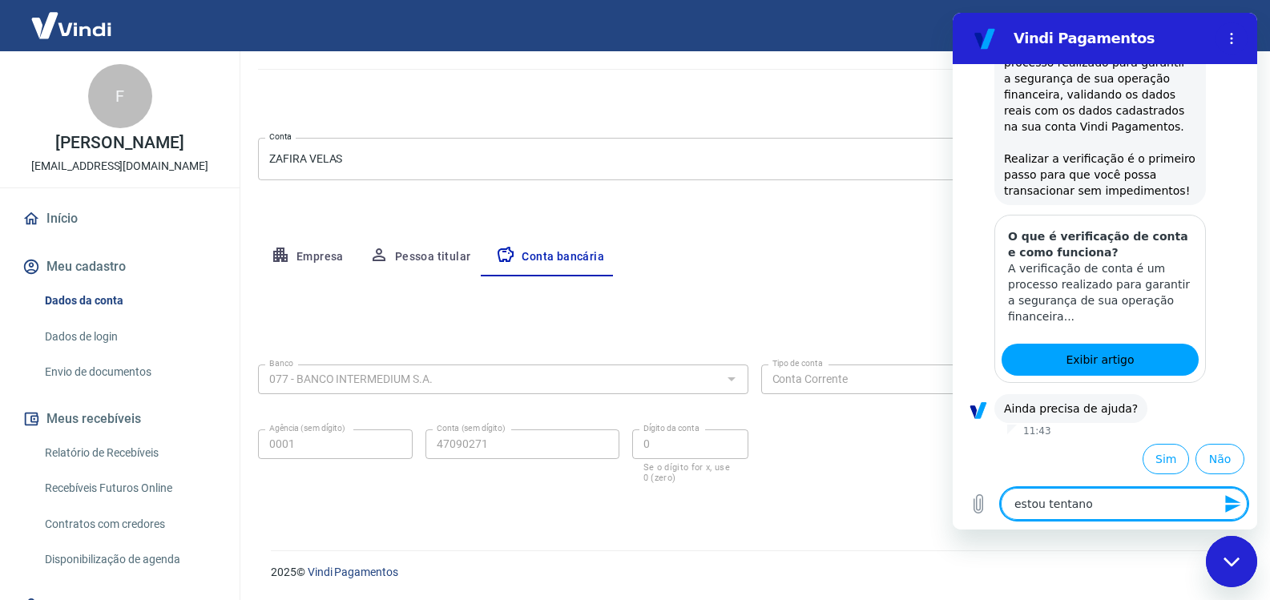
type textarea "estou tentan"
type textarea "x"
type textarea "estou tenta"
type textarea "x"
type textarea "estou tent"
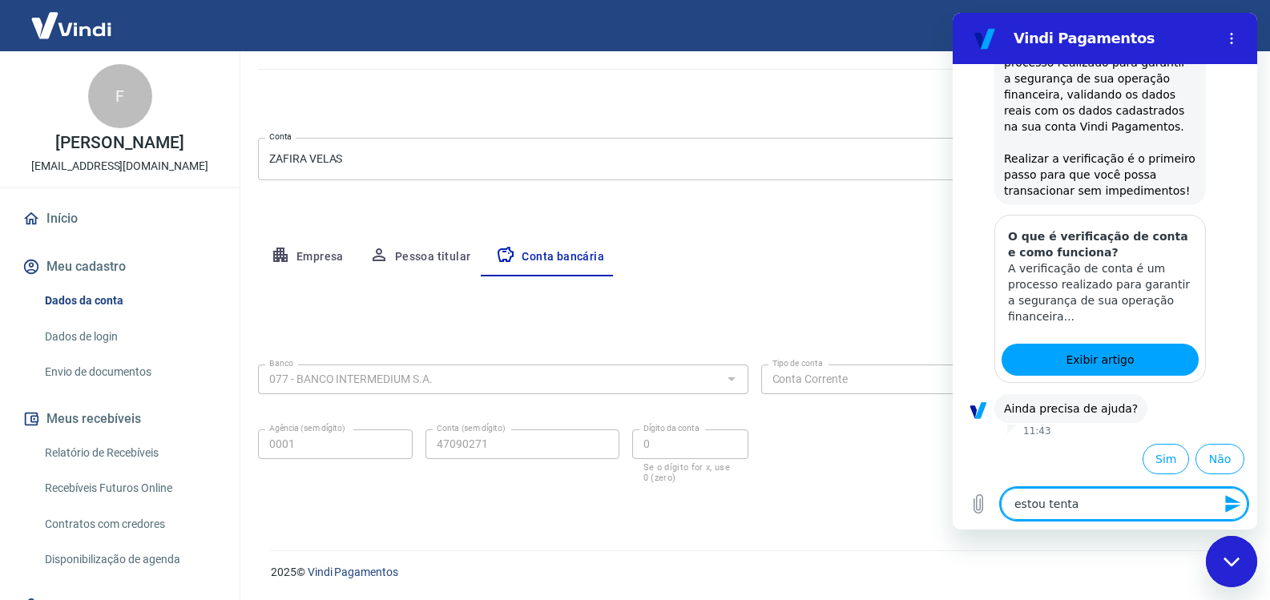
type textarea "x"
type textarea "estou ten"
type textarea "x"
type textarea "estou te"
type textarea "x"
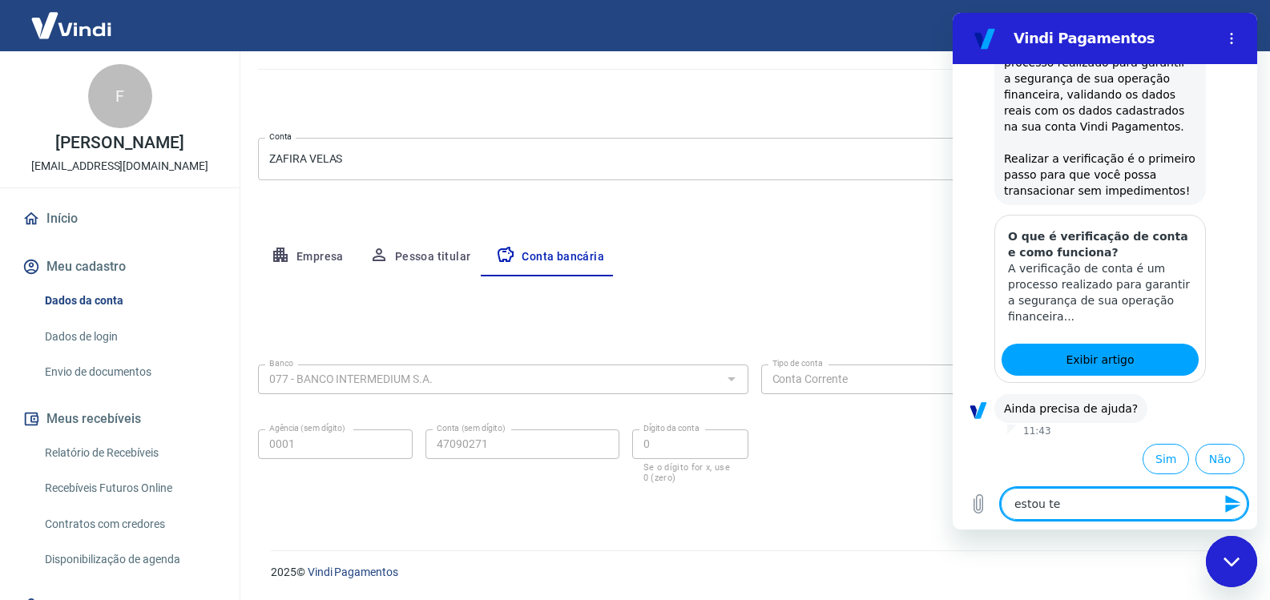
type textarea "estou t"
type textarea "x"
type textarea "estou"
type textarea "x"
type textarea "estou"
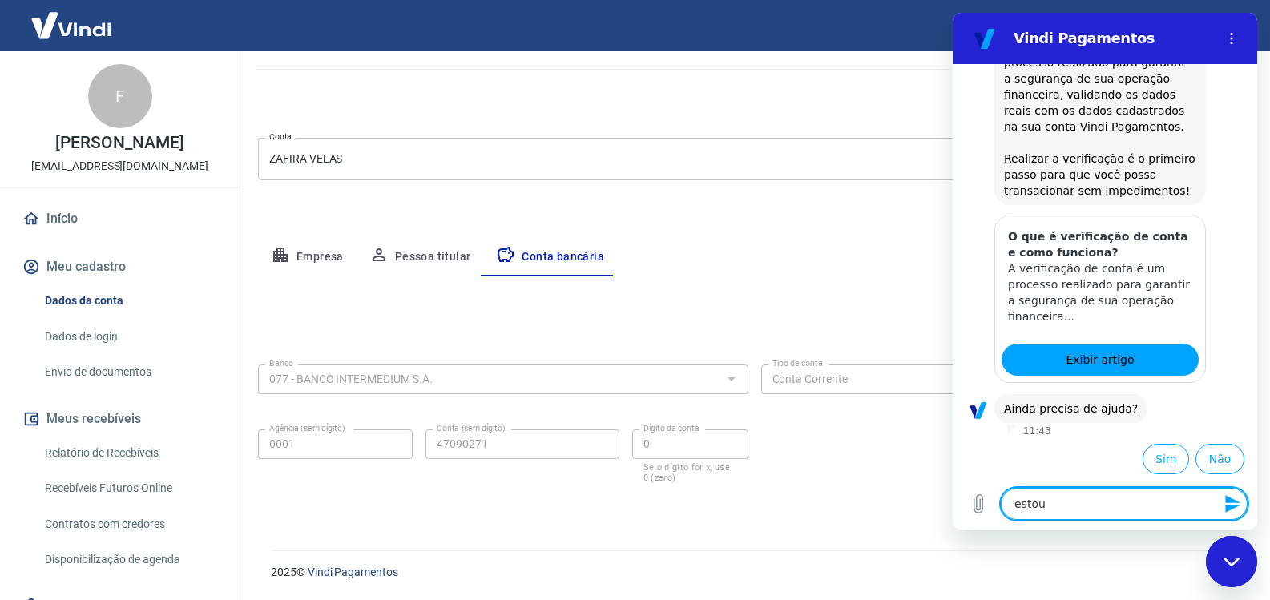
type textarea "x"
type textarea "esto"
type textarea "x"
type textarea "est"
type textarea "x"
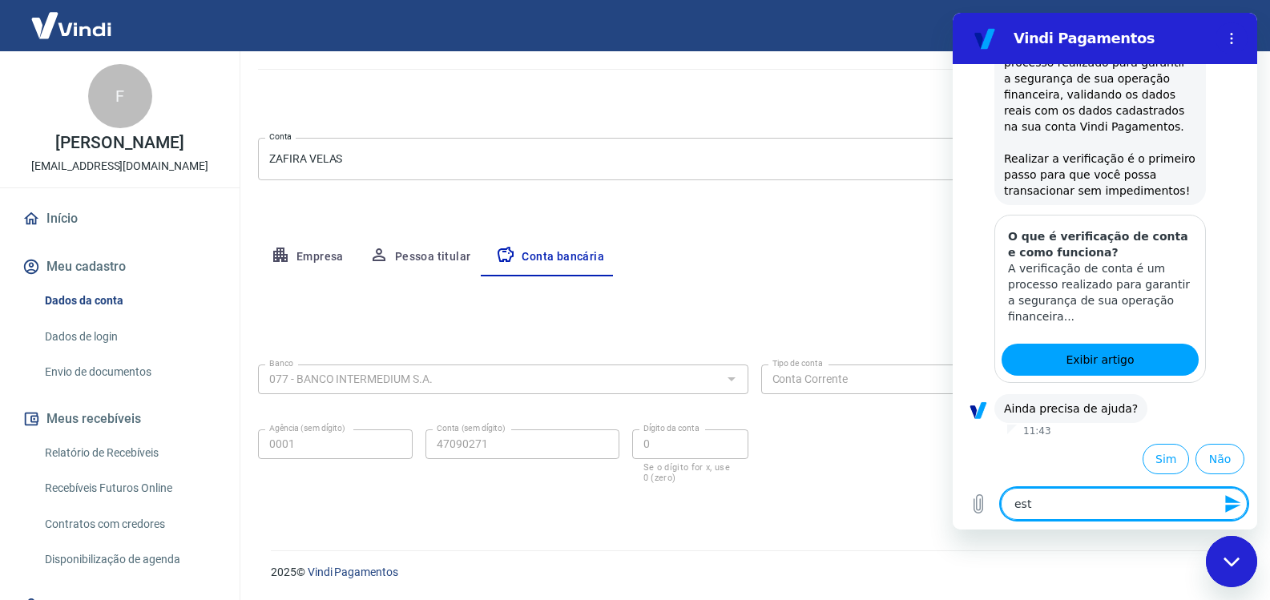
type textarea "es"
type textarea "x"
type textarea "e"
type textarea "x"
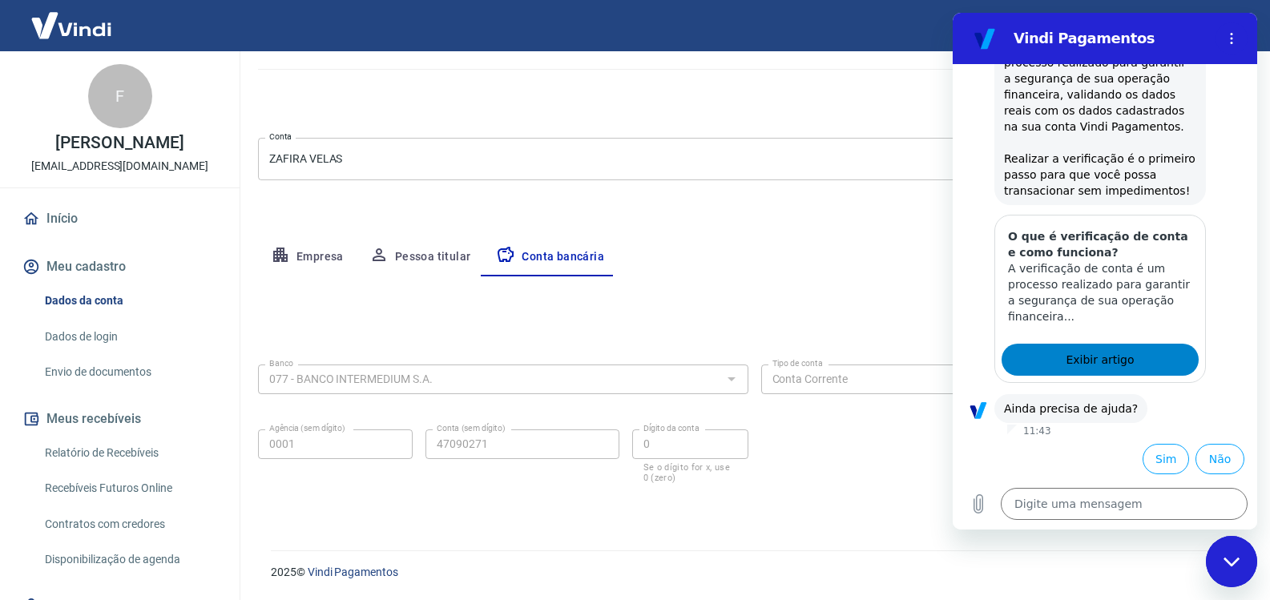
click at [1138, 365] on link "Exibir artigo" at bounding box center [1100, 360] width 197 height 32
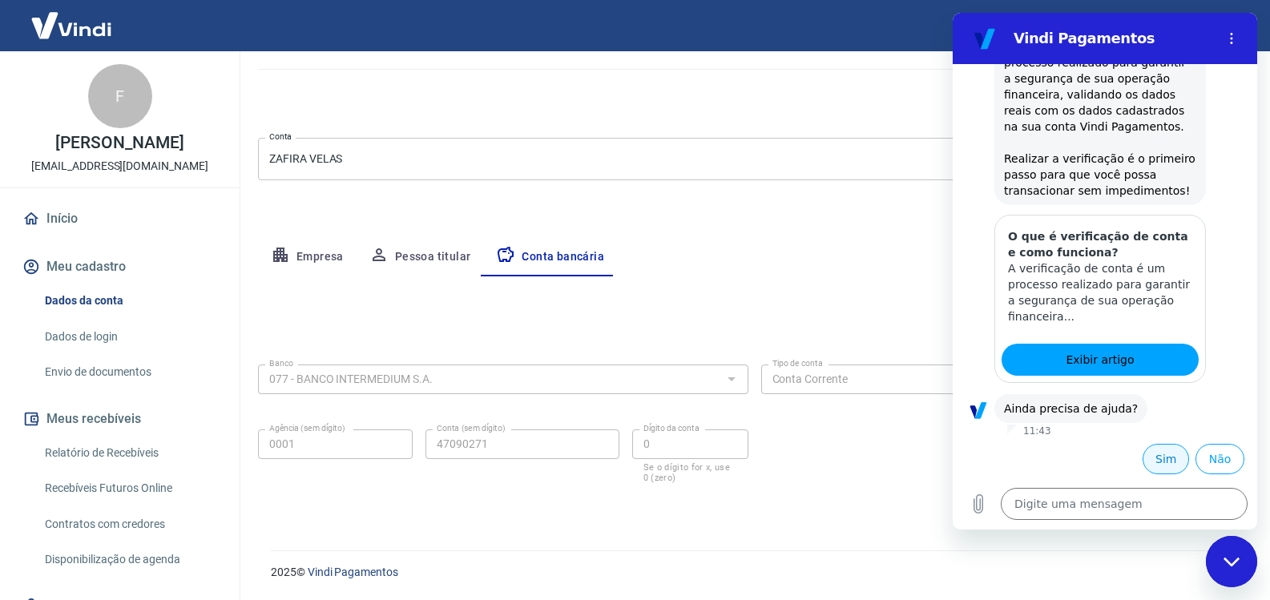
click at [1146, 455] on button "Sim" at bounding box center [1166, 459] width 46 height 30
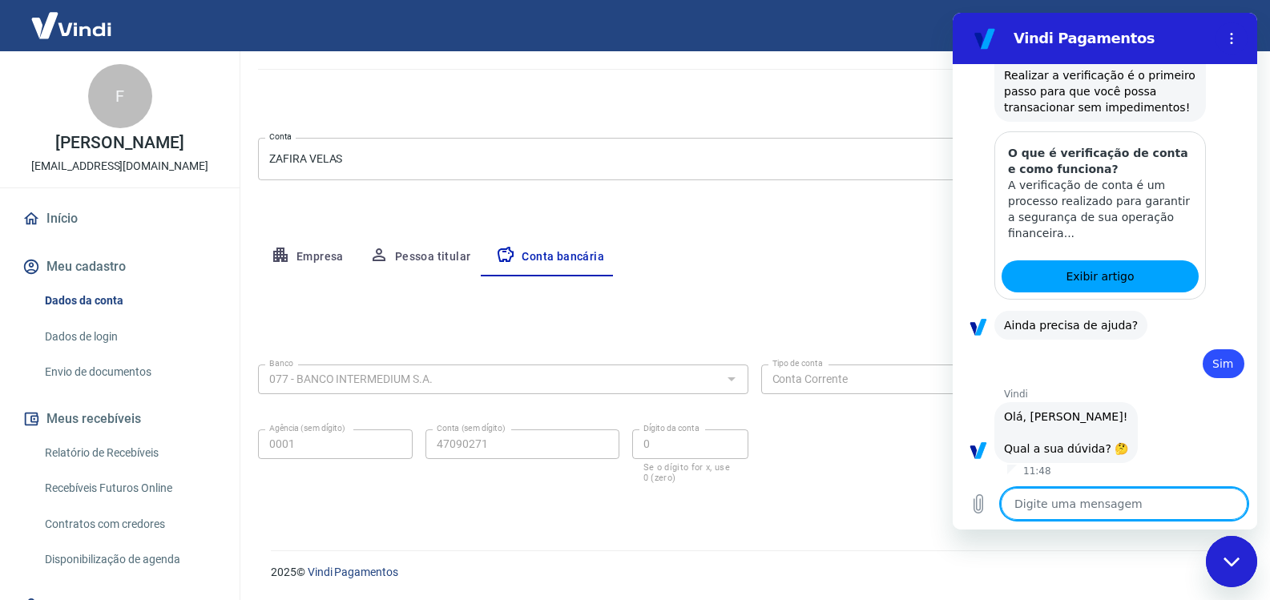
scroll to position [646, 0]
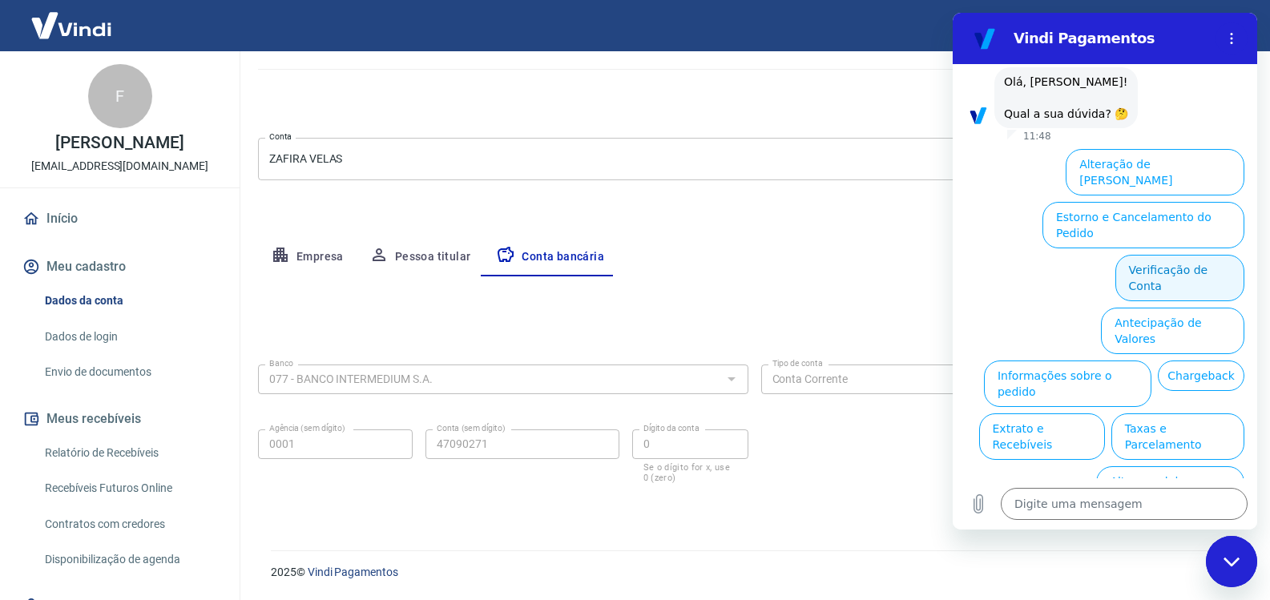
click at [1167, 255] on button "Verificação de Conta" at bounding box center [1180, 278] width 129 height 46
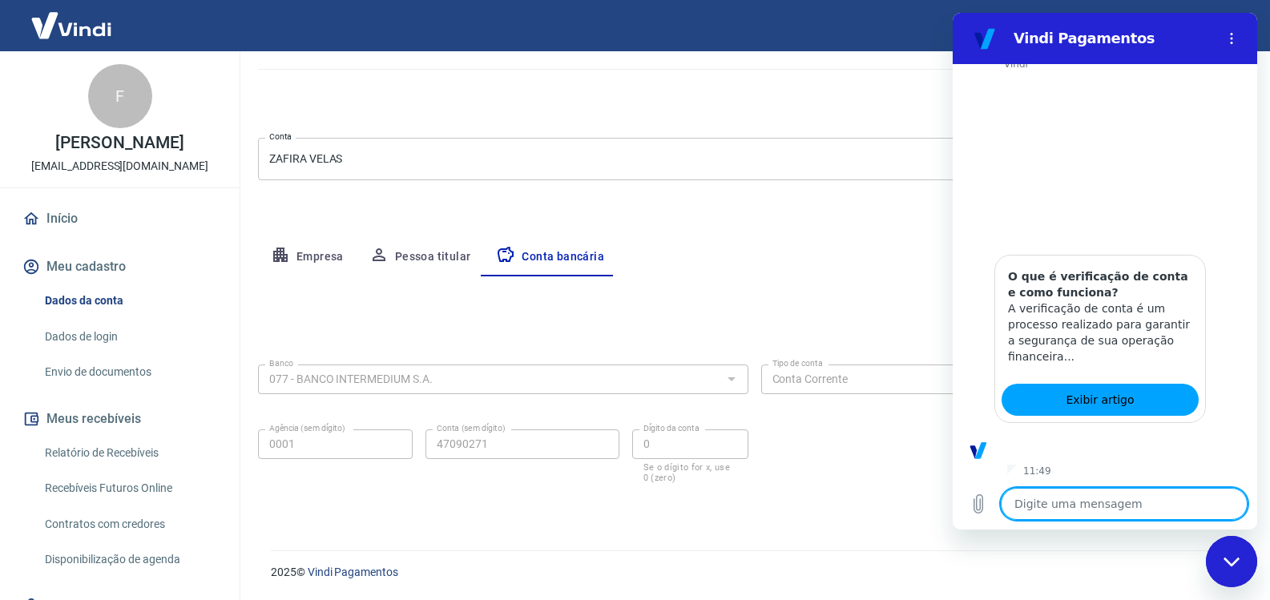
scroll to position [805, 0]
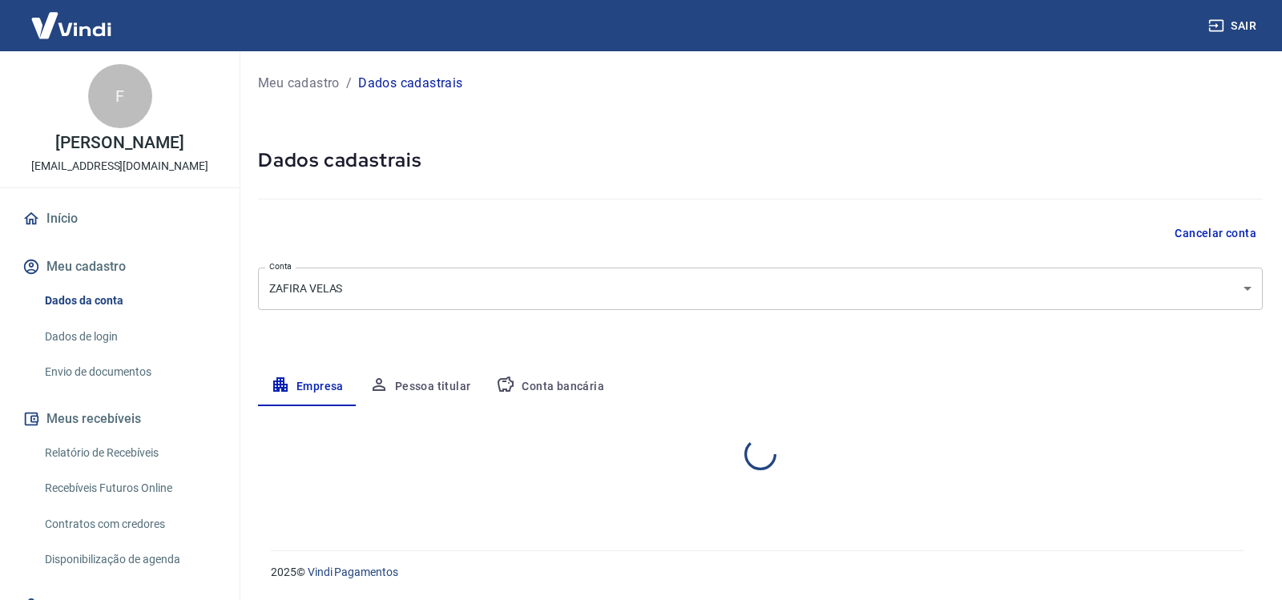
select select "SP"
select select "business"
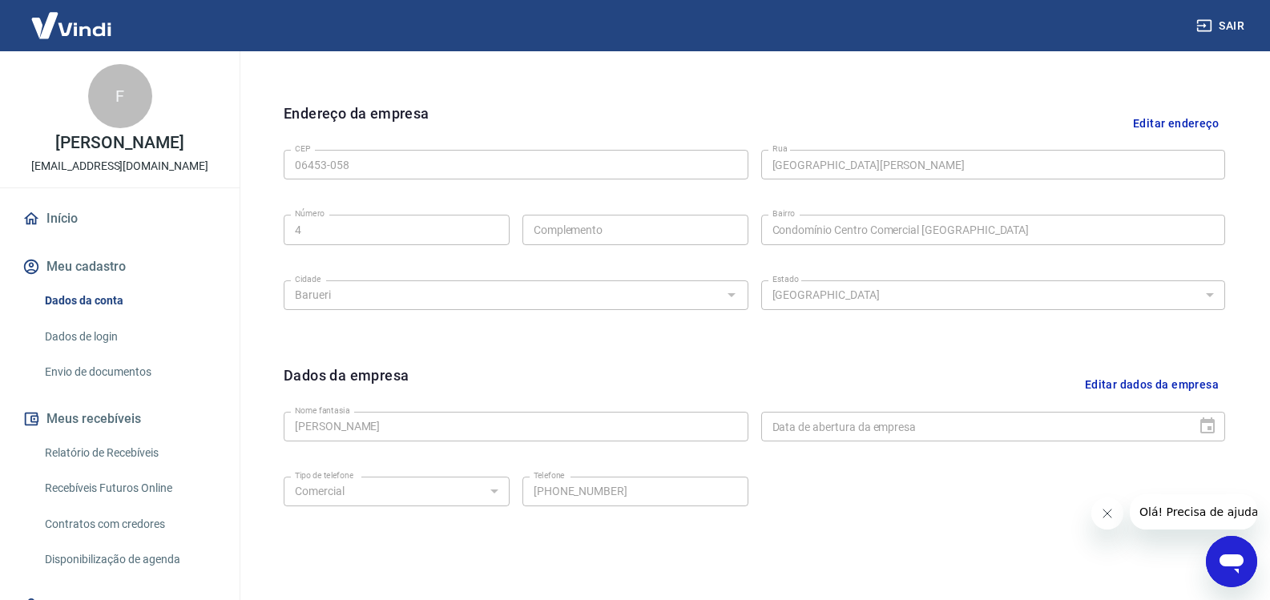
scroll to position [555, 0]
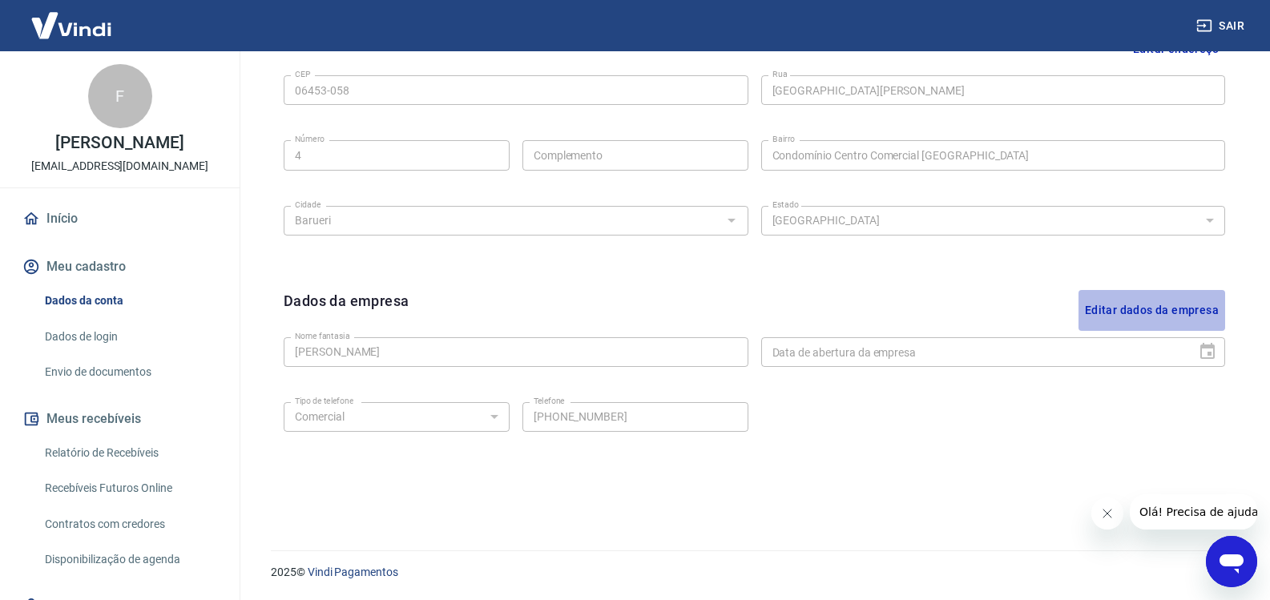
click at [1131, 304] on button "Editar dados da empresa" at bounding box center [1152, 310] width 147 height 41
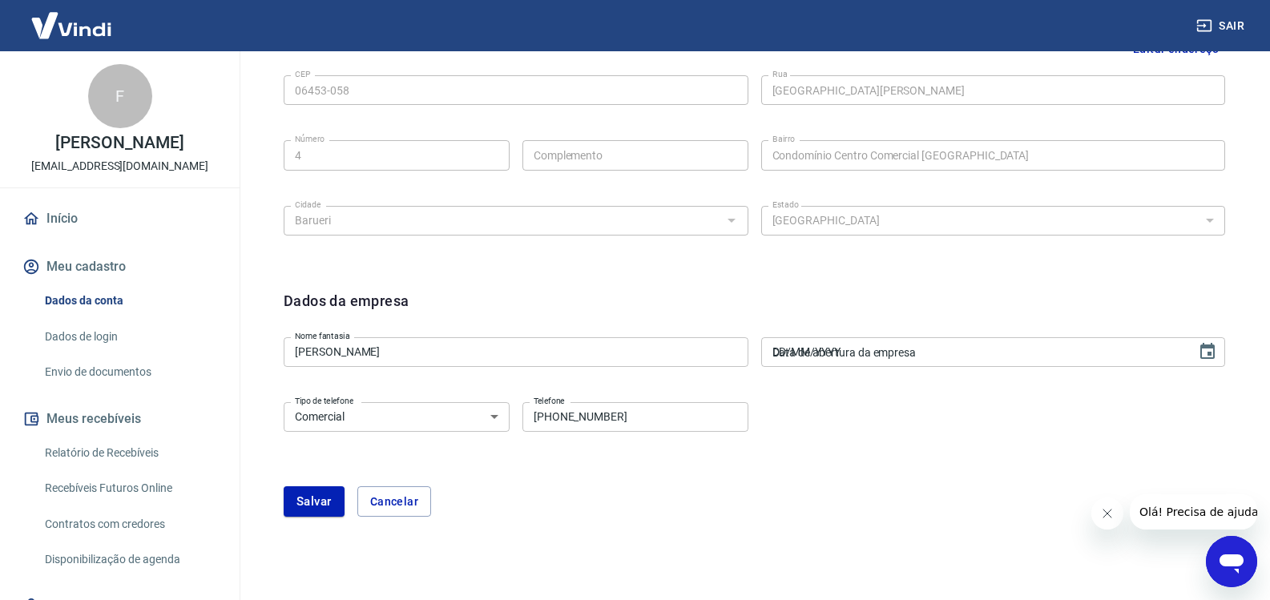
click at [1095, 353] on input "DD/MM/YYYY" at bounding box center [973, 352] width 425 height 30
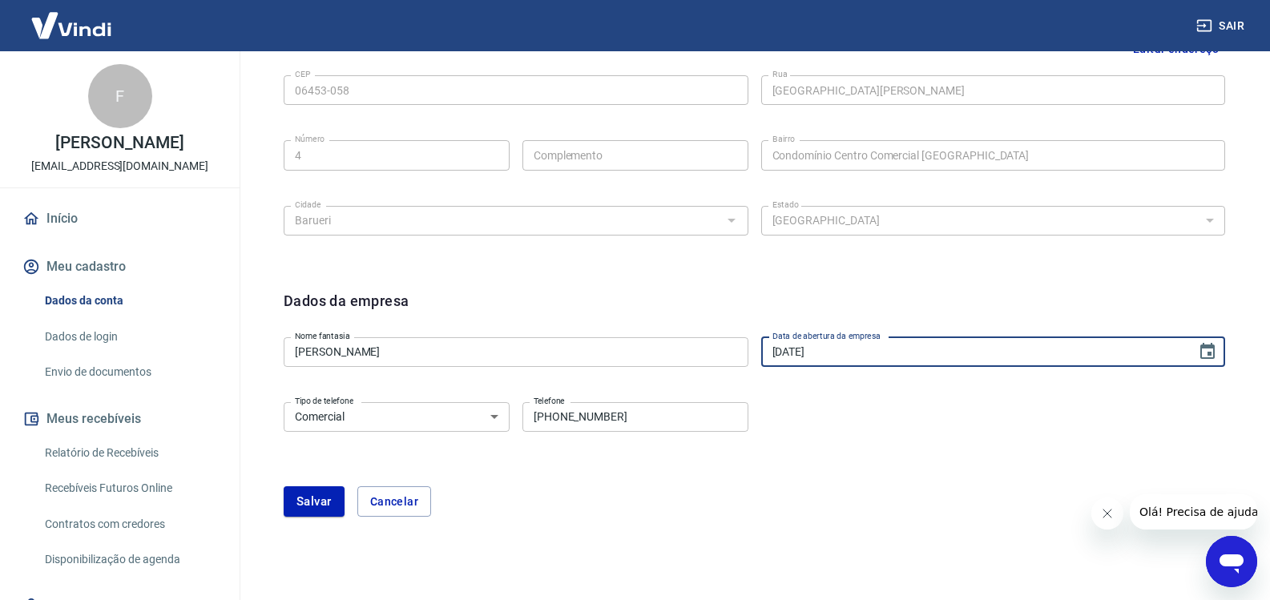
type input "[DATE]"
click at [938, 443] on div "Tipo de telefone Residencial Comercial Tipo de telefone Telefone [PHONE_NUMBER]…" at bounding box center [755, 428] width 942 height 65
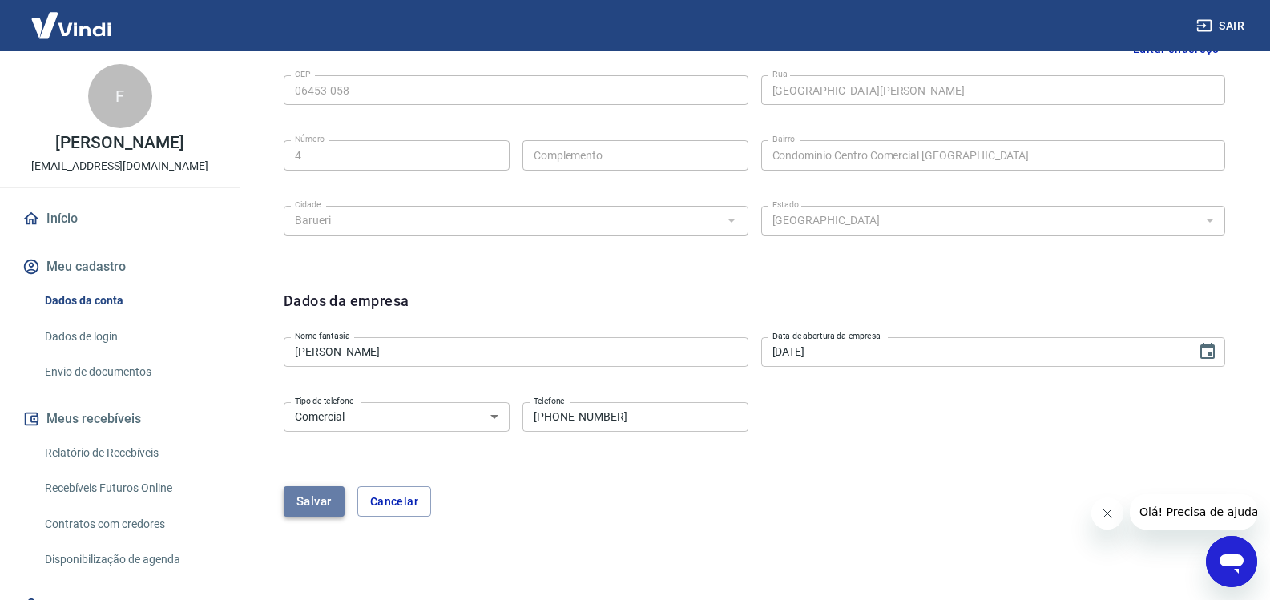
click at [314, 506] on button "Salvar" at bounding box center [314, 501] width 61 height 30
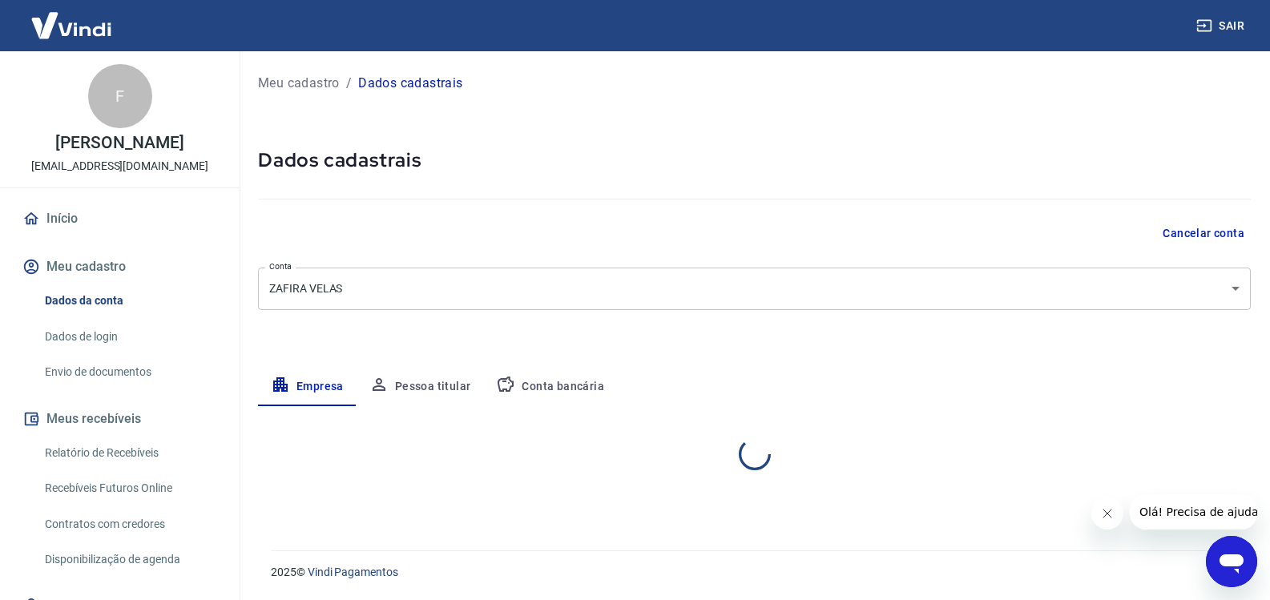
scroll to position [0, 0]
select select "SP"
select select "business"
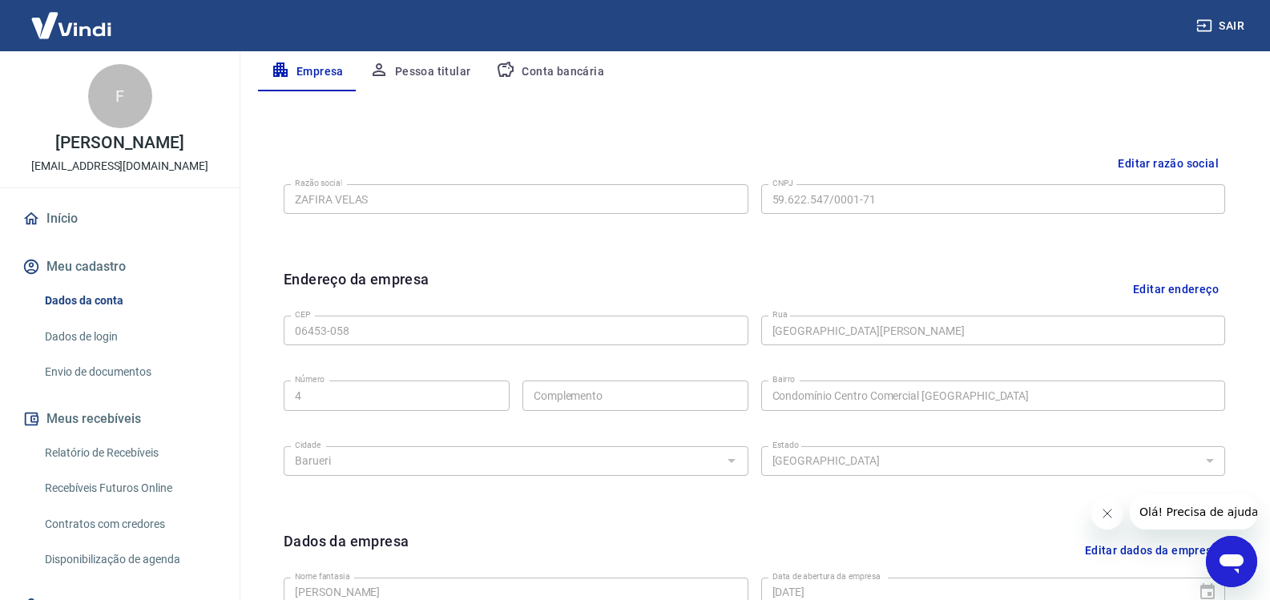
scroll to position [235, 0]
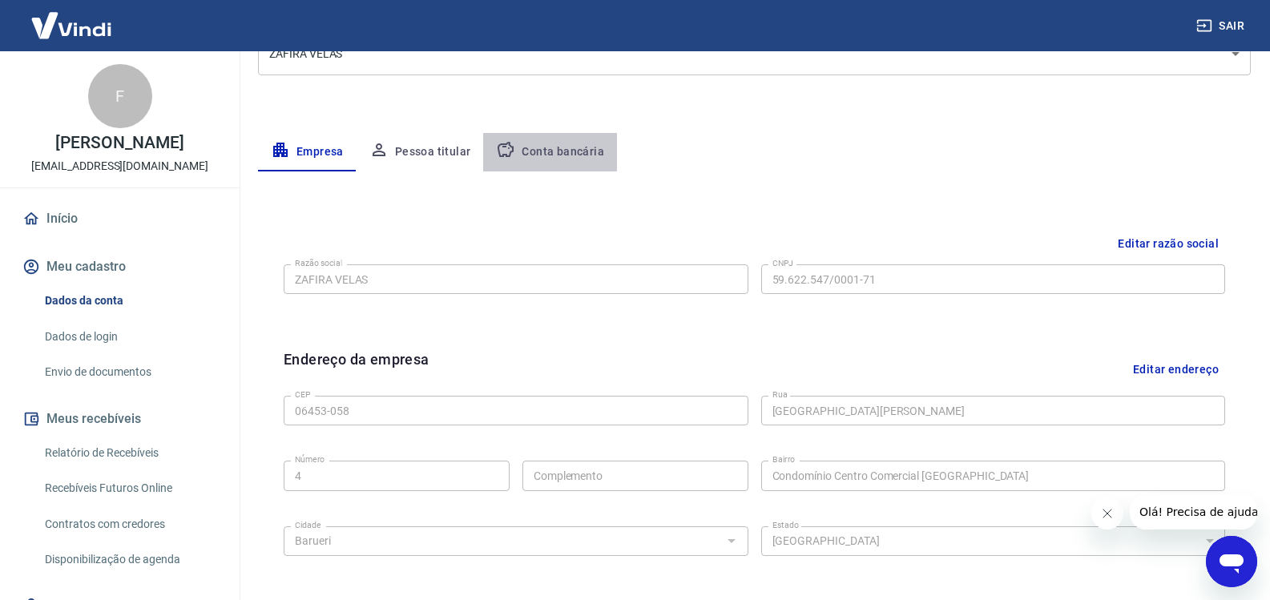
click at [587, 138] on button "Conta bancária" at bounding box center [550, 152] width 134 height 38
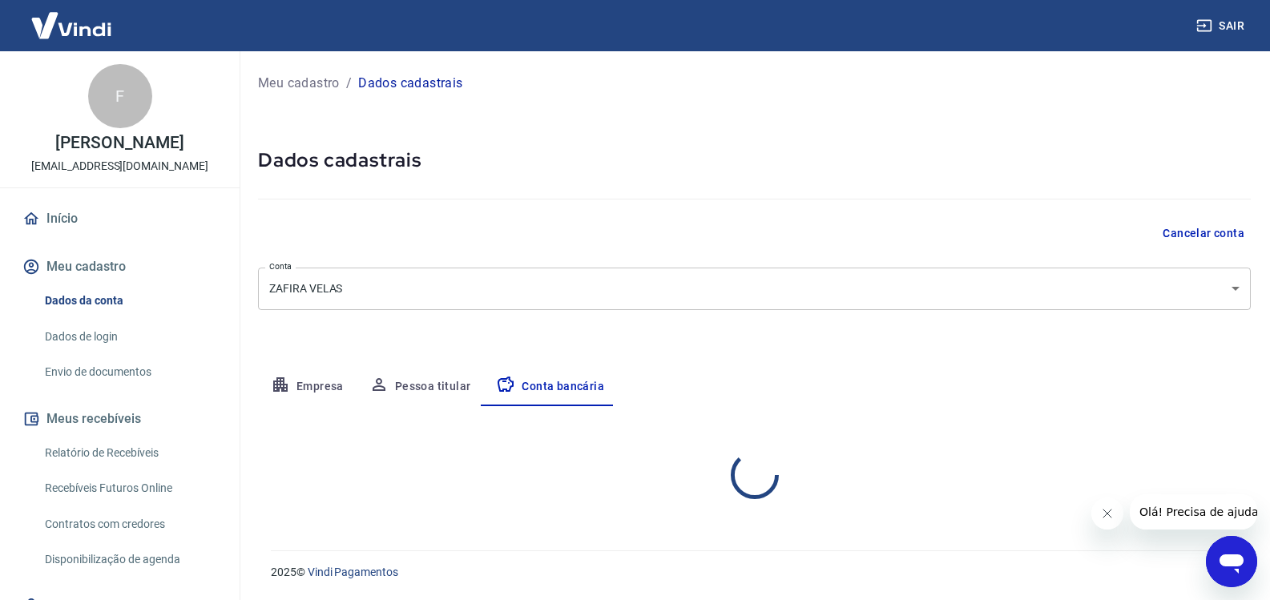
scroll to position [0, 0]
select select "1"
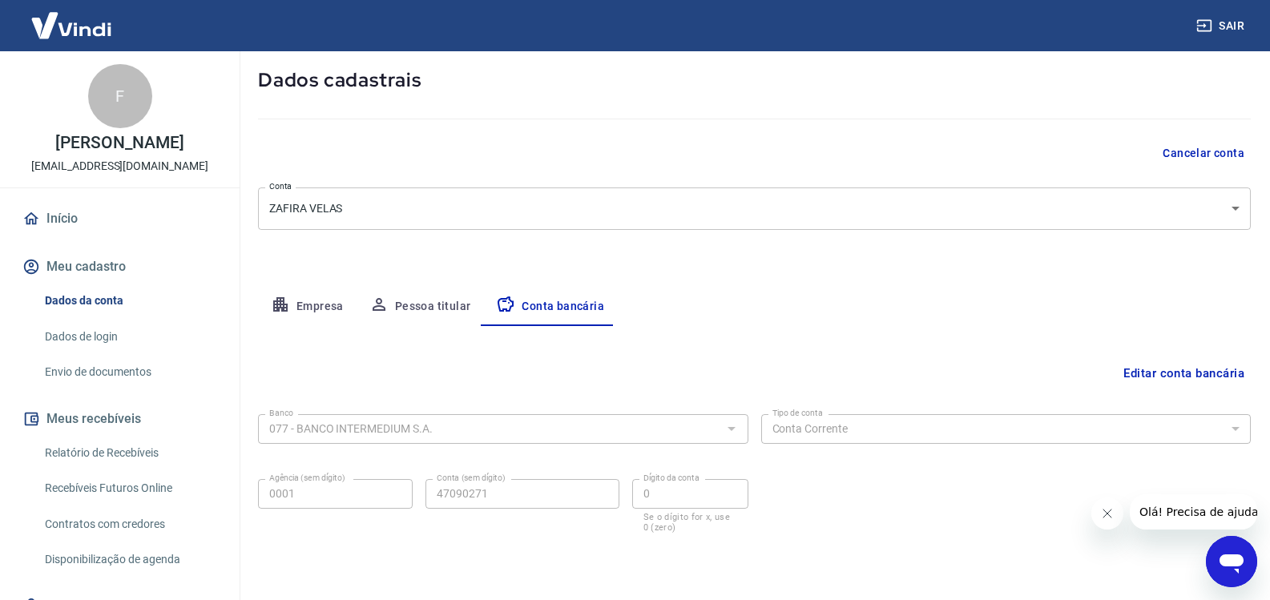
scroll to position [130, 0]
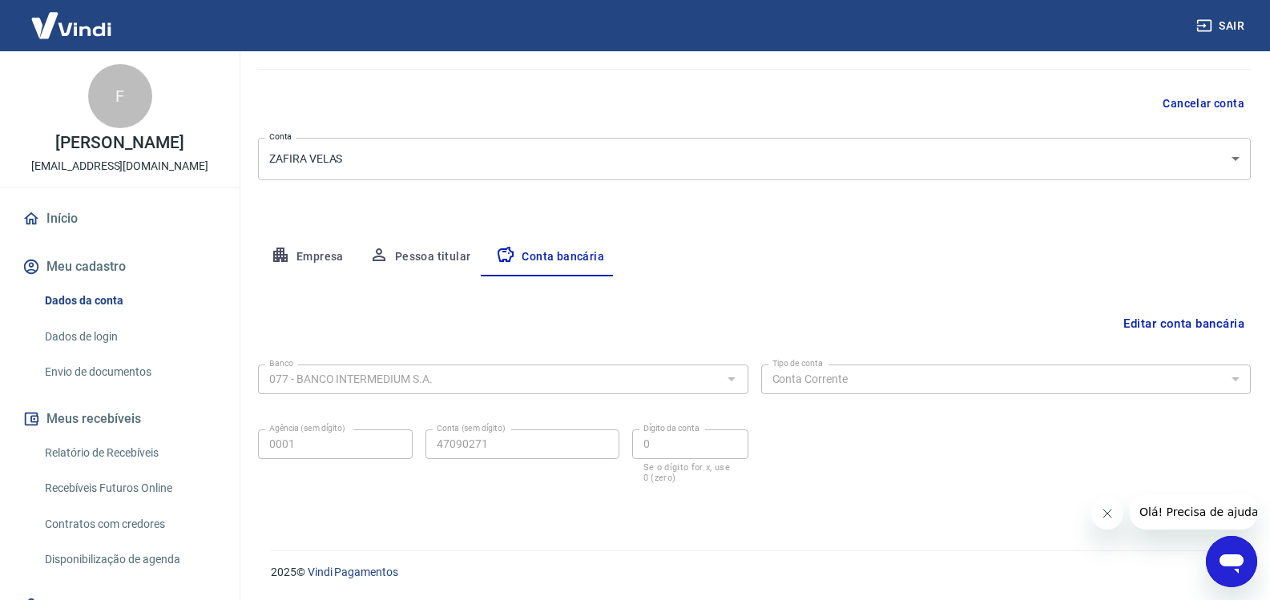
click at [1152, 313] on button "Editar conta bancária" at bounding box center [1184, 324] width 134 height 30
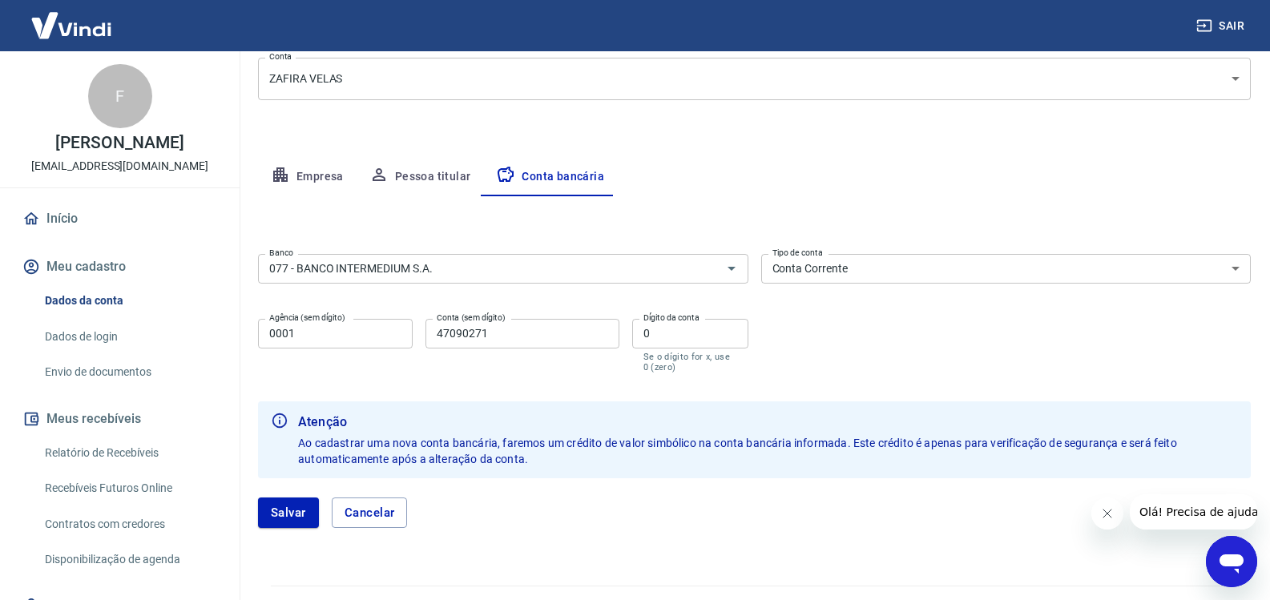
scroll to position [245, 0]
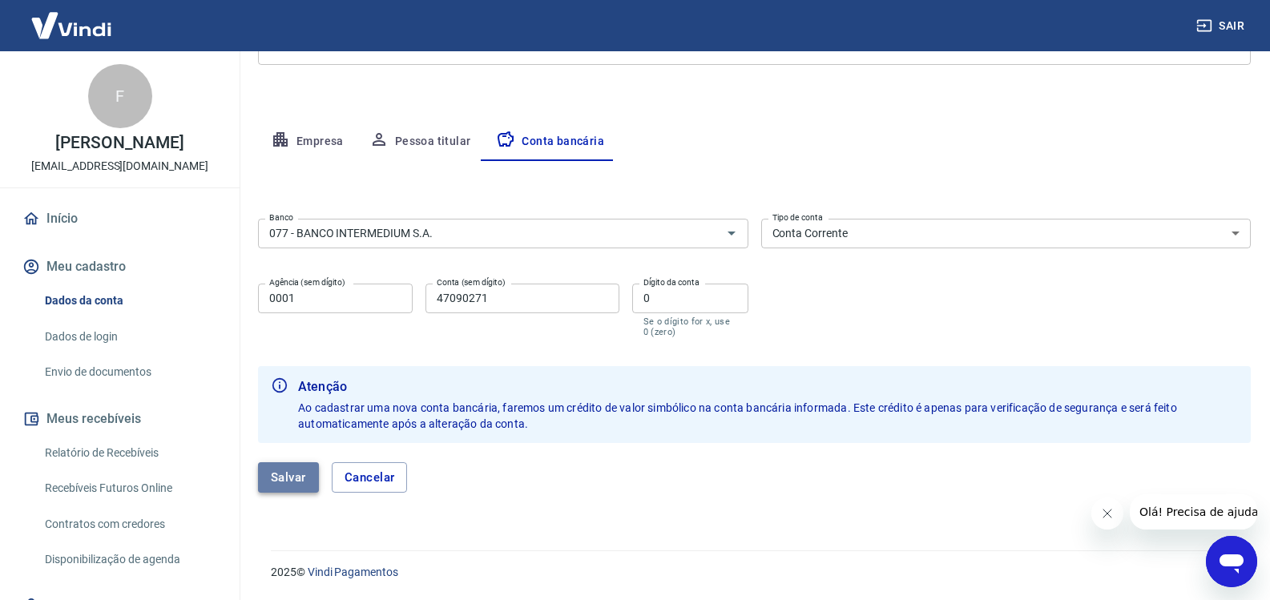
click at [289, 477] on button "Salvar" at bounding box center [288, 477] width 61 height 30
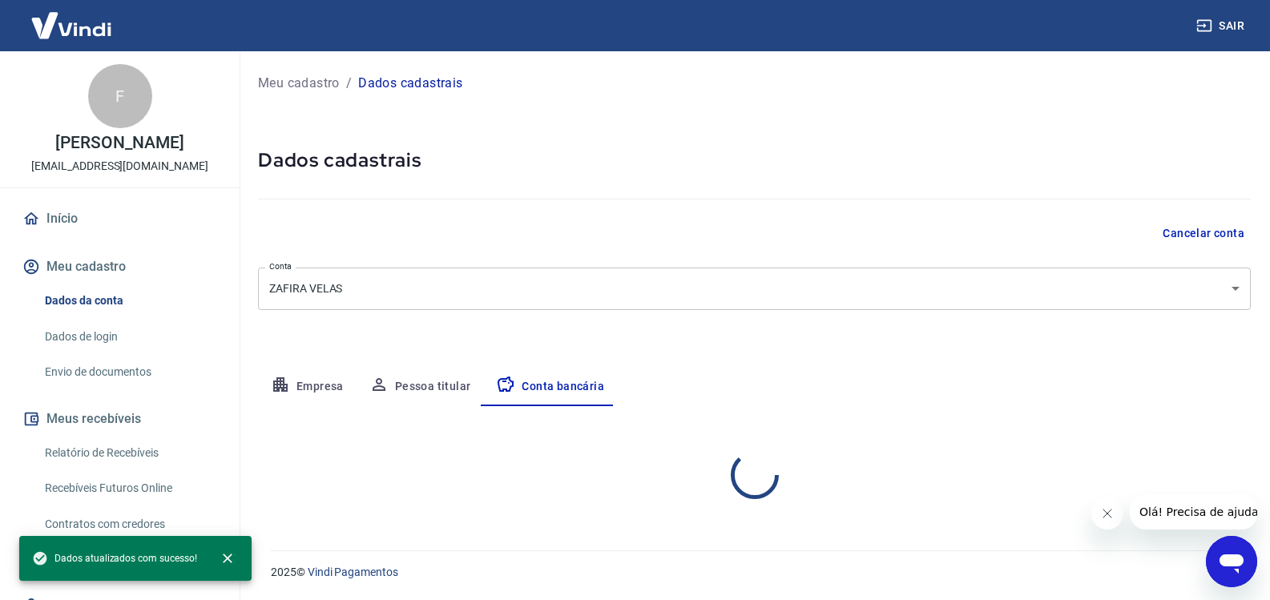
scroll to position [0, 0]
select select "1"
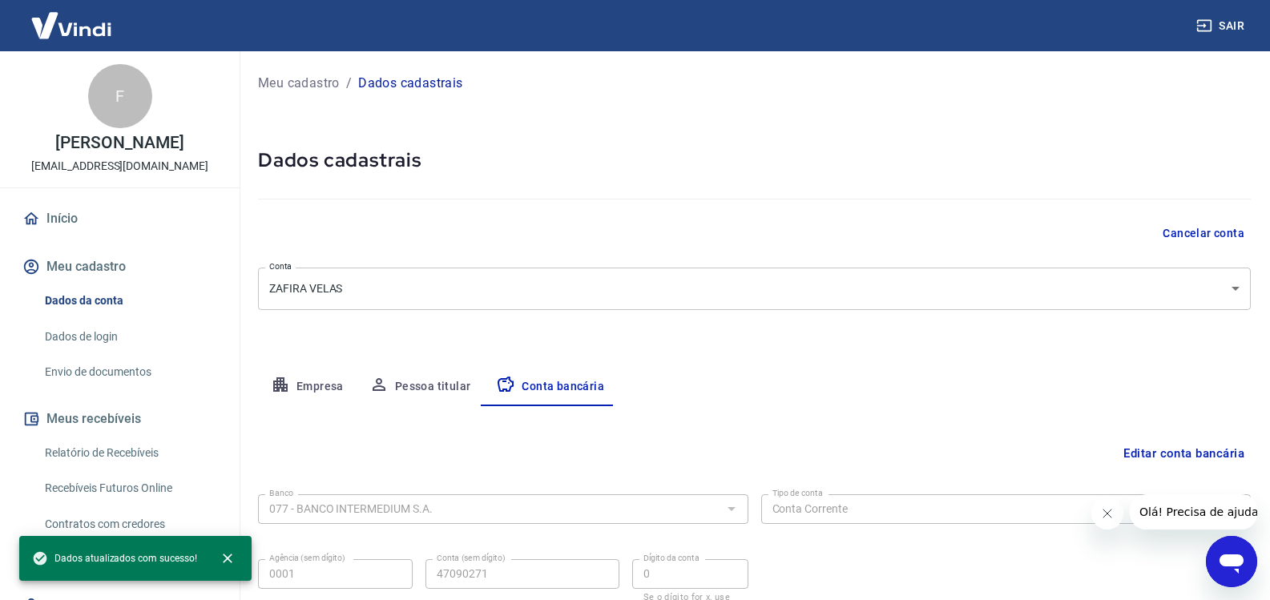
scroll to position [130, 0]
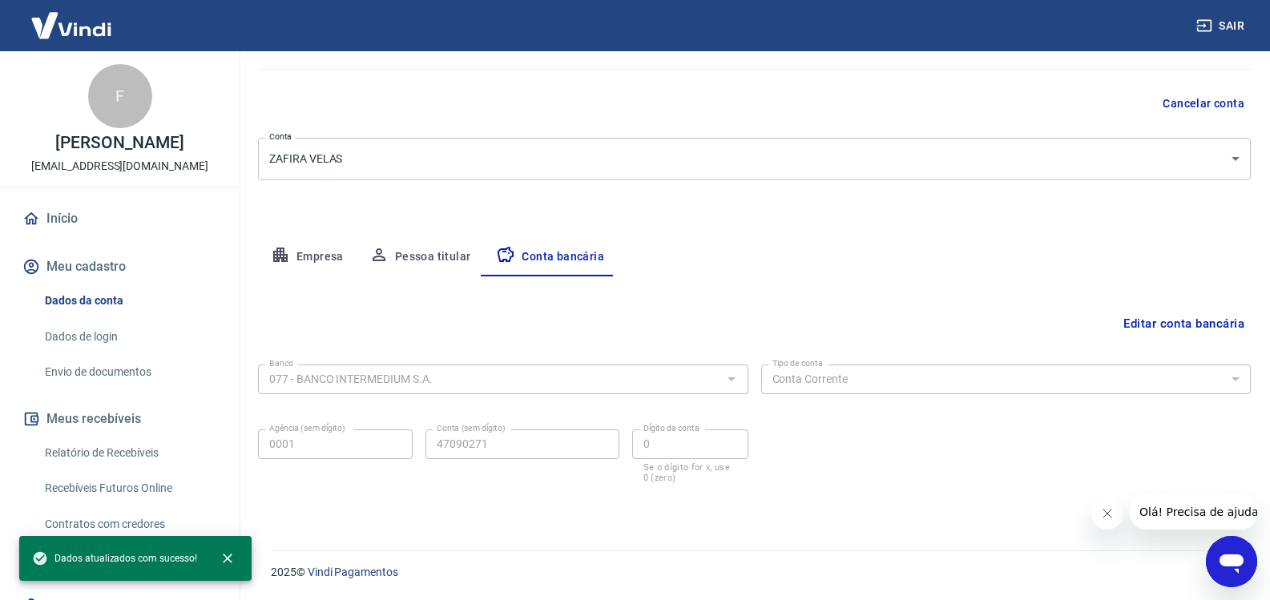
click at [88, 215] on link "Início" at bounding box center [119, 218] width 201 height 35
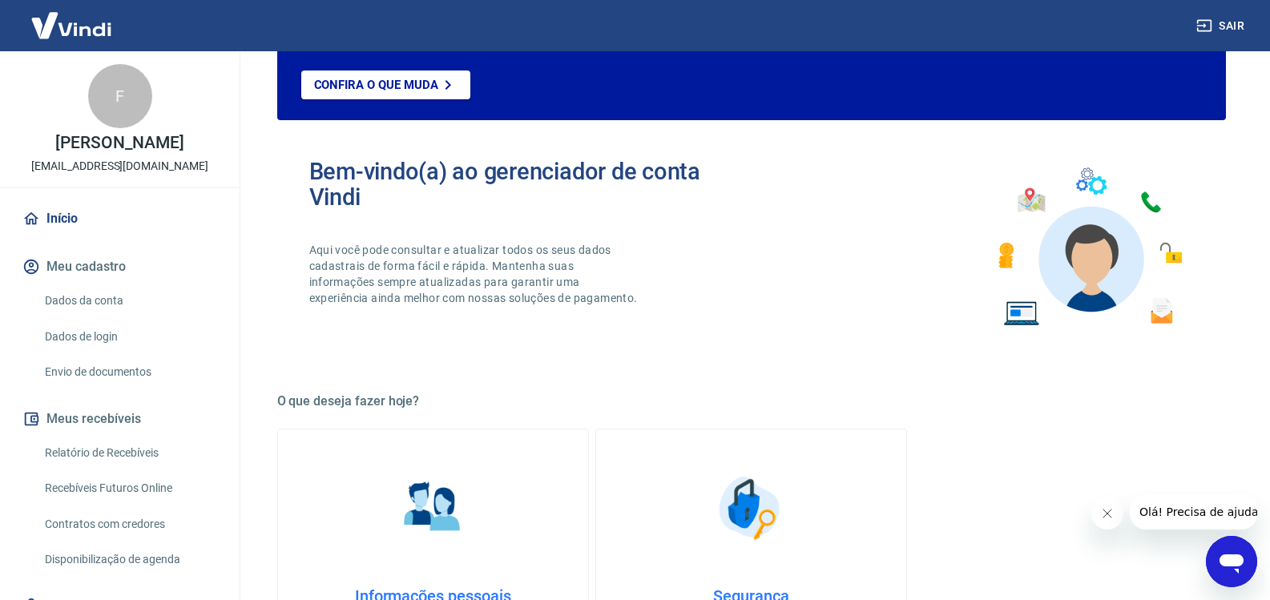
scroll to position [815, 0]
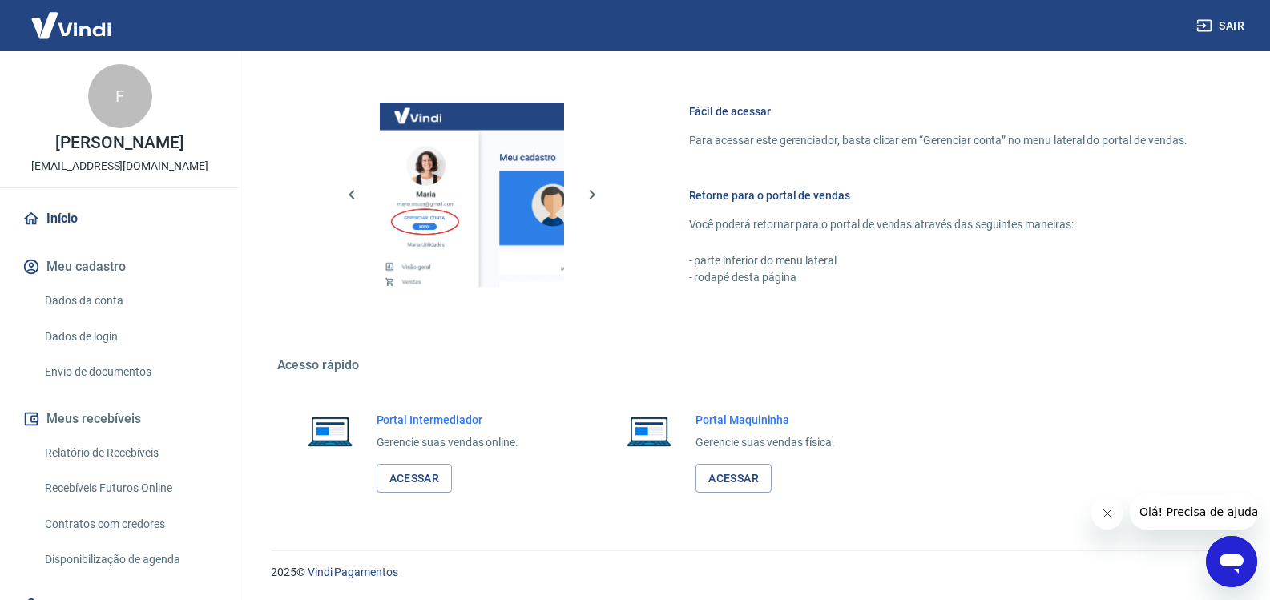
click at [99, 104] on div "F" at bounding box center [120, 96] width 64 height 64
drag, startPoint x: 124, startPoint y: 115, endPoint x: 106, endPoint y: 107, distance: 20.1
click at [106, 107] on div "F" at bounding box center [120, 96] width 64 height 64
click at [59, 208] on link "Início" at bounding box center [119, 218] width 201 height 35
click at [430, 487] on link "Acessar" at bounding box center [415, 479] width 76 height 30
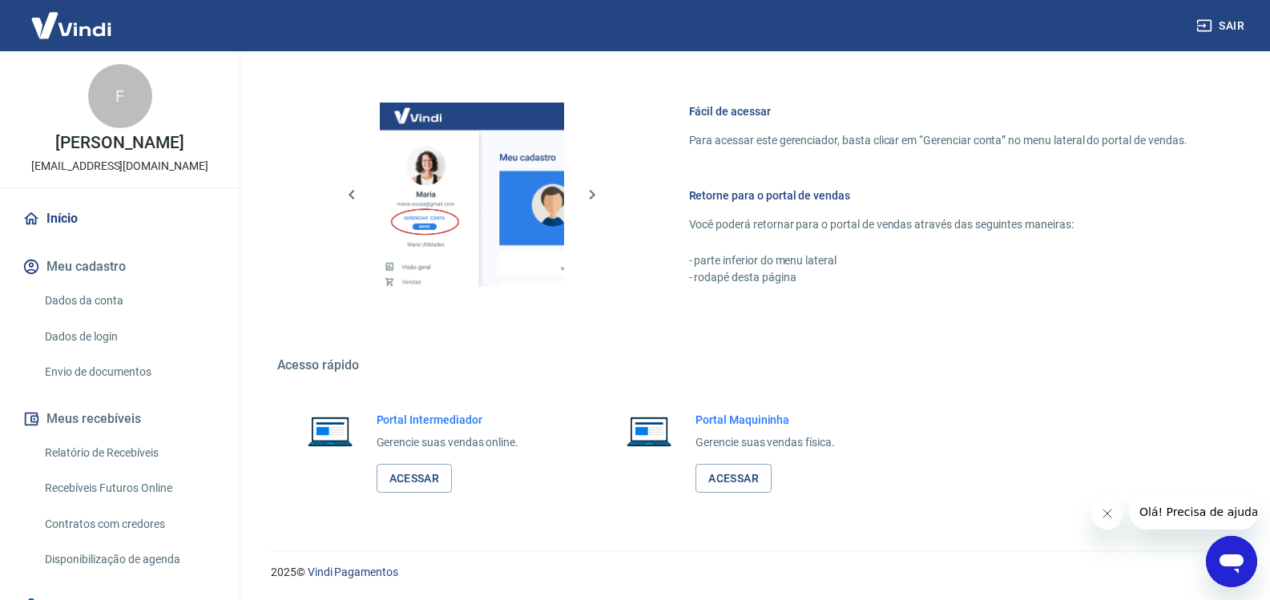
scroll to position [80, 0]
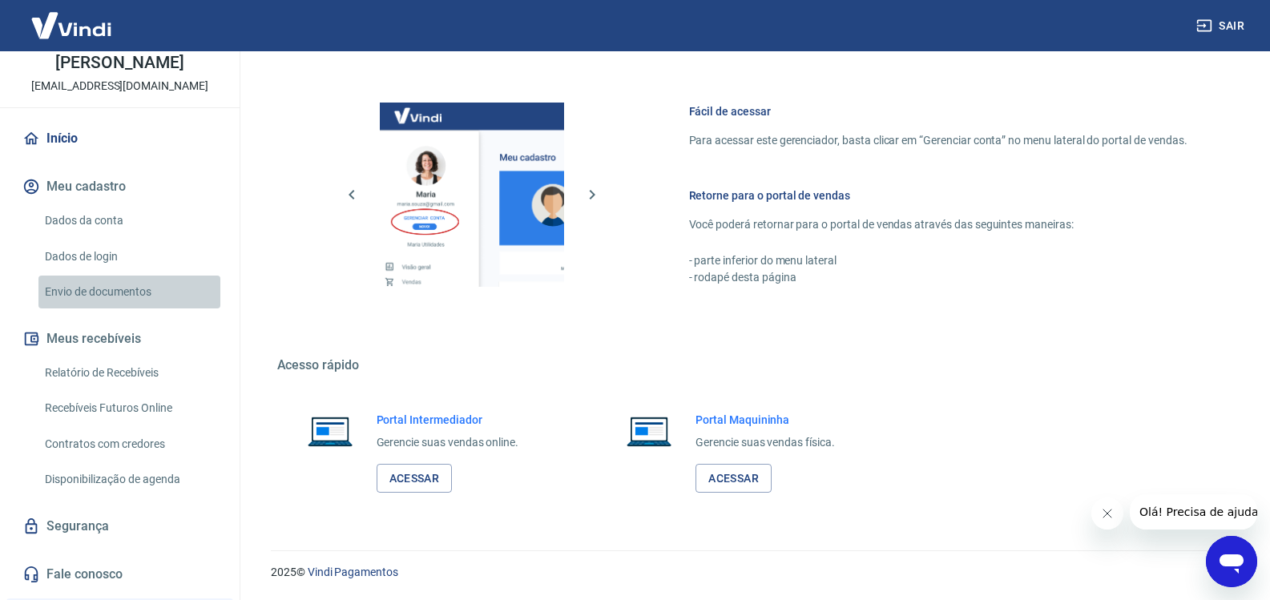
click at [132, 289] on link "Envio de documentos" at bounding box center [129, 292] width 182 height 33
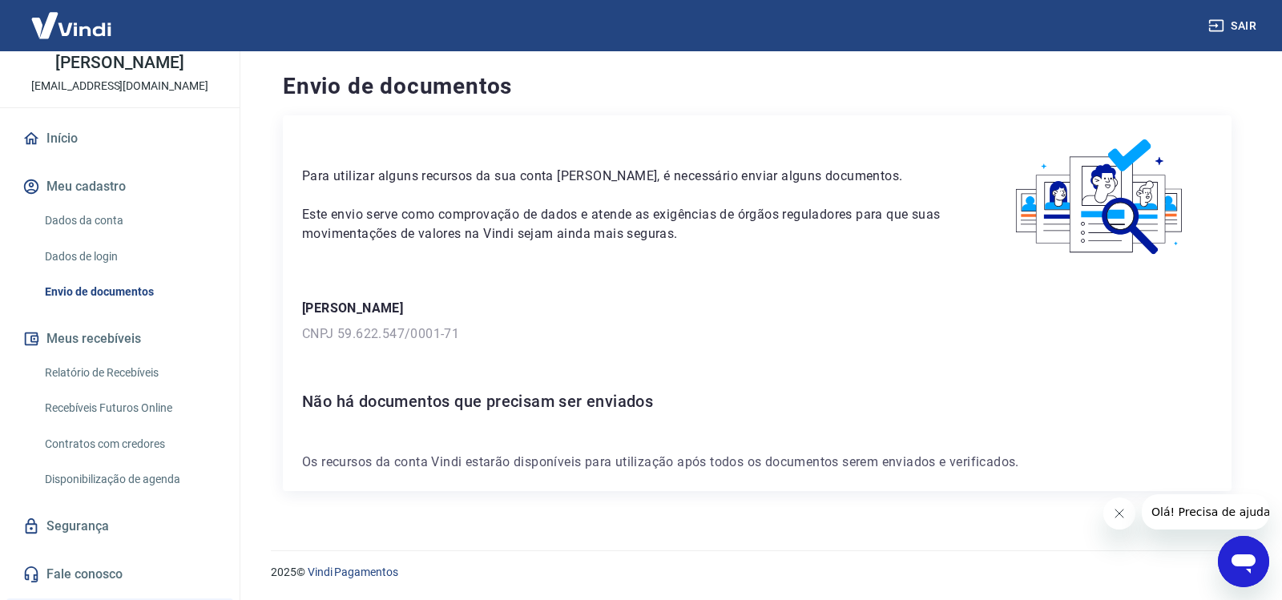
click at [122, 252] on link "Dados de login" at bounding box center [129, 256] width 182 height 33
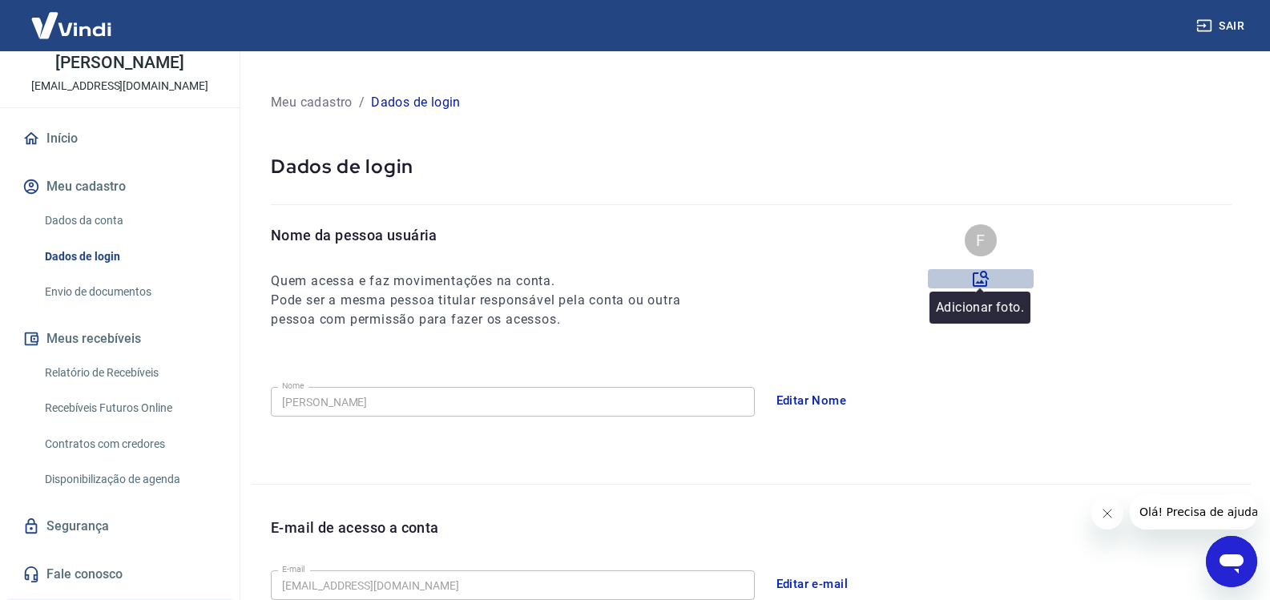
click at [986, 277] on icon at bounding box center [981, 279] width 16 height 16
click at [0, 0] on input "file" at bounding box center [0, 0] width 0 height 0
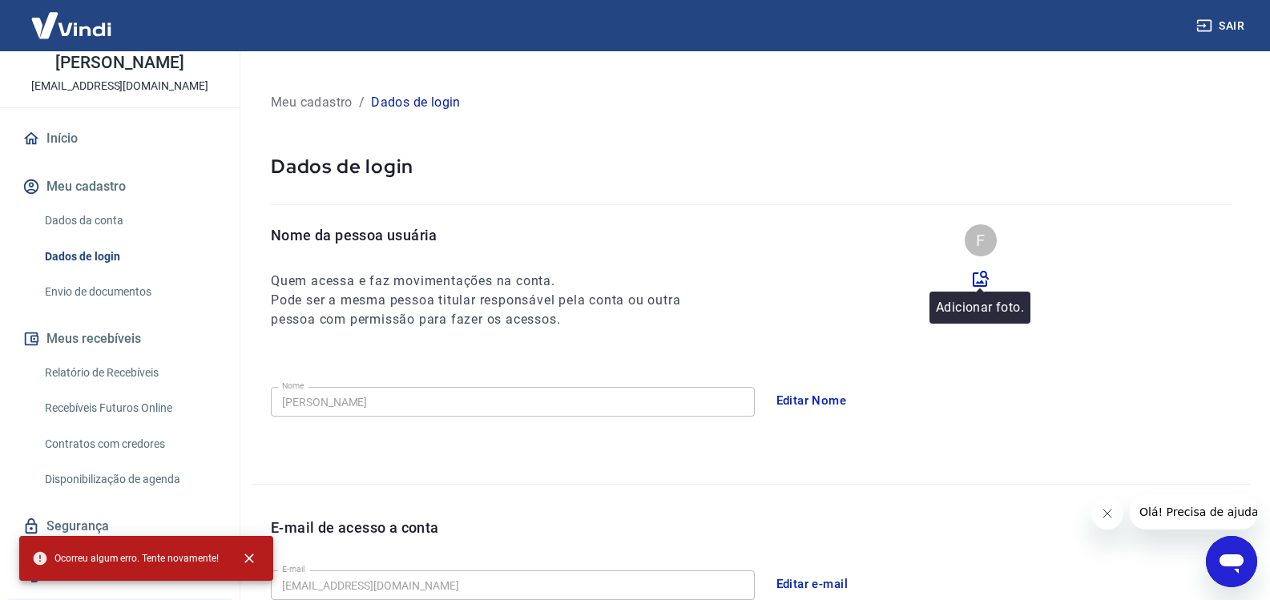
click at [978, 279] on icon at bounding box center [980, 278] width 19 height 19
click at [0, 0] on input "file" at bounding box center [0, 0] width 0 height 0
